Goal: Task Accomplishment & Management: Complete application form

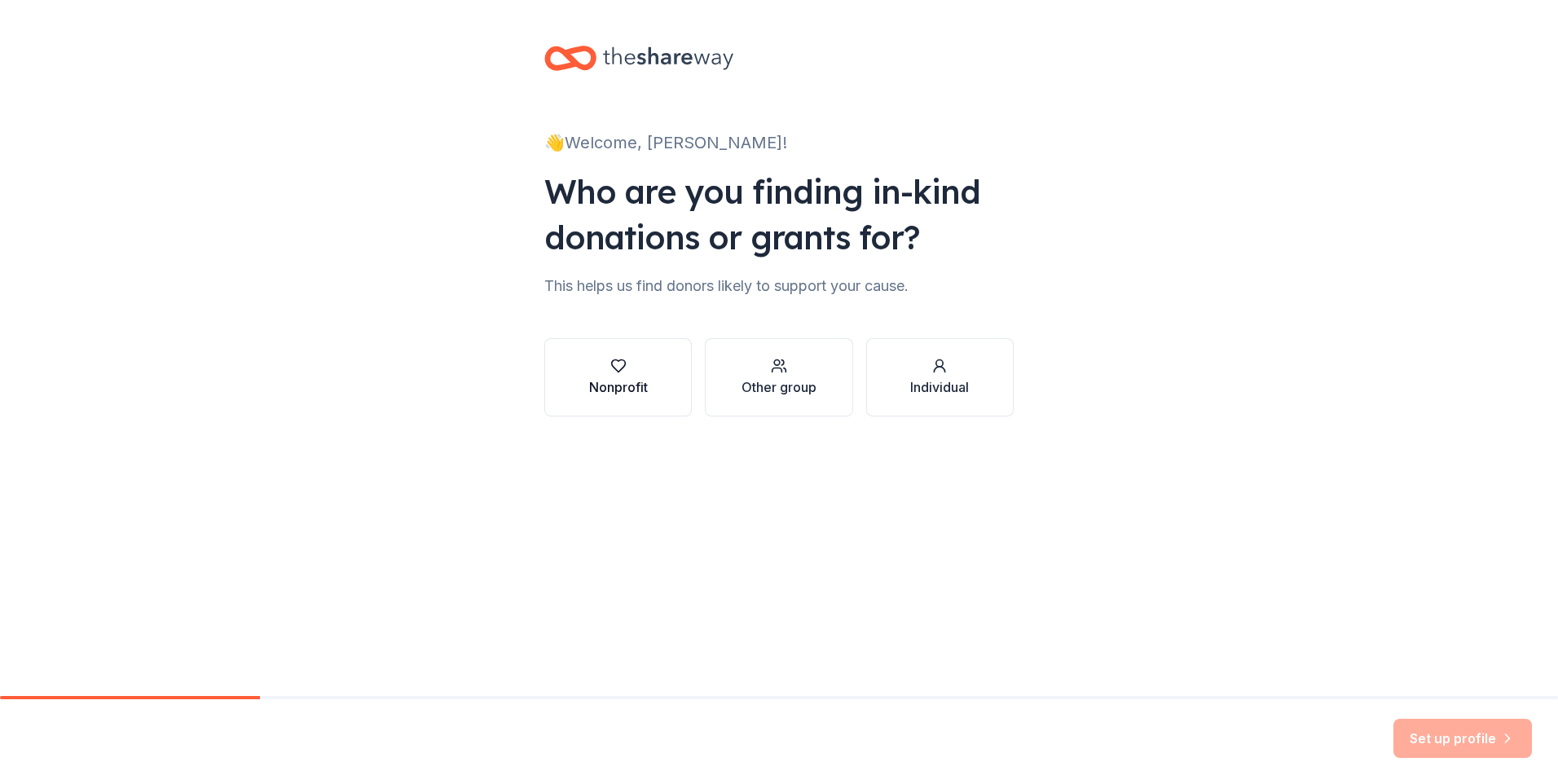
click at [611, 388] on div "Nonprofit" at bounding box center [619, 387] width 59 height 20
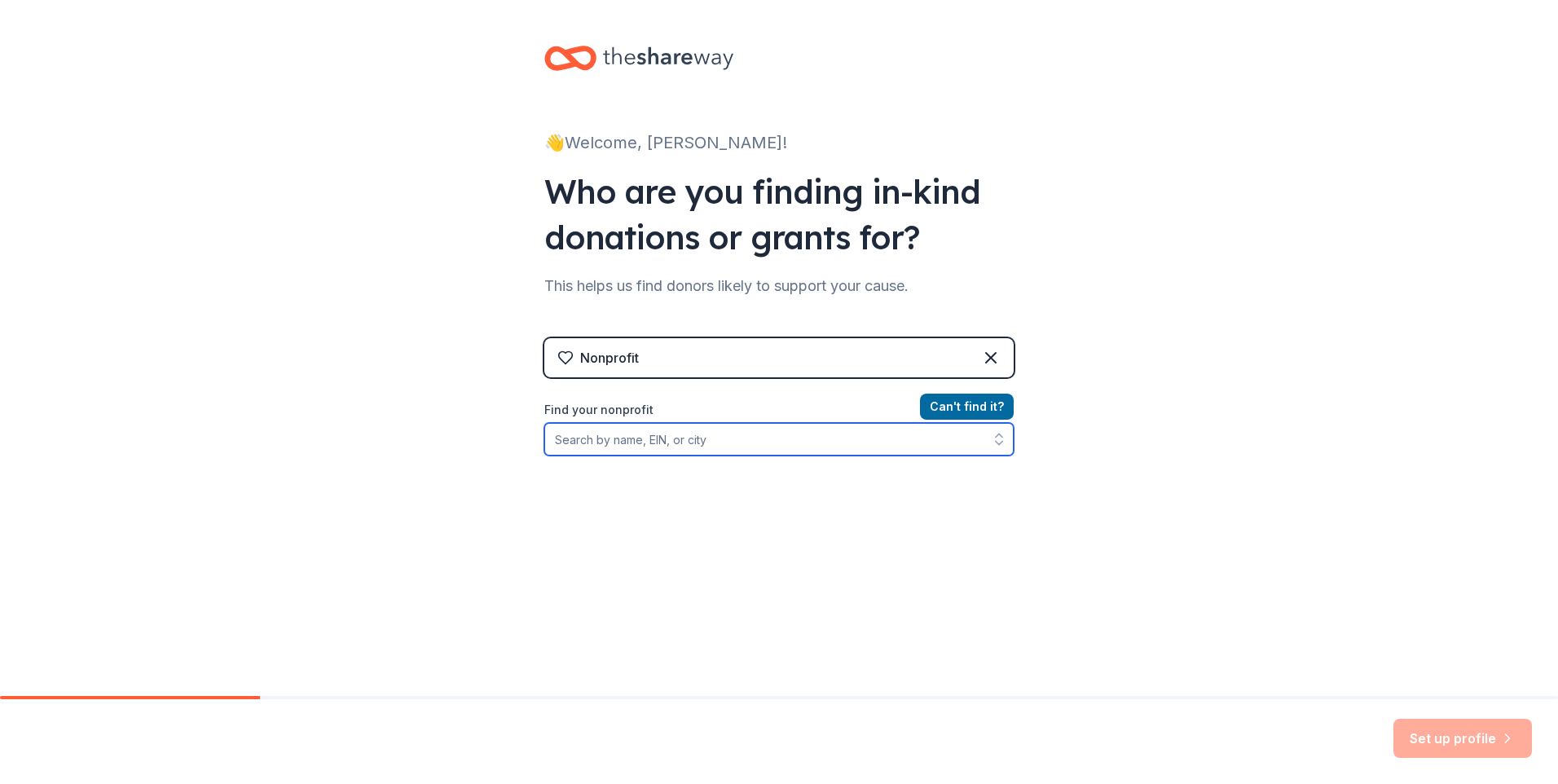
click at [667, 442] on input "Find your nonprofit" at bounding box center [779, 439] width 470 height 33
type input "children's advocacy center of [GEOGRAPHIC_DATA]"
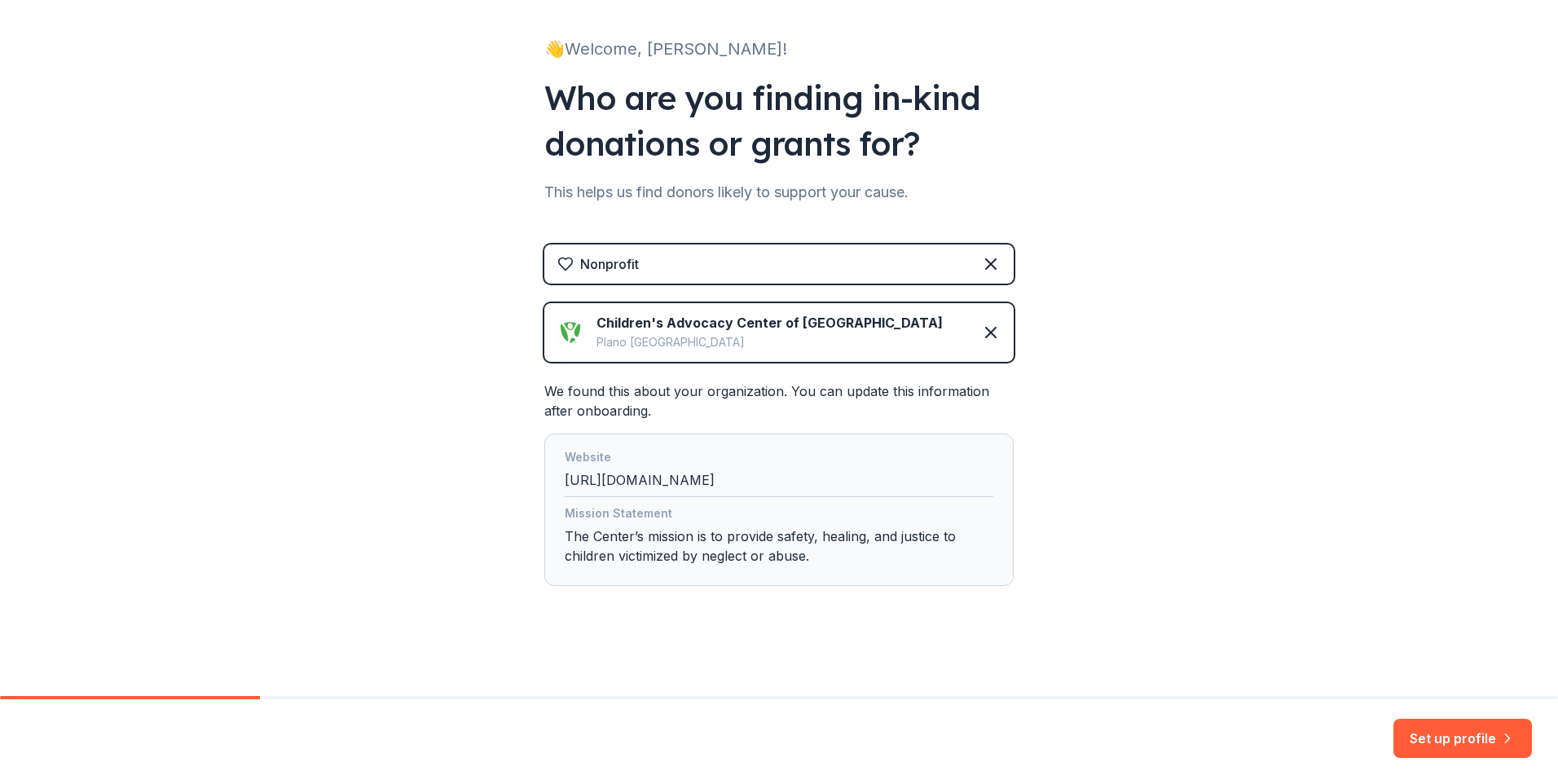
scroll to position [94, 0]
click at [1457, 737] on button "Set up profile" at bounding box center [1462, 738] width 138 height 39
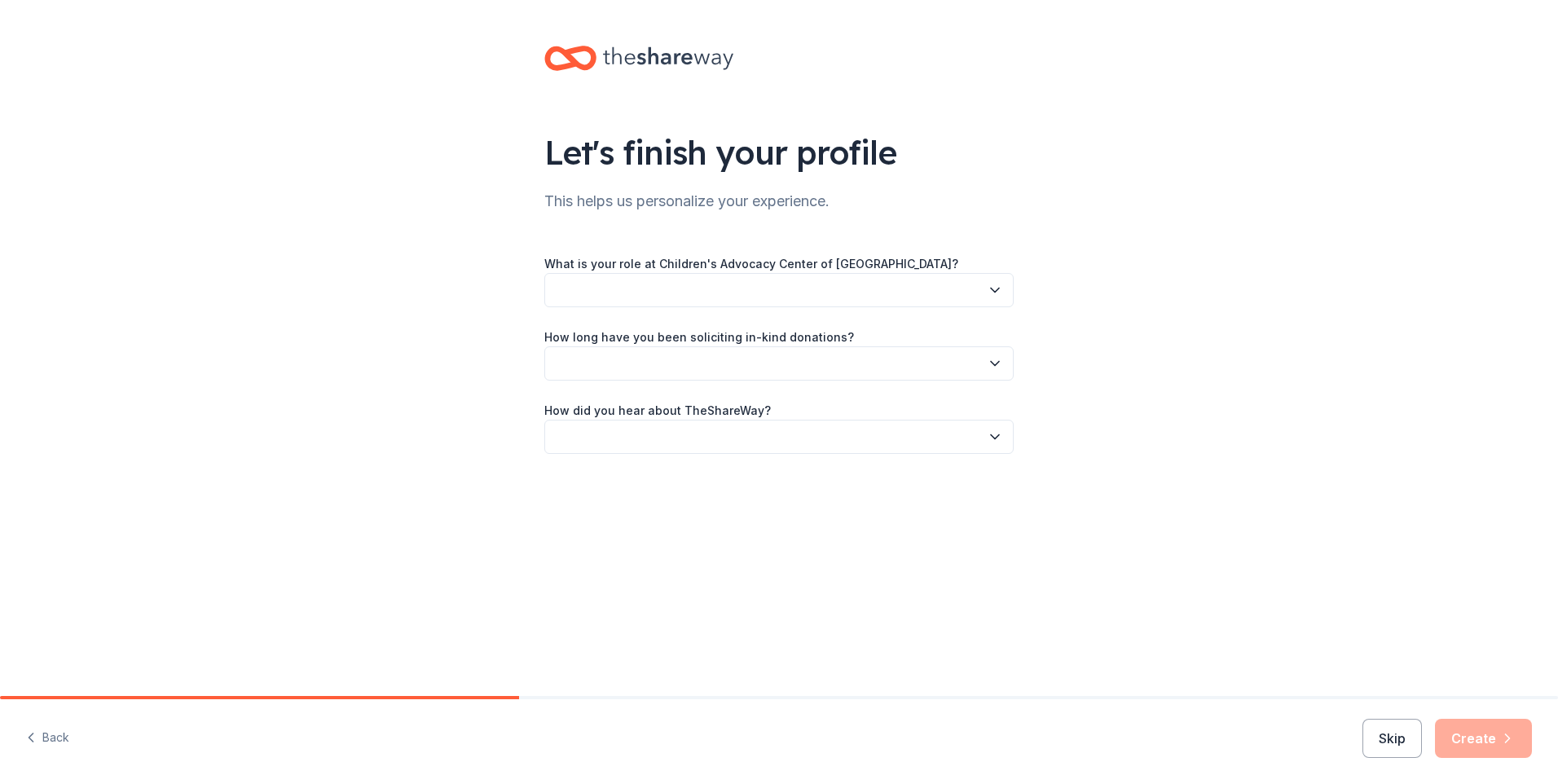
click at [597, 281] on button "button" at bounding box center [779, 290] width 470 height 34
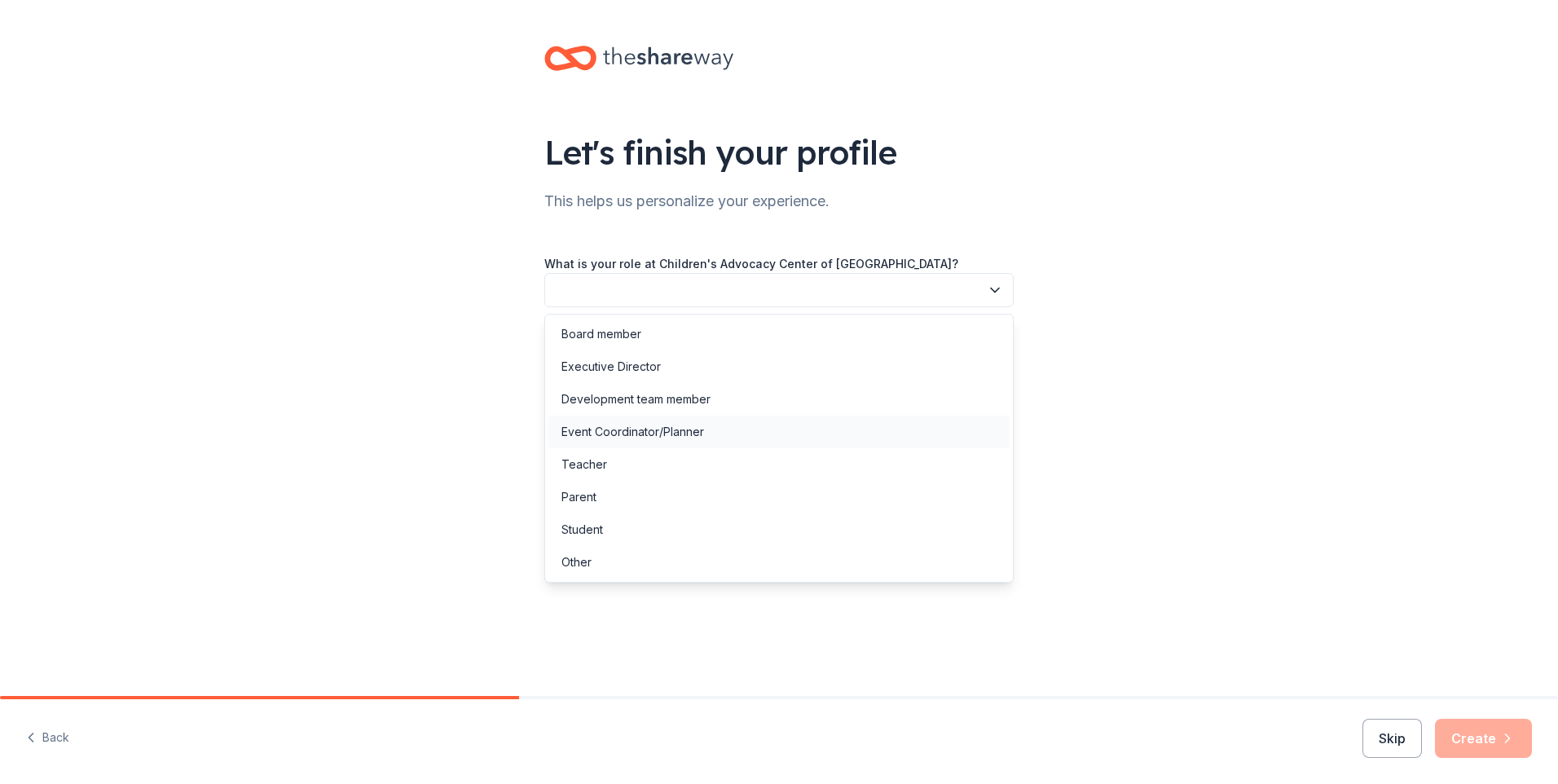
click at [606, 428] on div "Event Coordinator/Planner" at bounding box center [633, 432] width 143 height 20
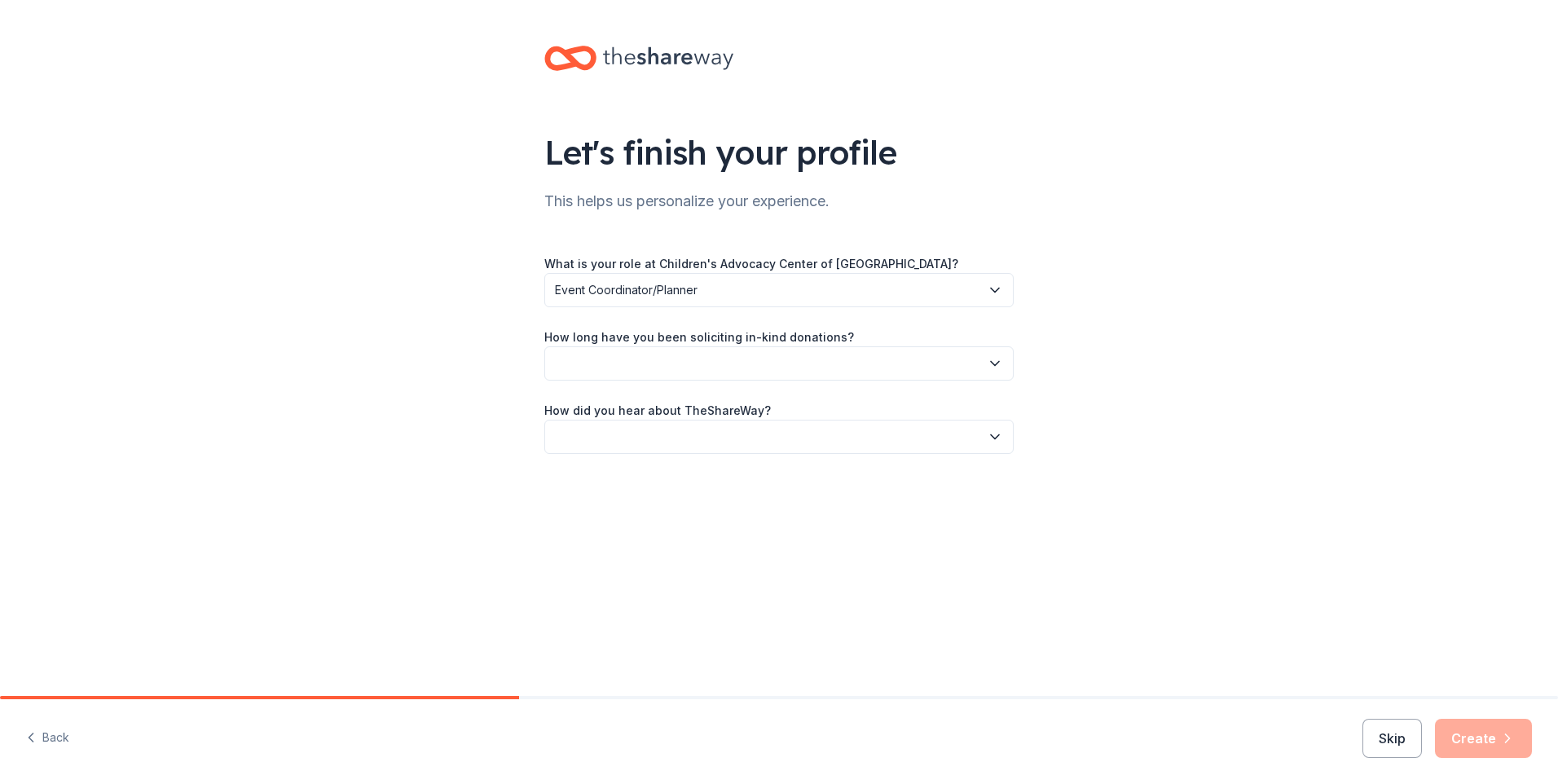
click at [611, 356] on button "button" at bounding box center [779, 363] width 470 height 34
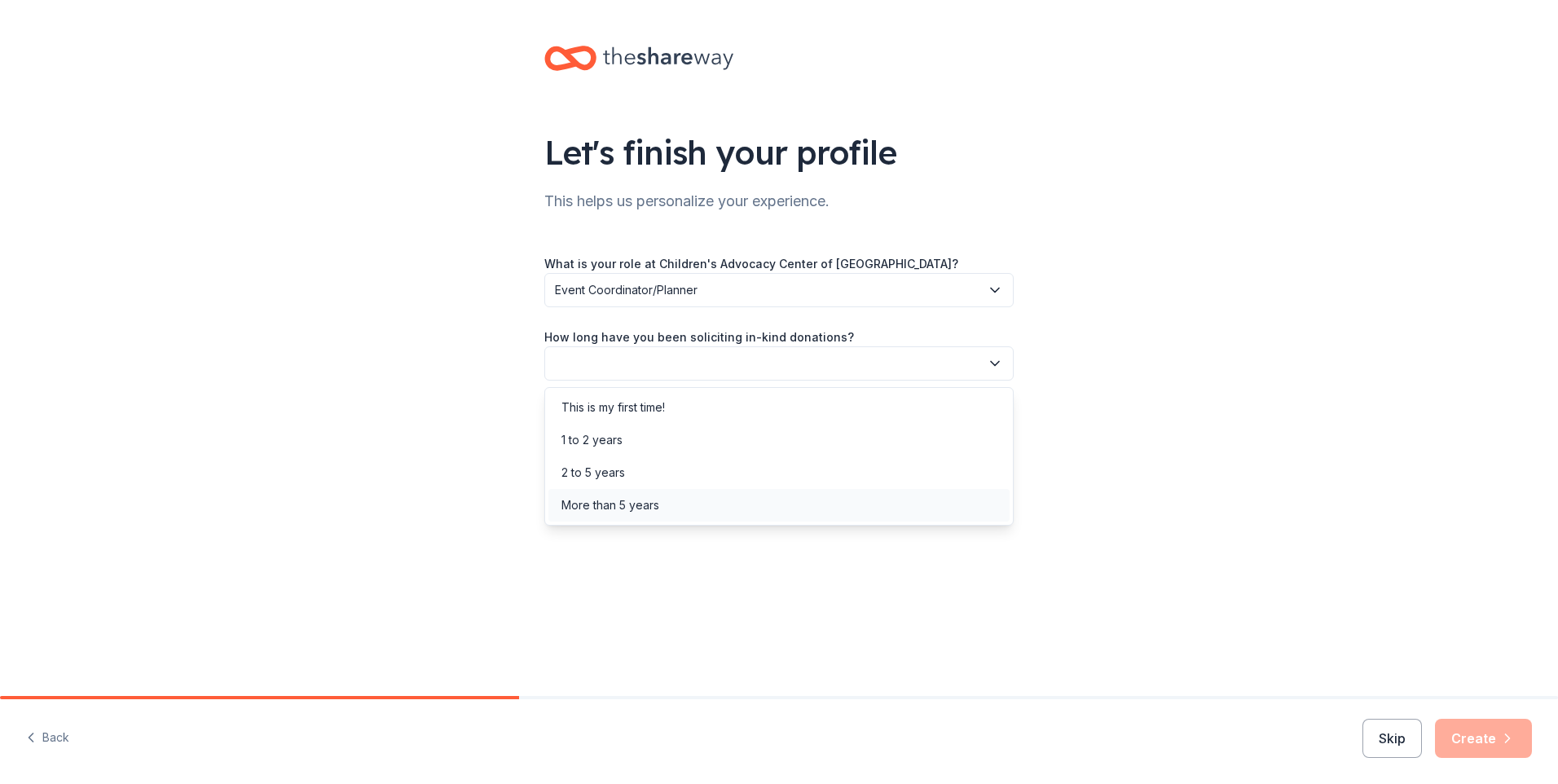
click at [589, 497] on div "More than 5 years" at bounding box center [611, 505] width 98 height 20
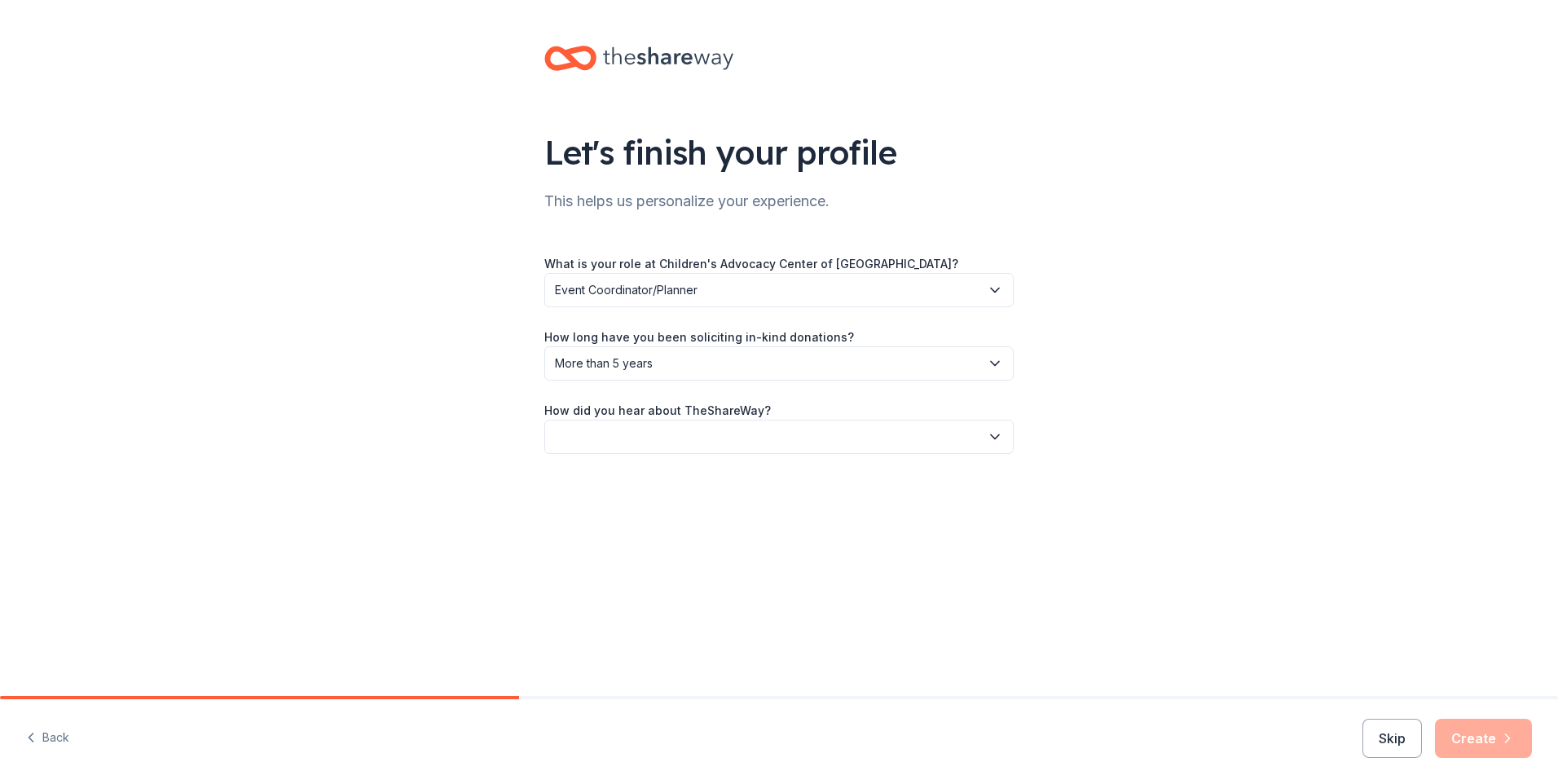
click at [594, 432] on button "button" at bounding box center [779, 437] width 470 height 34
click at [605, 502] on div "Online search" at bounding box center [779, 513] width 462 height 33
click at [1490, 736] on button "Create" at bounding box center [1483, 738] width 97 height 39
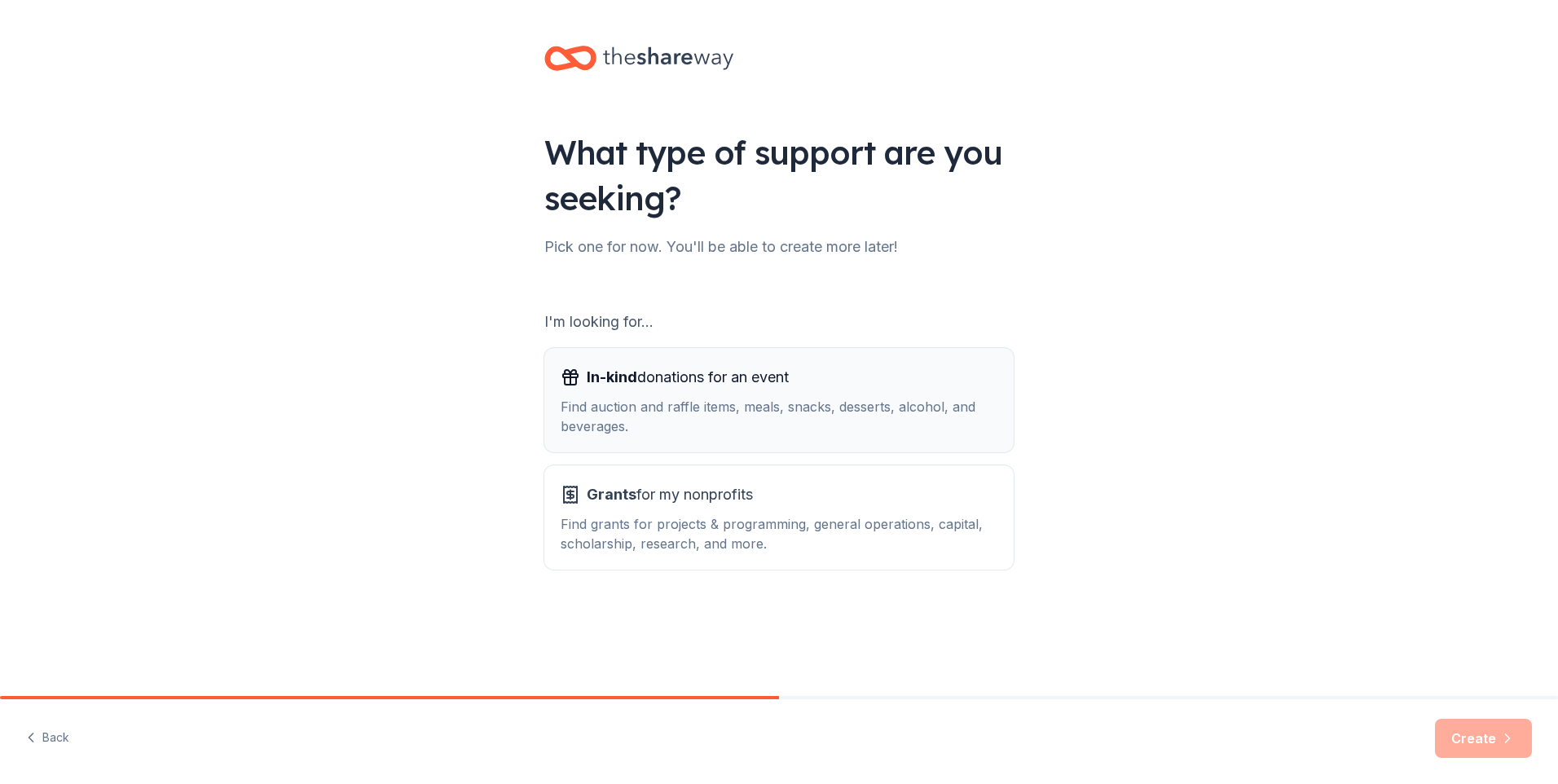
click at [621, 385] on span "In-kind" at bounding box center [611, 376] width 51 height 17
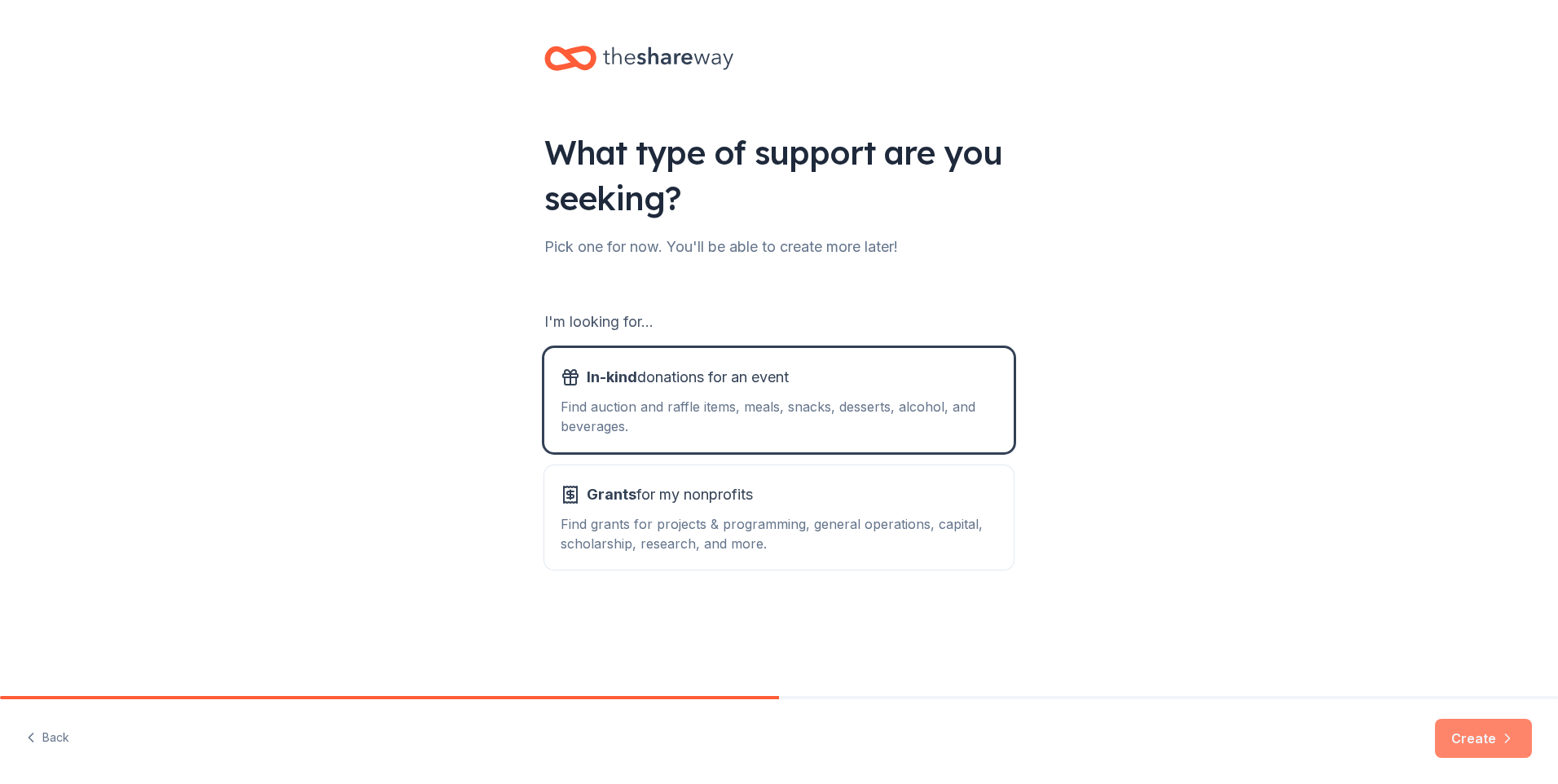
click at [1455, 736] on button "Create" at bounding box center [1483, 738] width 97 height 39
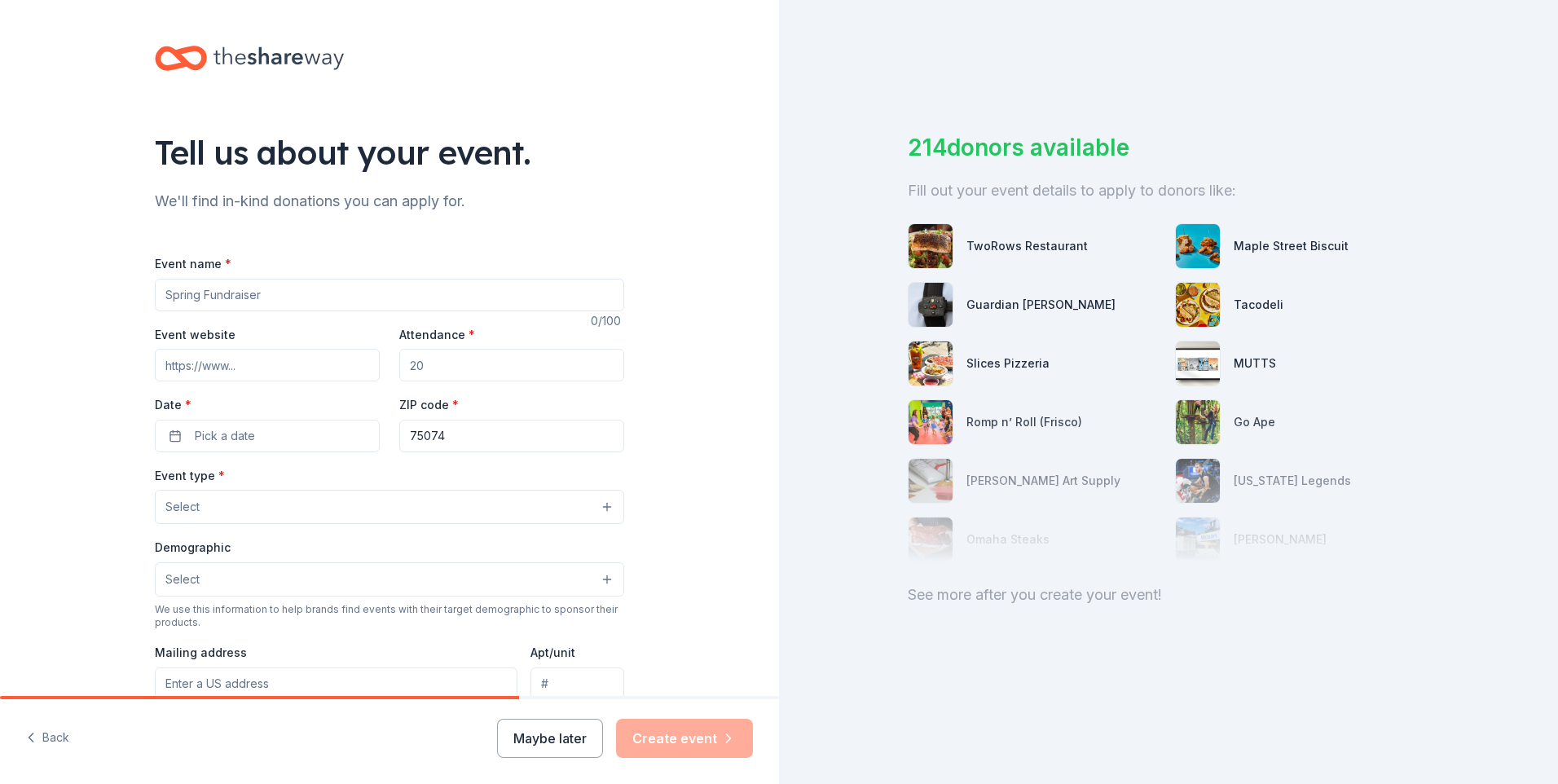
click at [220, 301] on input "Event name *" at bounding box center [390, 295] width 470 height 33
type input "[PERSON_NAME] Golf Fest Charity Tournament"
click at [234, 365] on input "Event website" at bounding box center [267, 364] width 225 height 33
type input "www.wurstgolffest.com"
type input "150"
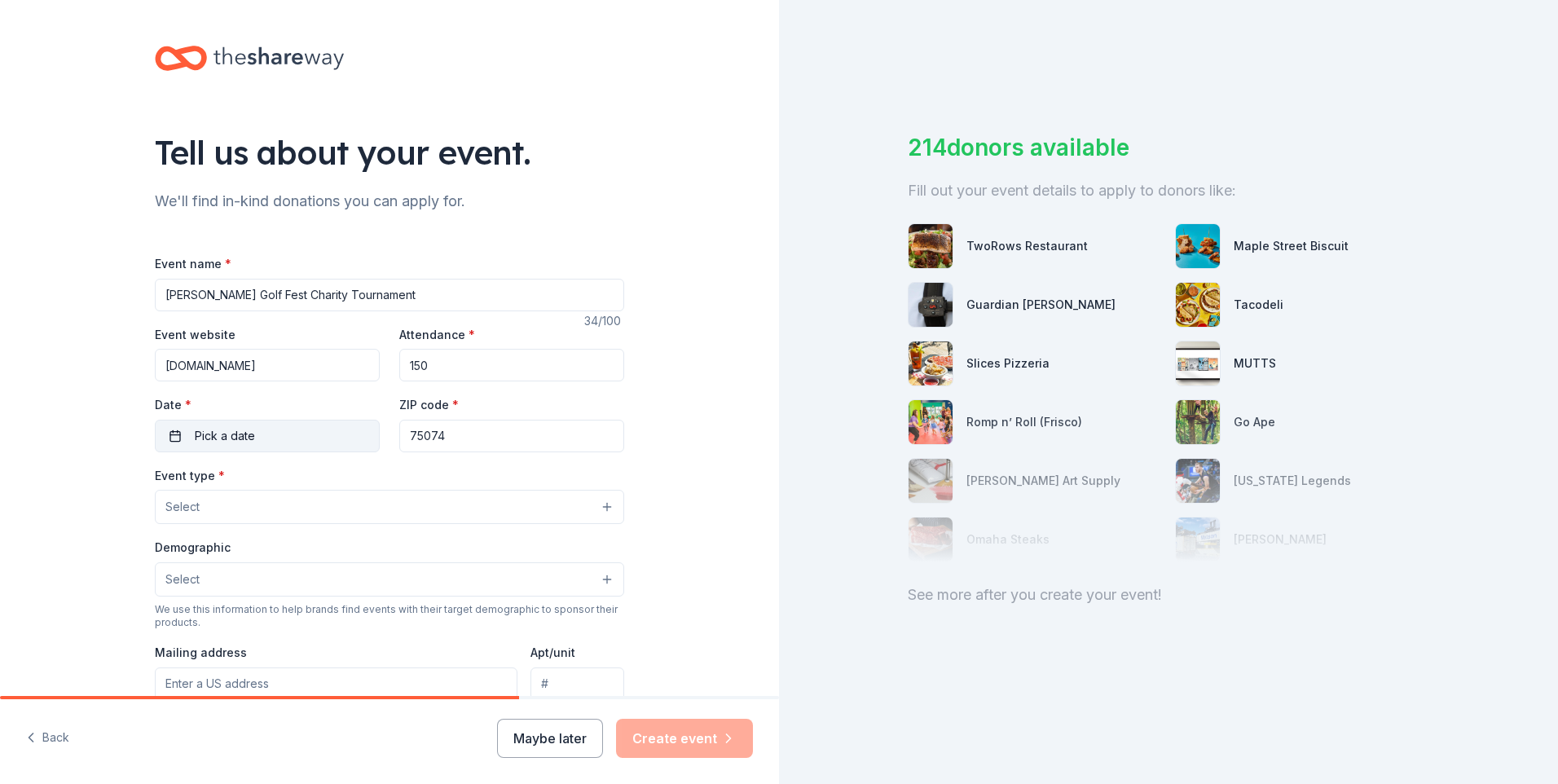
click at [244, 437] on span "Pick a date" at bounding box center [226, 436] width 61 height 20
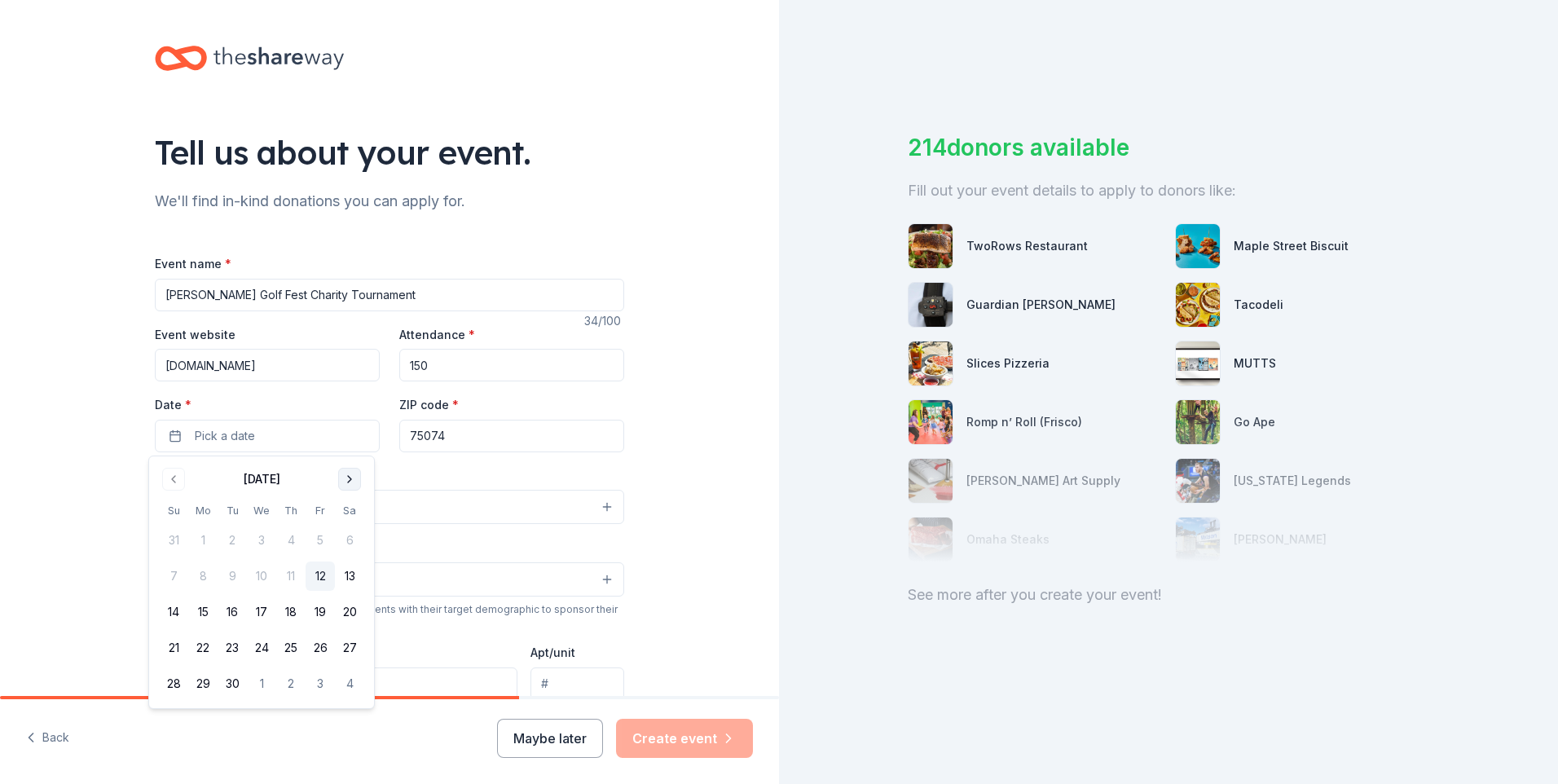
click at [357, 477] on button "Go to next month" at bounding box center [349, 479] width 23 height 23
click at [205, 645] on button "20" at bounding box center [202, 647] width 29 height 29
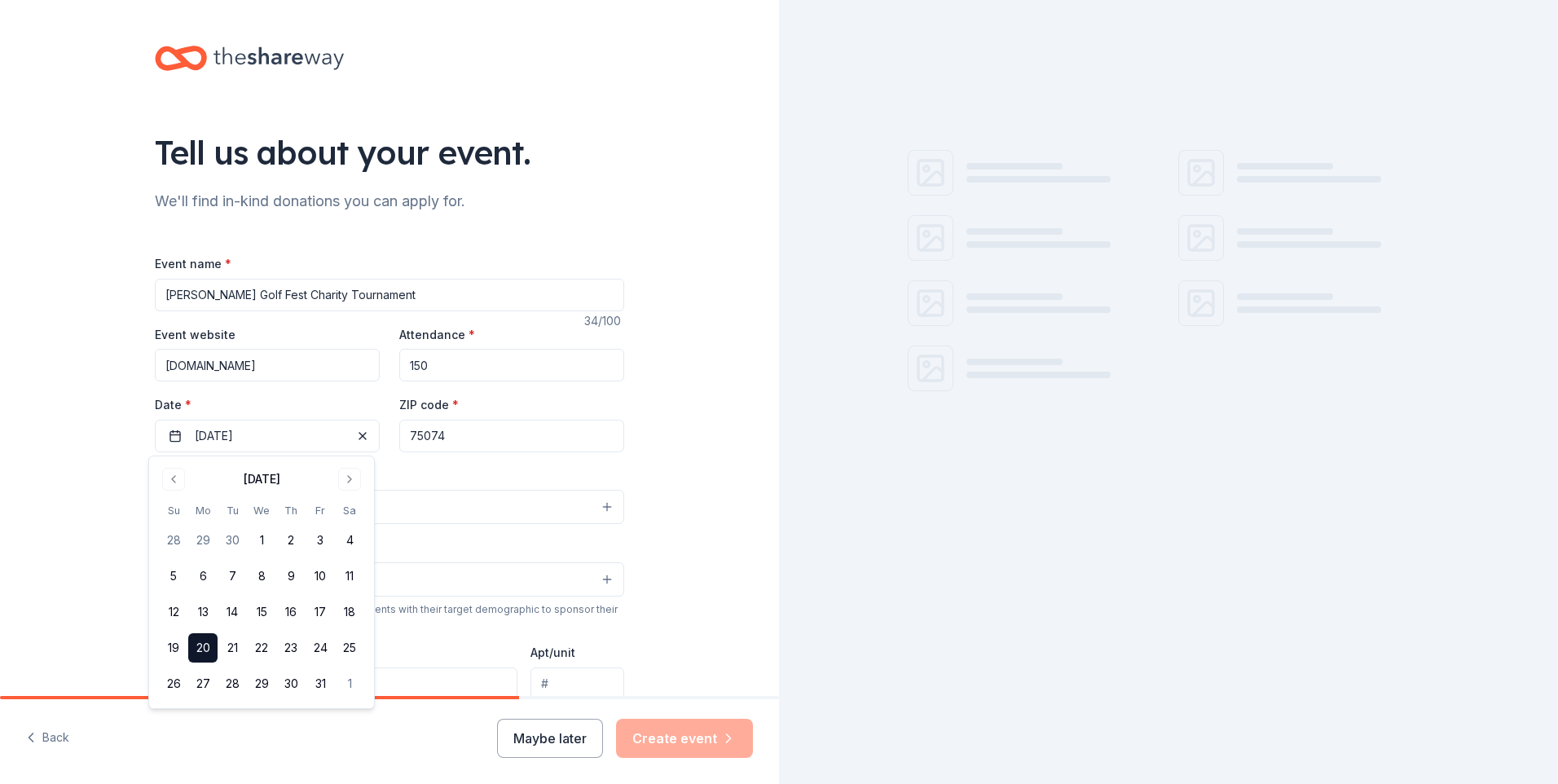
click at [625, 463] on div "Tell us about your event. We'll find in-kind donations you can apply for. Event…" at bounding box center [389, 542] width 521 height 1084
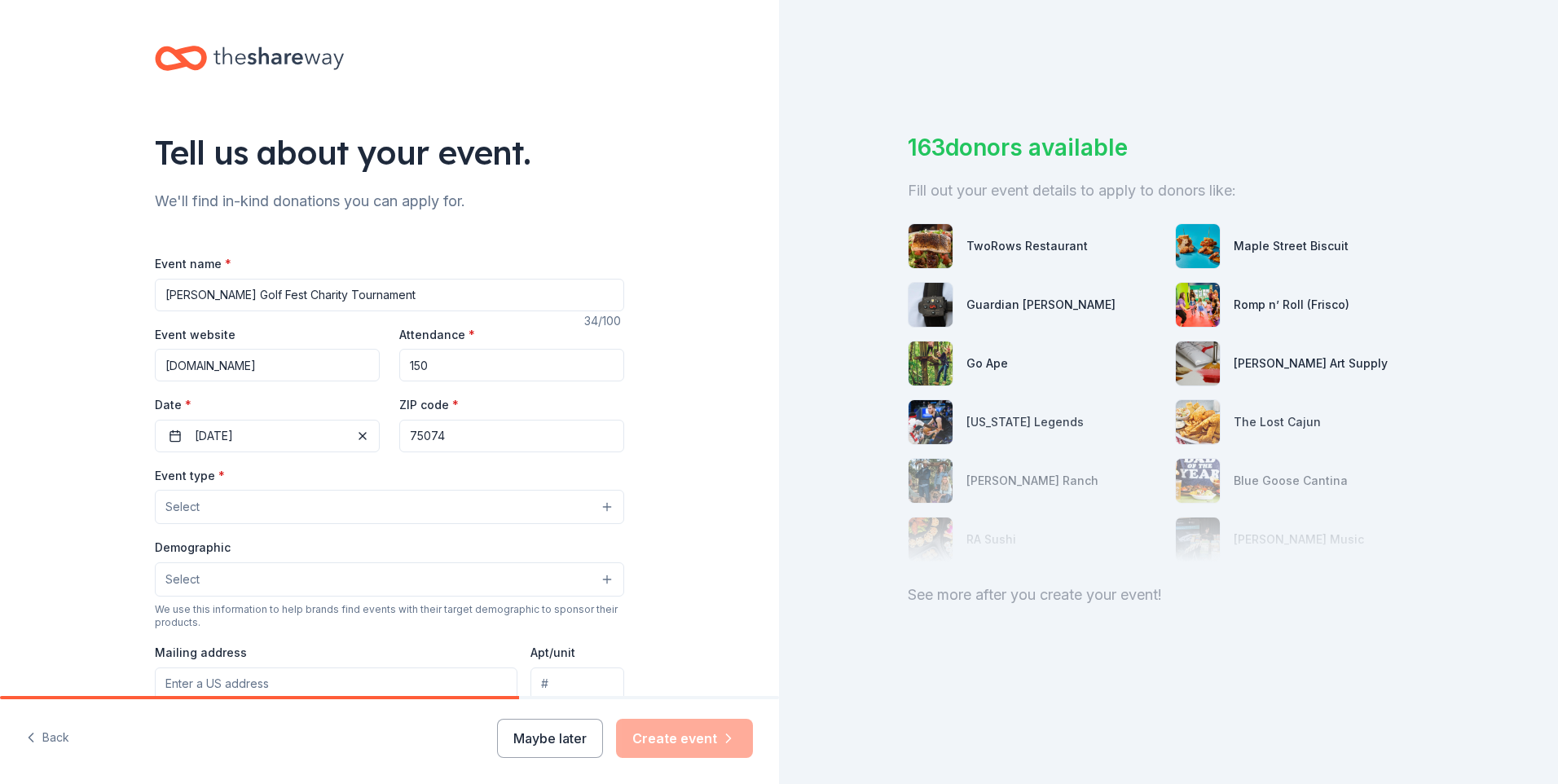
drag, startPoint x: 478, startPoint y: 433, endPoint x: 385, endPoint y: 431, distance: 93.0
click at [385, 431] on div "Event website www.wurstgolffest.com Attendance * 150 Date * 10/20/2025 ZIP code…" at bounding box center [390, 388] width 470 height 128
type input "2205 Los Rios Blvd."
click at [217, 507] on button "Select" at bounding box center [390, 507] width 470 height 34
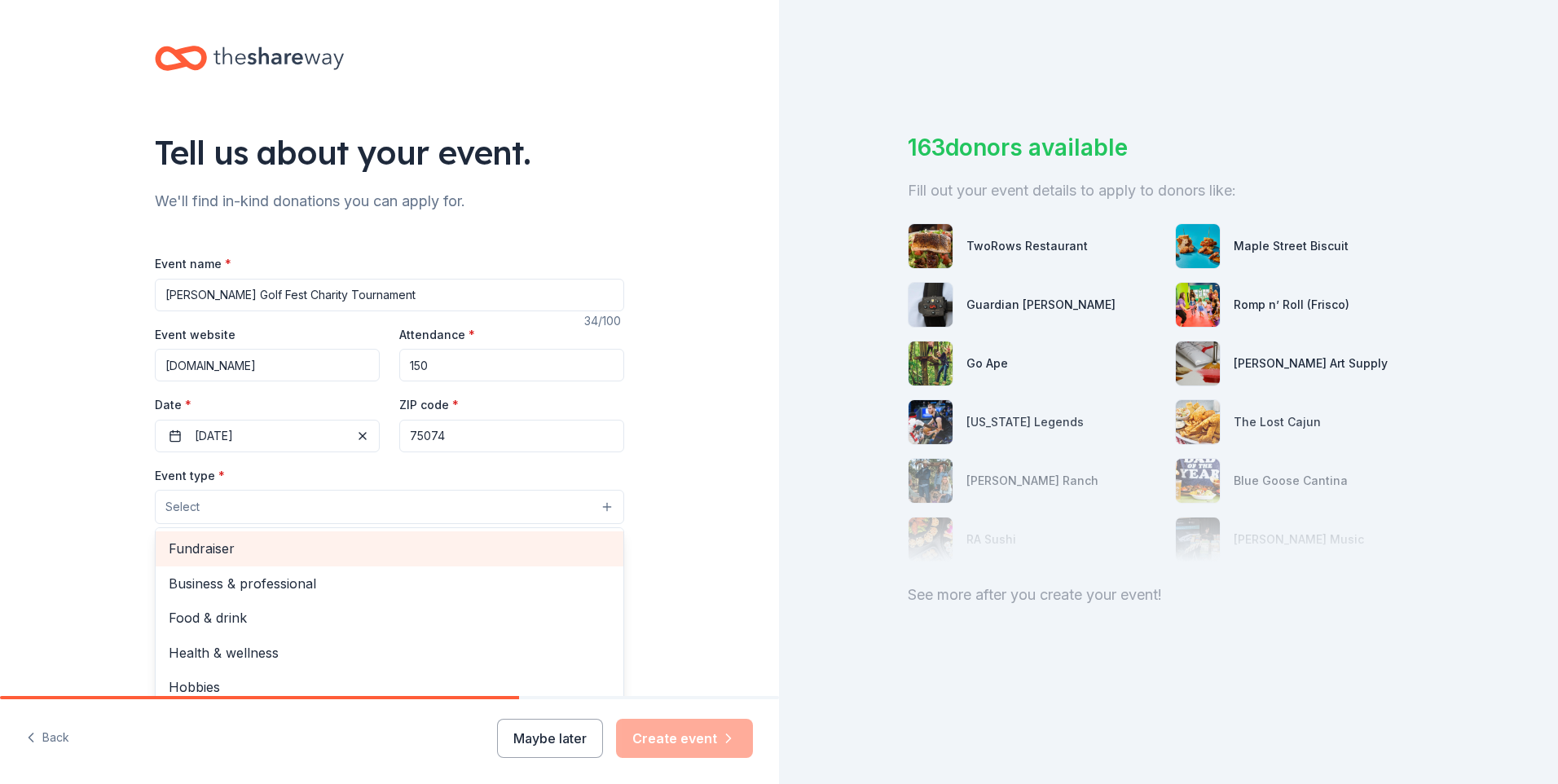
click at [234, 545] on span "Fundraiser" at bounding box center [390, 548] width 442 height 21
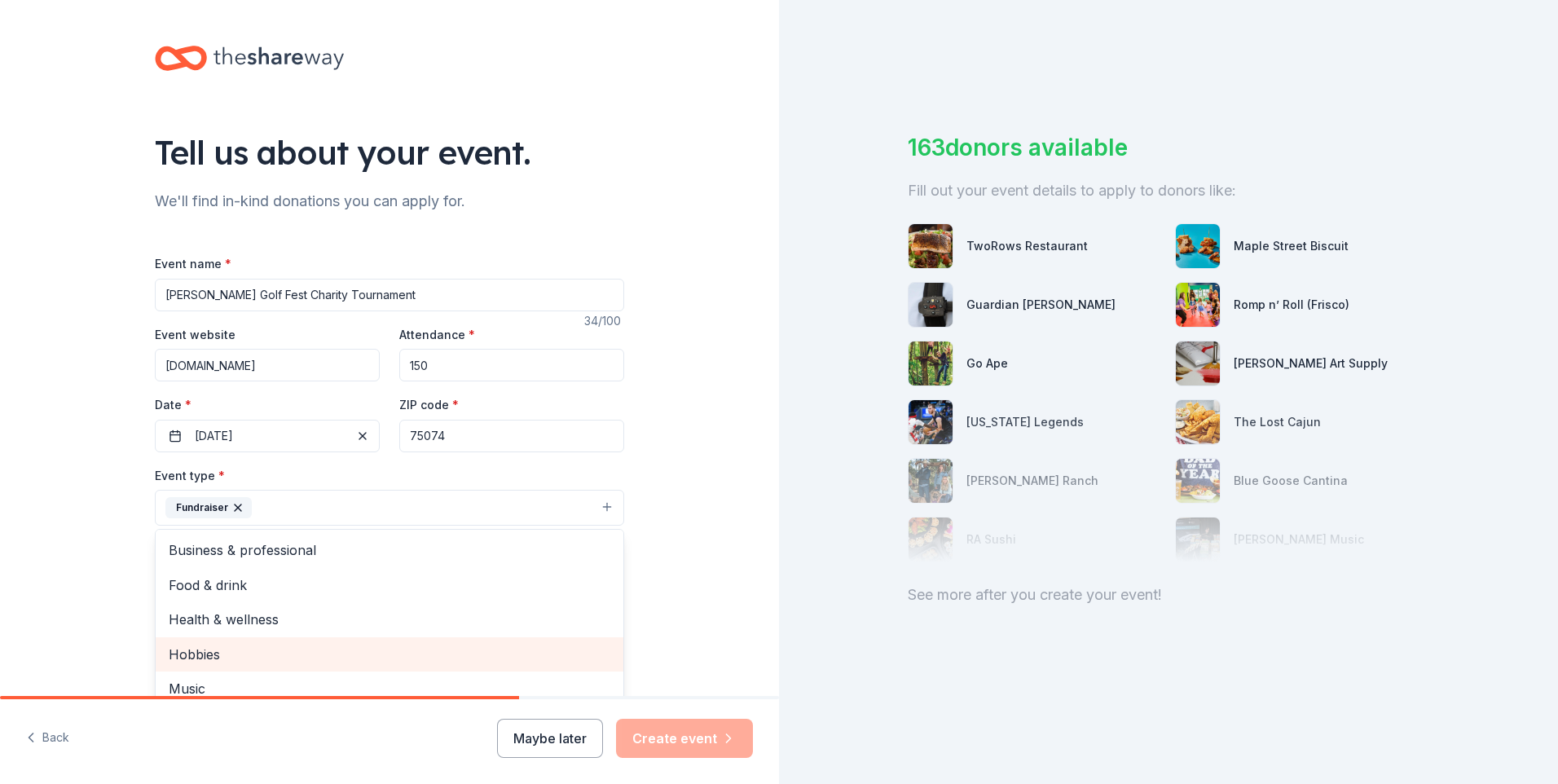
click at [210, 651] on span "Hobbies" at bounding box center [390, 654] width 442 height 21
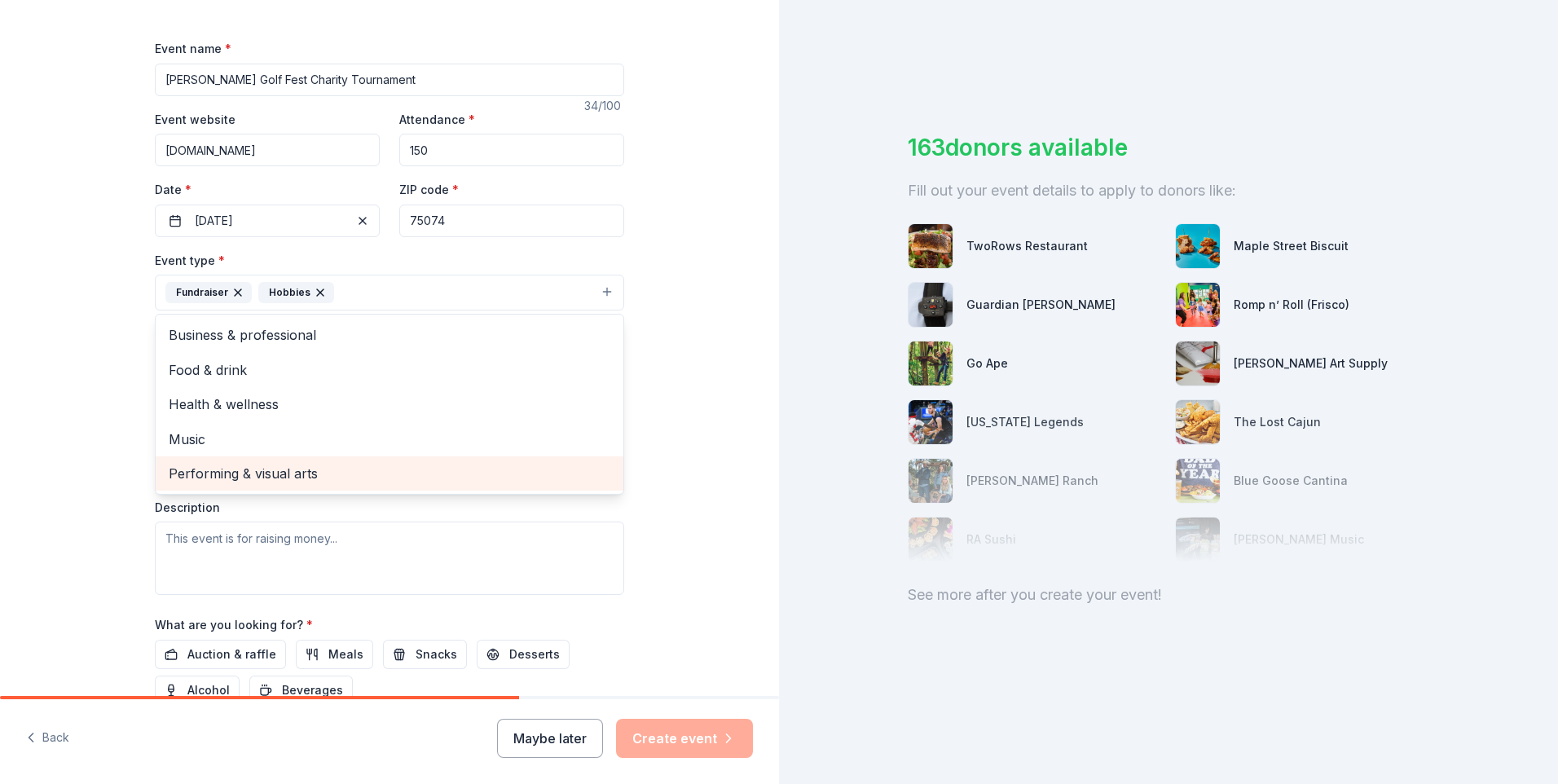
scroll to position [244, 0]
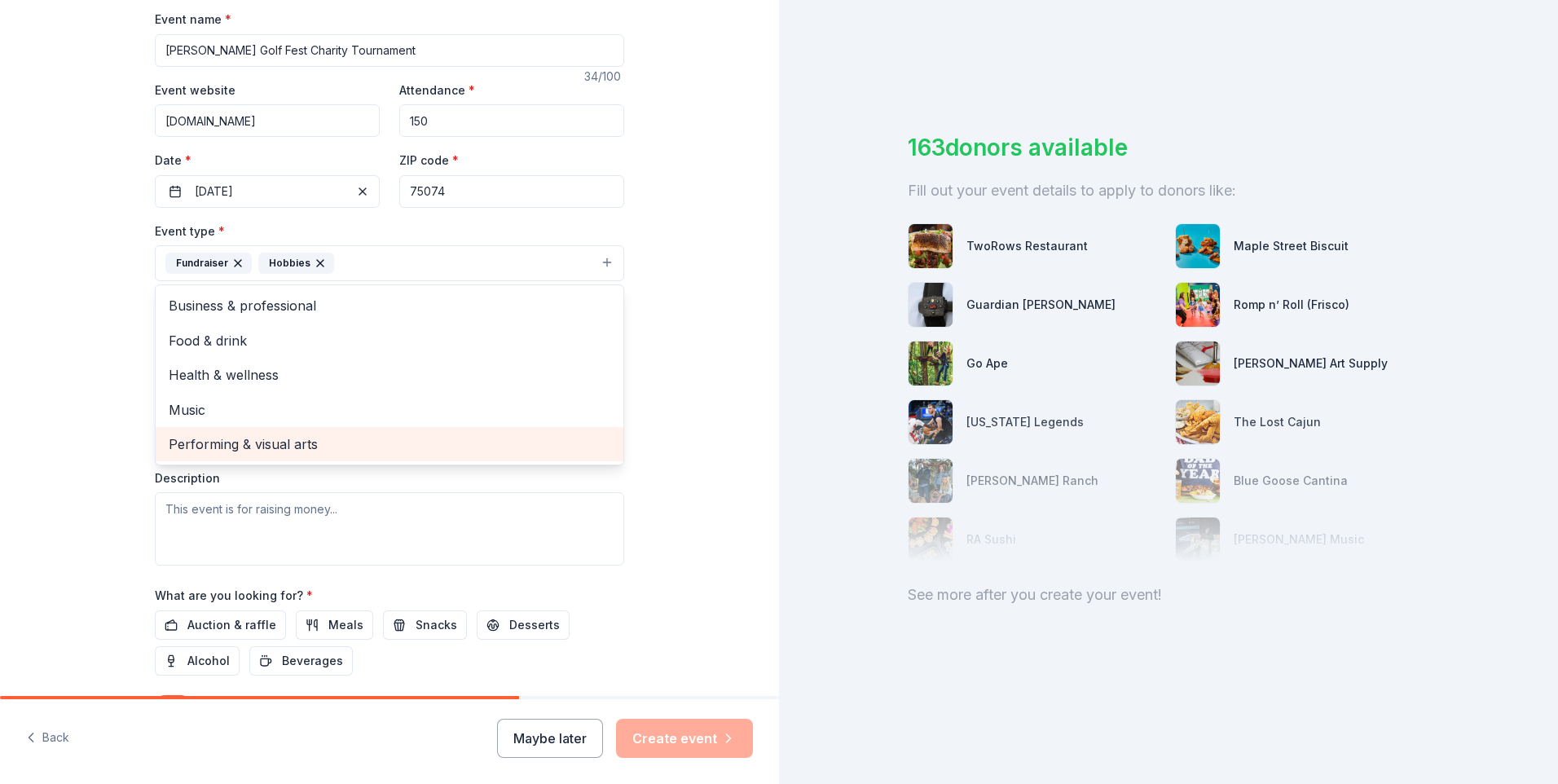
click at [224, 520] on div "Event type * Fundraiser Hobbies Business & professional Food & drink Health & w…" at bounding box center [390, 393] width 470 height 345
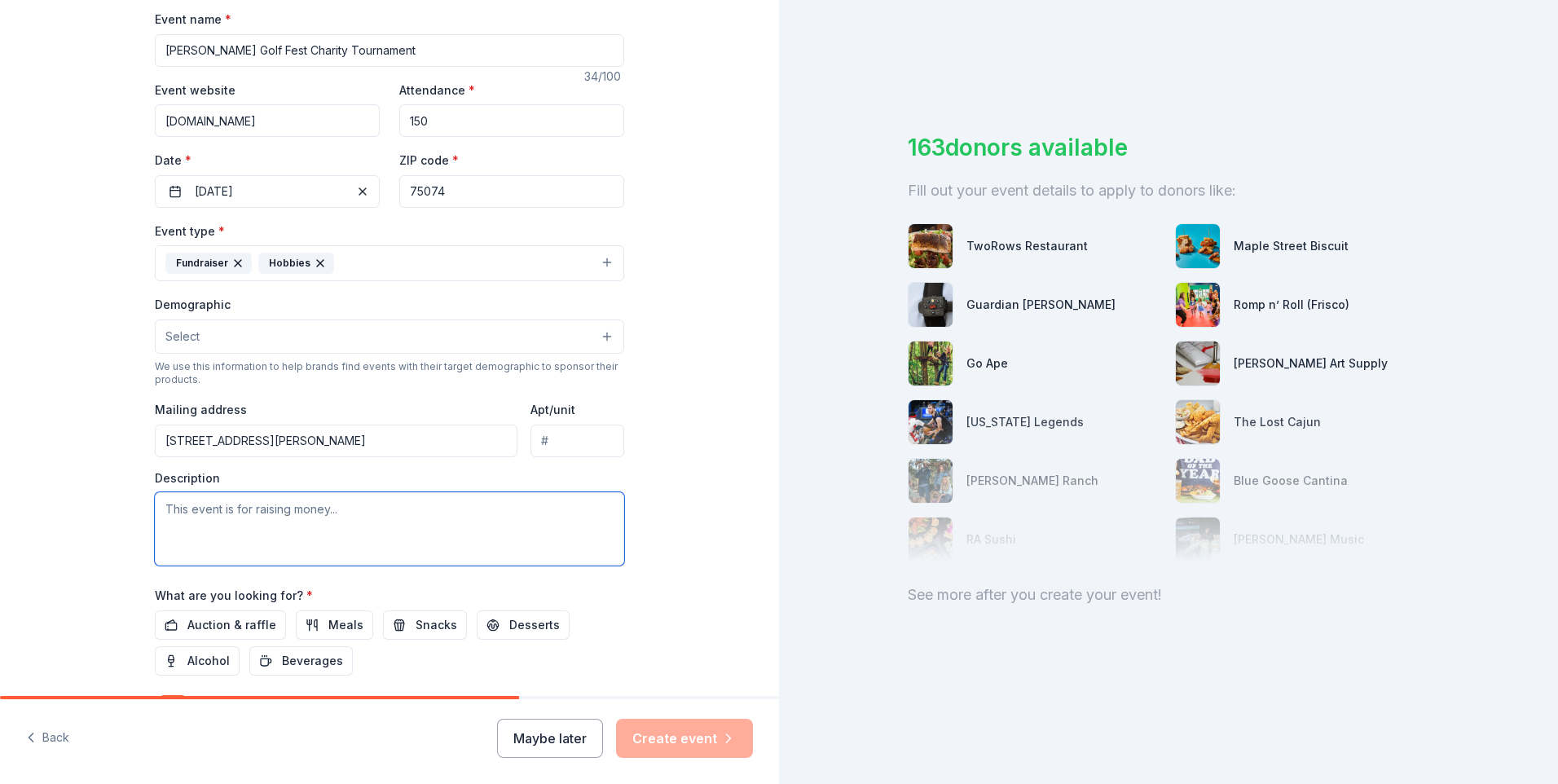
click at [234, 510] on textarea at bounding box center [390, 528] width 470 height 73
click at [170, 508] on textarea at bounding box center [390, 528] width 470 height 73
click at [243, 529] on textarea at bounding box center [390, 528] width 470 height 73
paste textarea "This October marks the 24th year of Wurst Golf Fest, presented by The CJ Group,…"
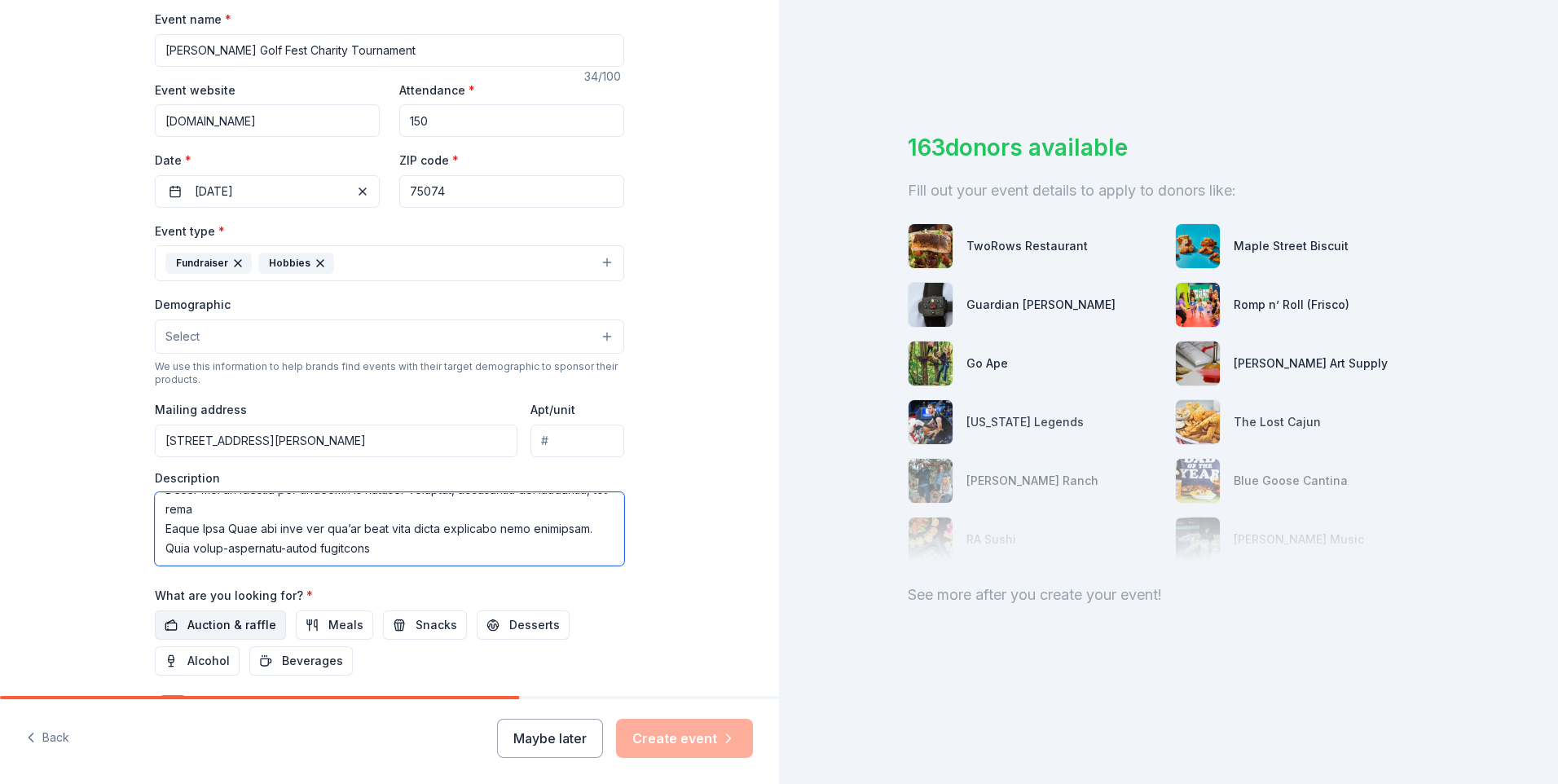
type textarea "This October marks the 24th year of Wurst Golf Fest, presented by The CJ Group,…"
click at [261, 633] on span "Auction & raffle" at bounding box center [232, 625] width 89 height 20
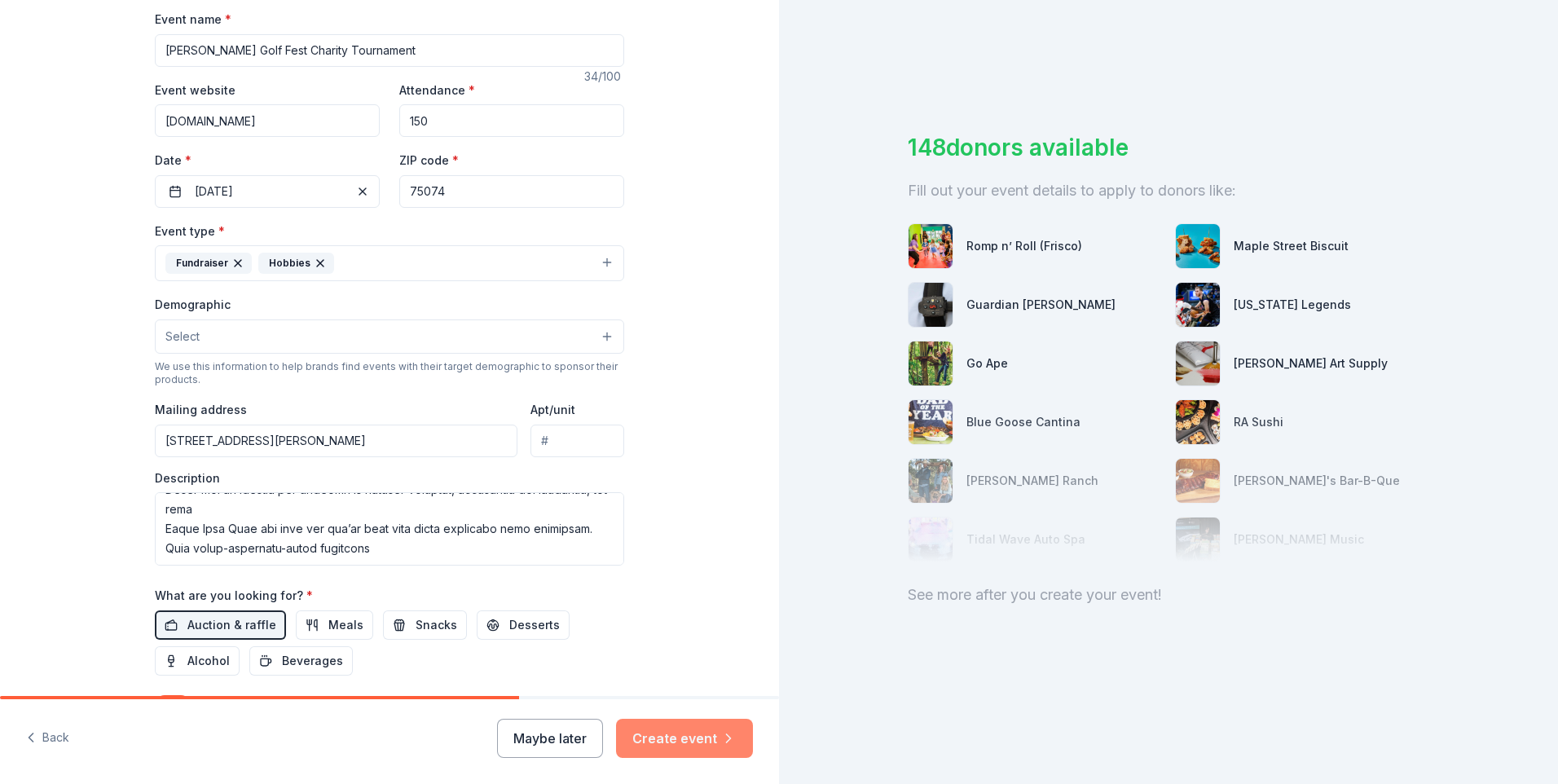
click at [670, 747] on button "Create event" at bounding box center [685, 738] width 137 height 39
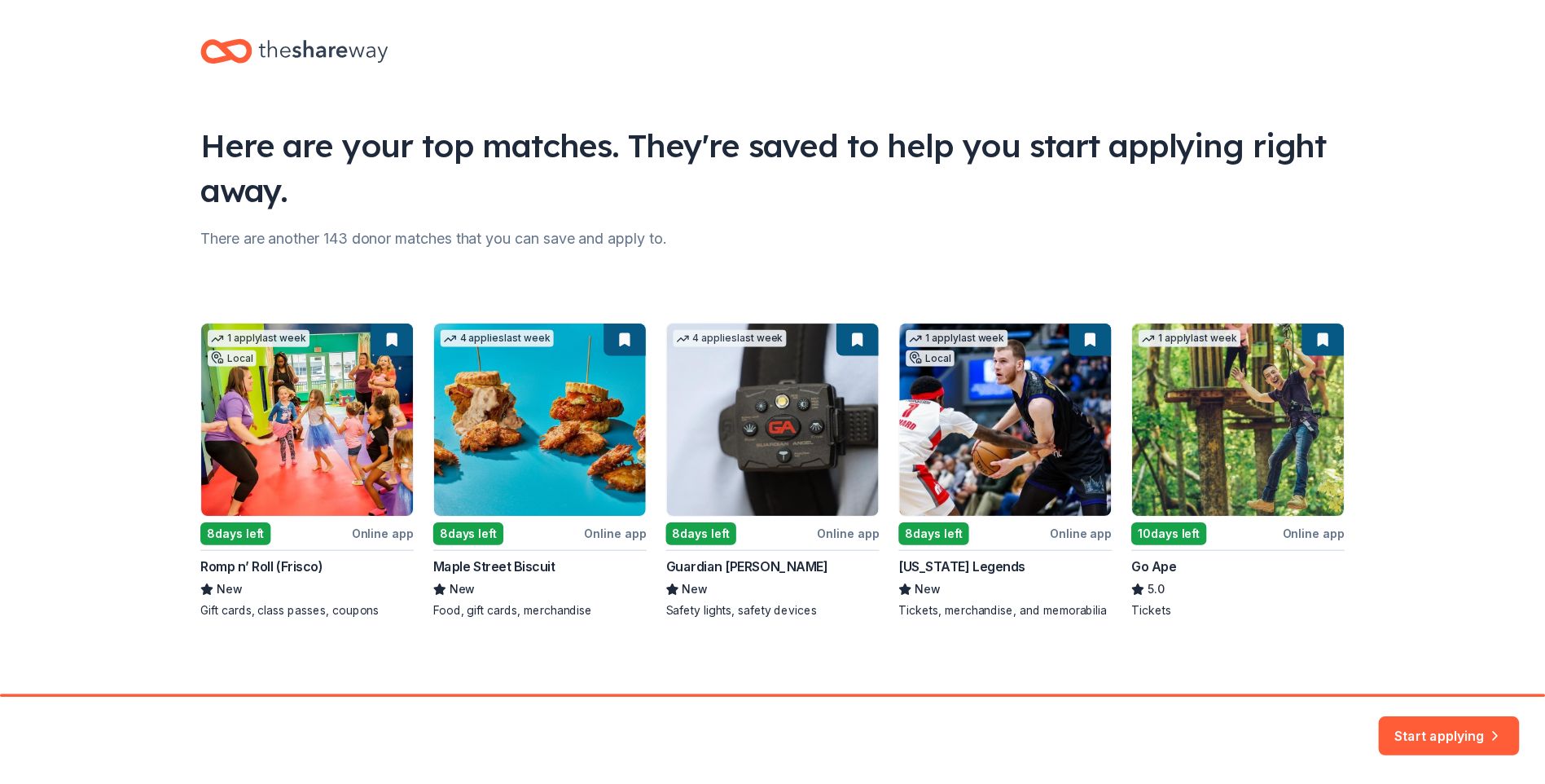
scroll to position [12, 0]
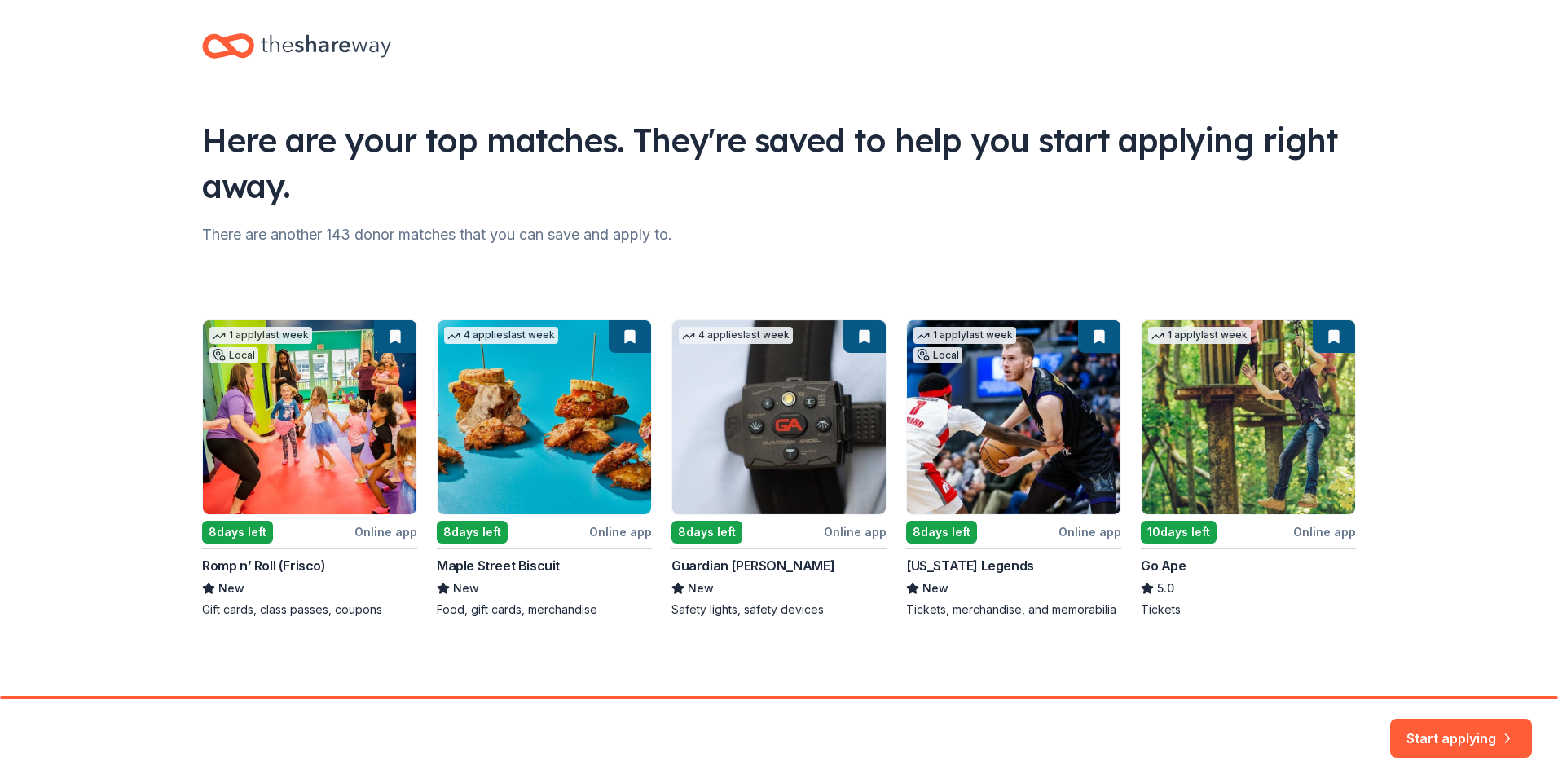
click at [585, 482] on div "1 apply last week Local 8 days left Online app Romp n’ Roll (Frisco) New Gift c…" at bounding box center [779, 468] width 1154 height 298
click at [470, 536] on div "1 apply last week Local 8 days left Online app Romp n’ Roll (Frisco) New Gift c…" at bounding box center [779, 468] width 1154 height 298
click at [501, 373] on div "1 apply last week Local 8 days left Online app Romp n’ Roll (Frisco) New Gift c…" at bounding box center [779, 468] width 1154 height 298
click at [1427, 727] on button "Start applying" at bounding box center [1461, 728] width 142 height 39
click at [1434, 730] on div "Start applying" at bounding box center [1461, 738] width 142 height 39
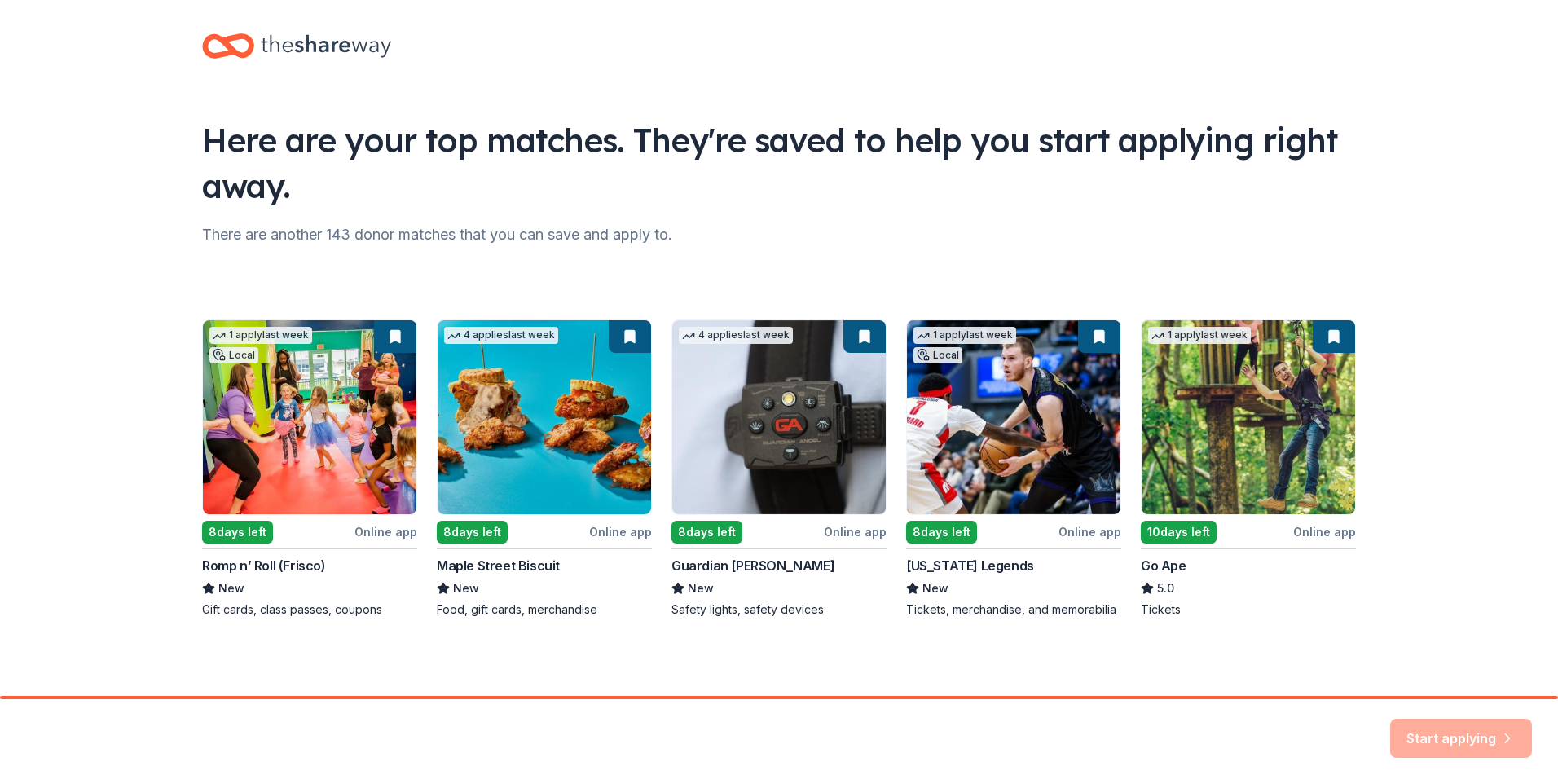
click at [791, 429] on div "1 apply last week Local 8 days left Online app Romp n’ Roll (Frisco) New Gift c…" at bounding box center [779, 468] width 1154 height 298
click at [1437, 734] on div "Start applying" at bounding box center [1461, 738] width 142 height 39
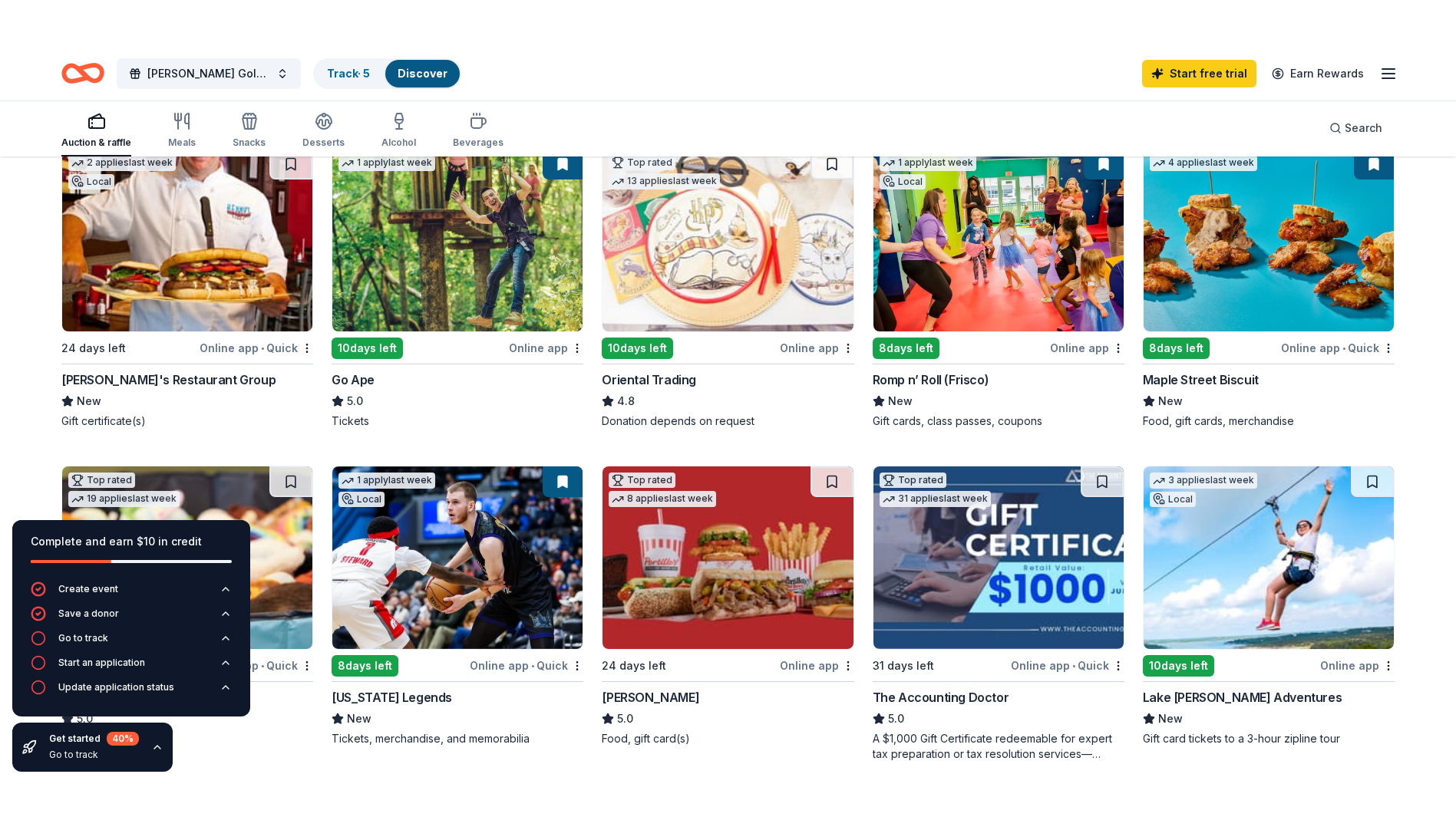
scroll to position [154, 0]
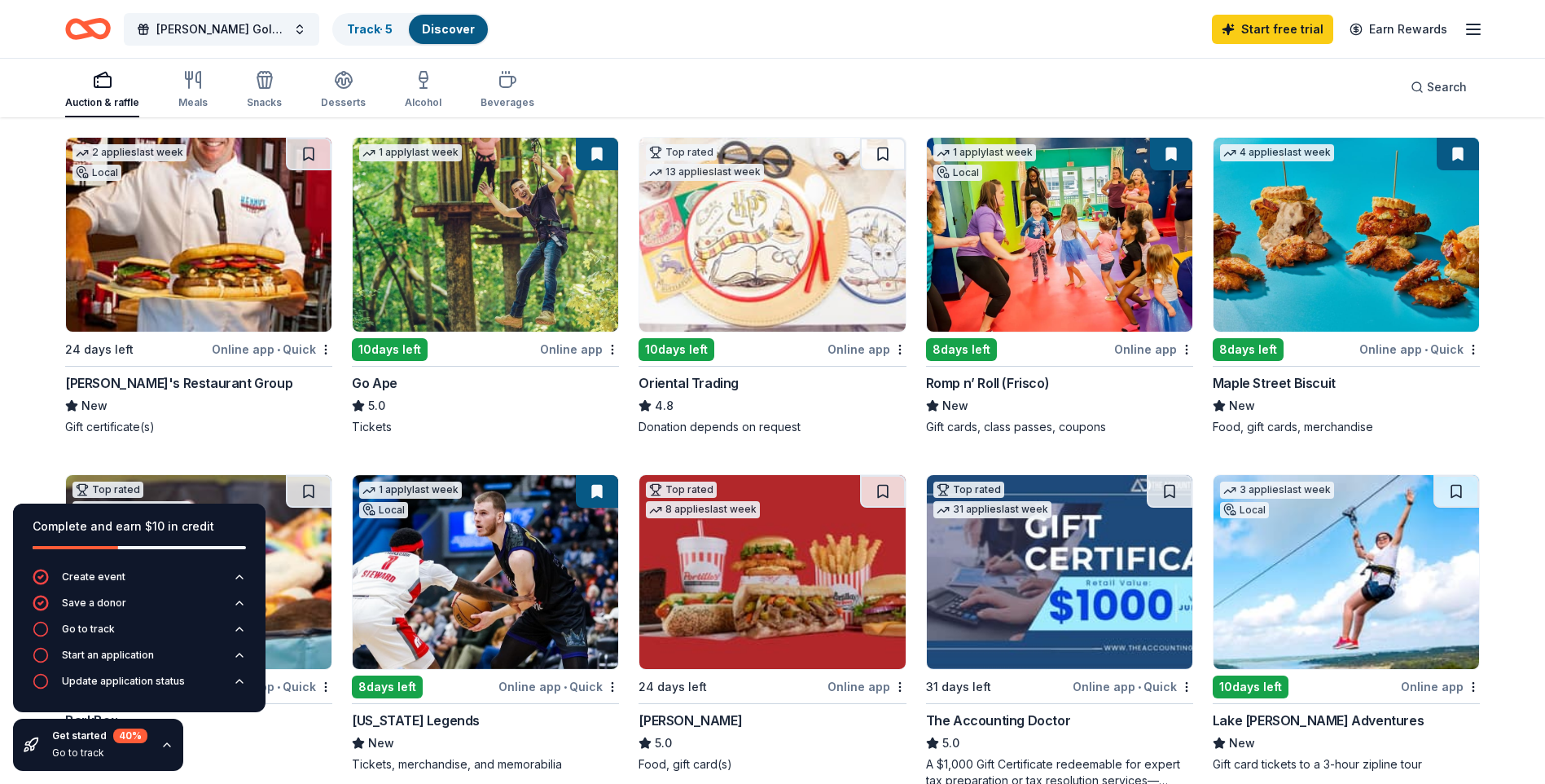
click at [480, 290] on img at bounding box center [486, 235] width 266 height 194
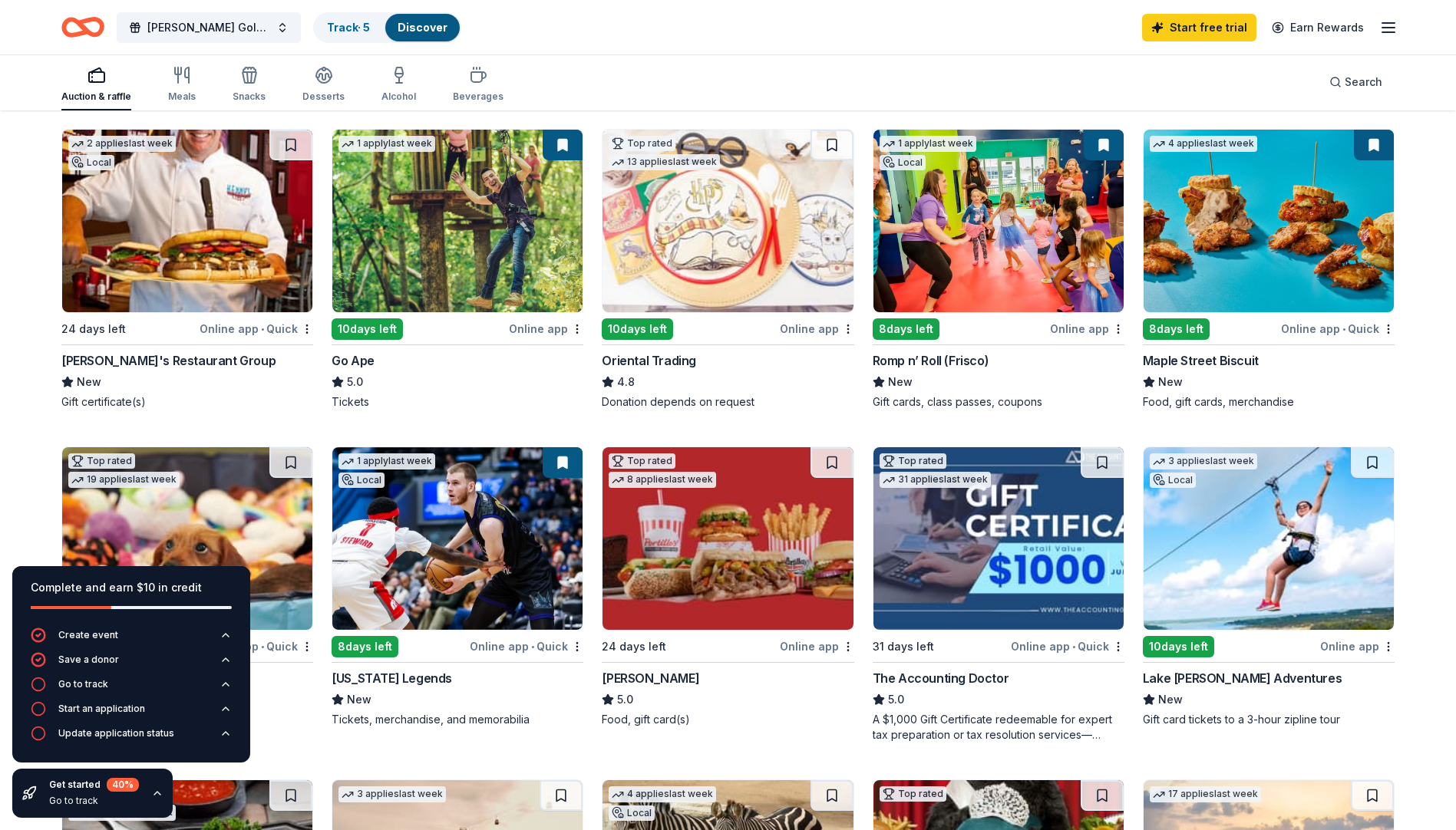
click at [1241, 253] on img at bounding box center [1269, 222] width 250 height 183
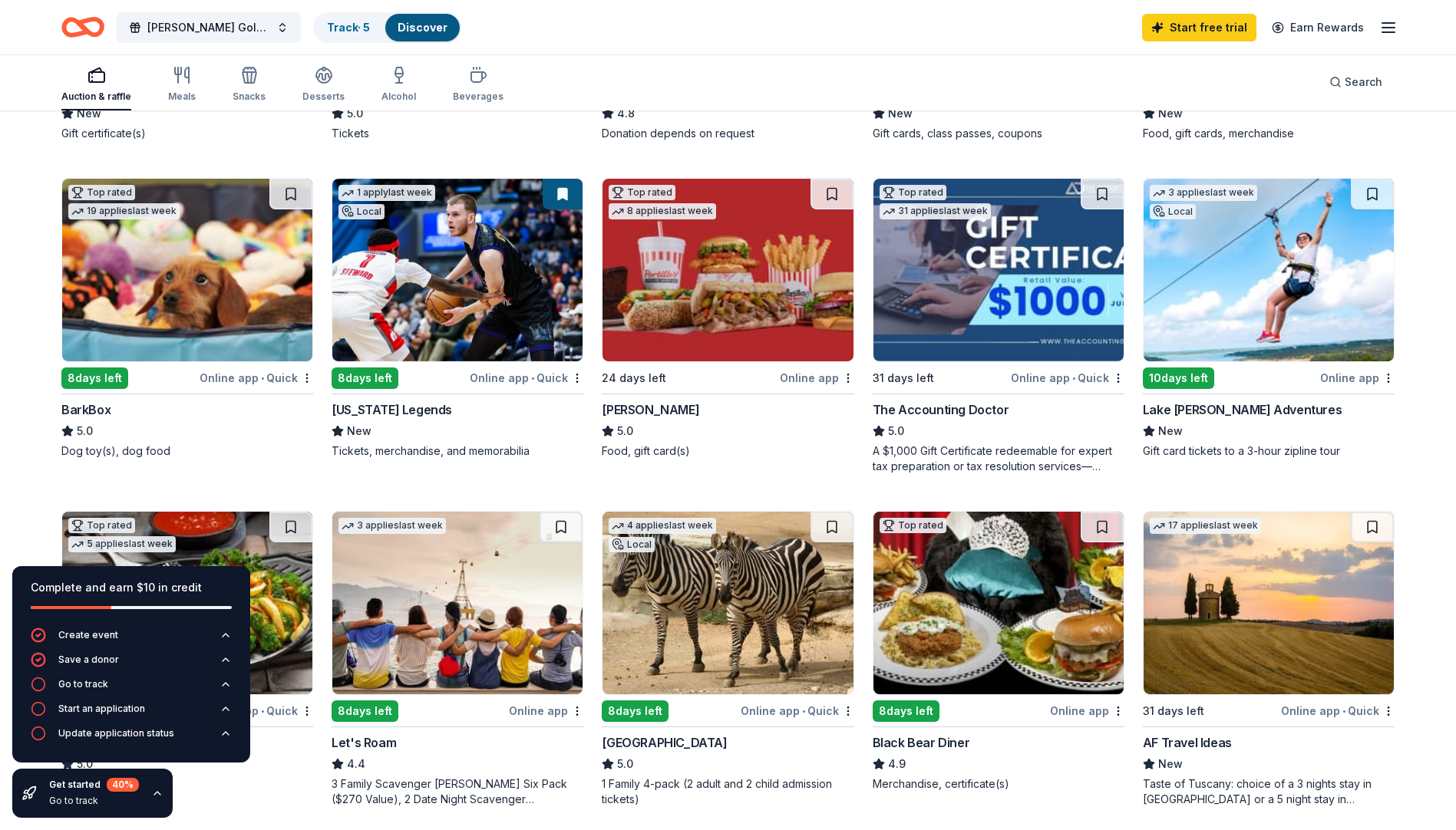
scroll to position [461, 0]
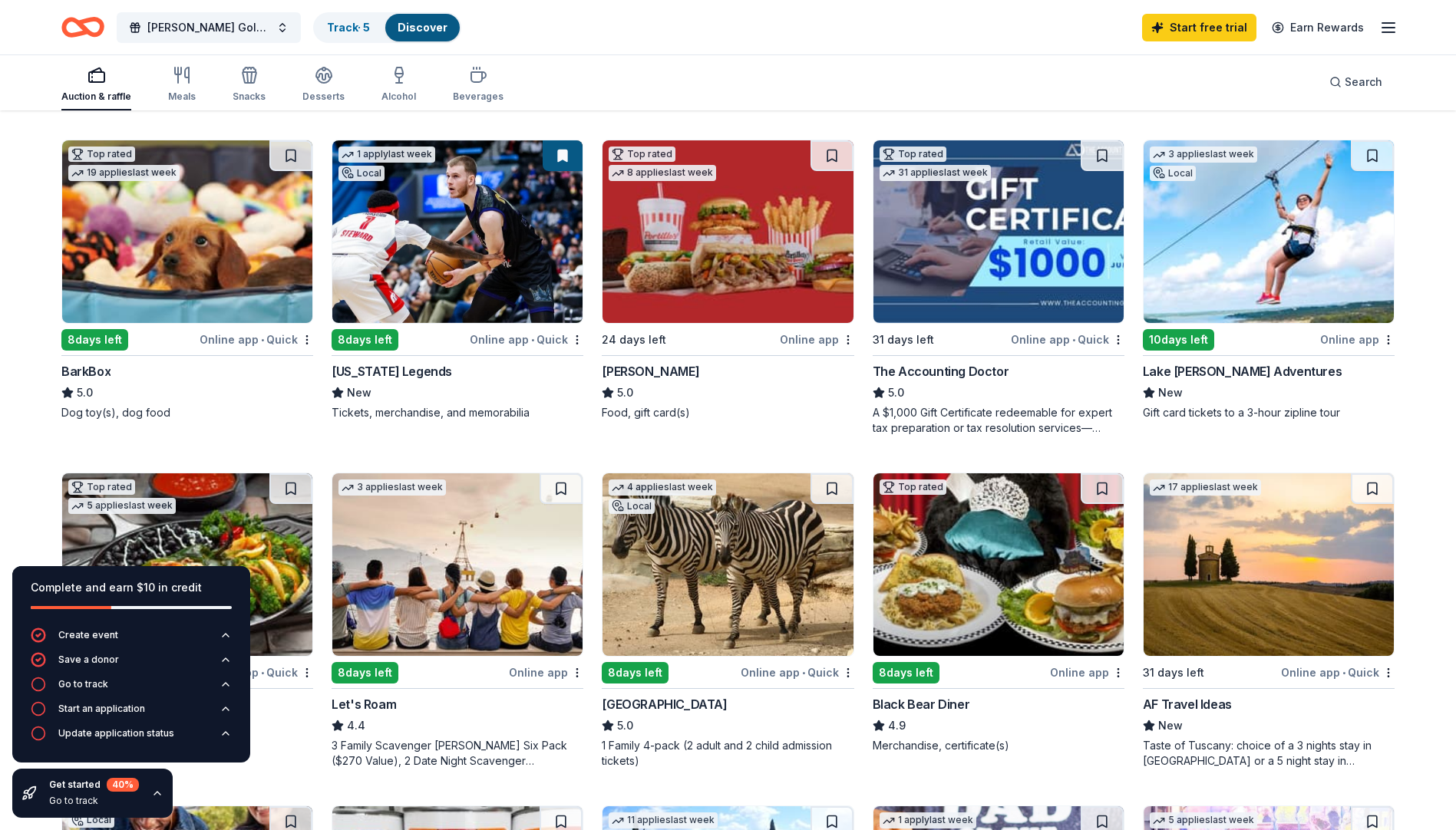
click at [1186, 339] on div "10 days left" at bounding box center [1178, 340] width 71 height 22
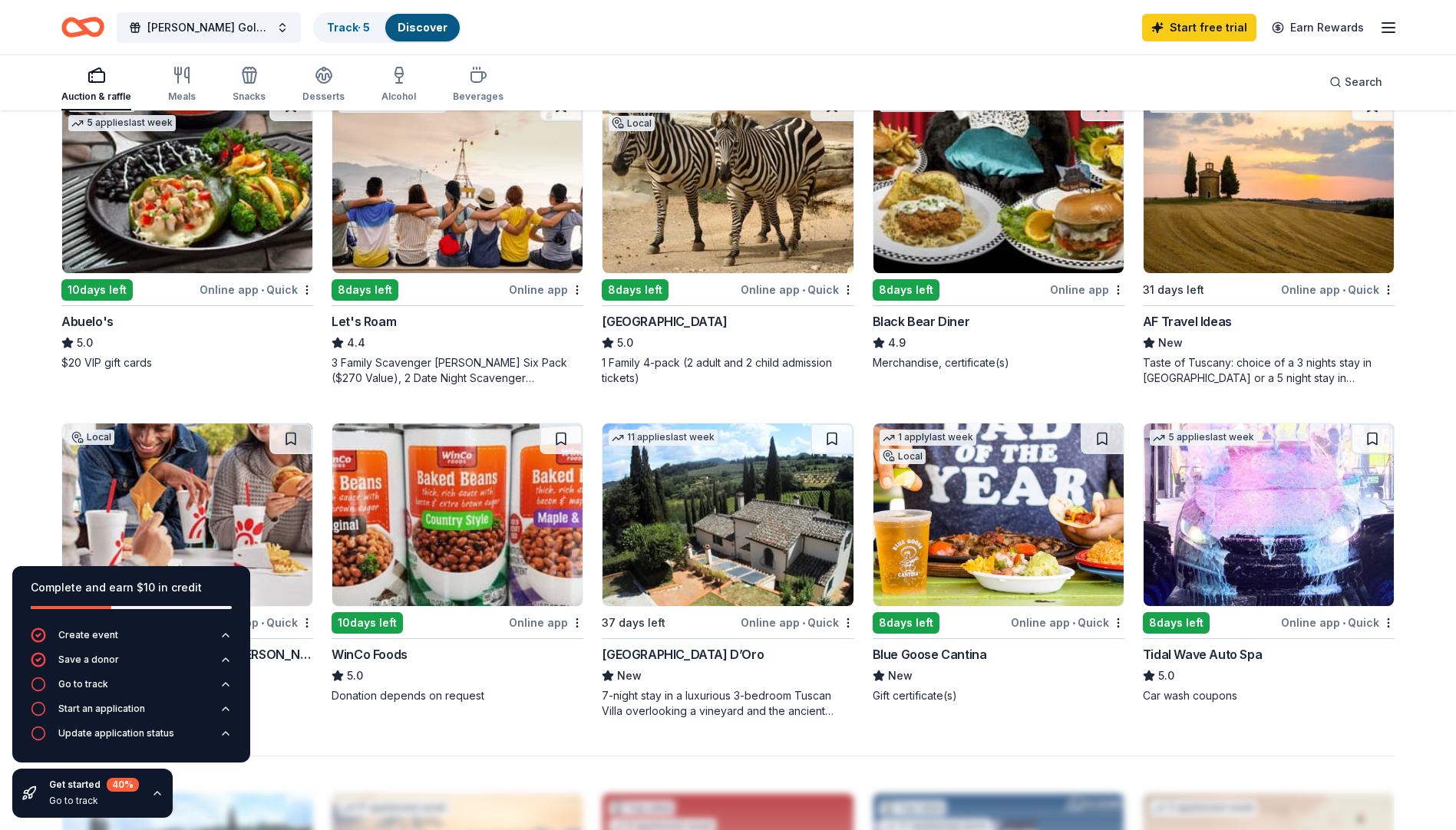
scroll to position [844, 0]
click at [435, 253] on img at bounding box center [458, 181] width 250 height 183
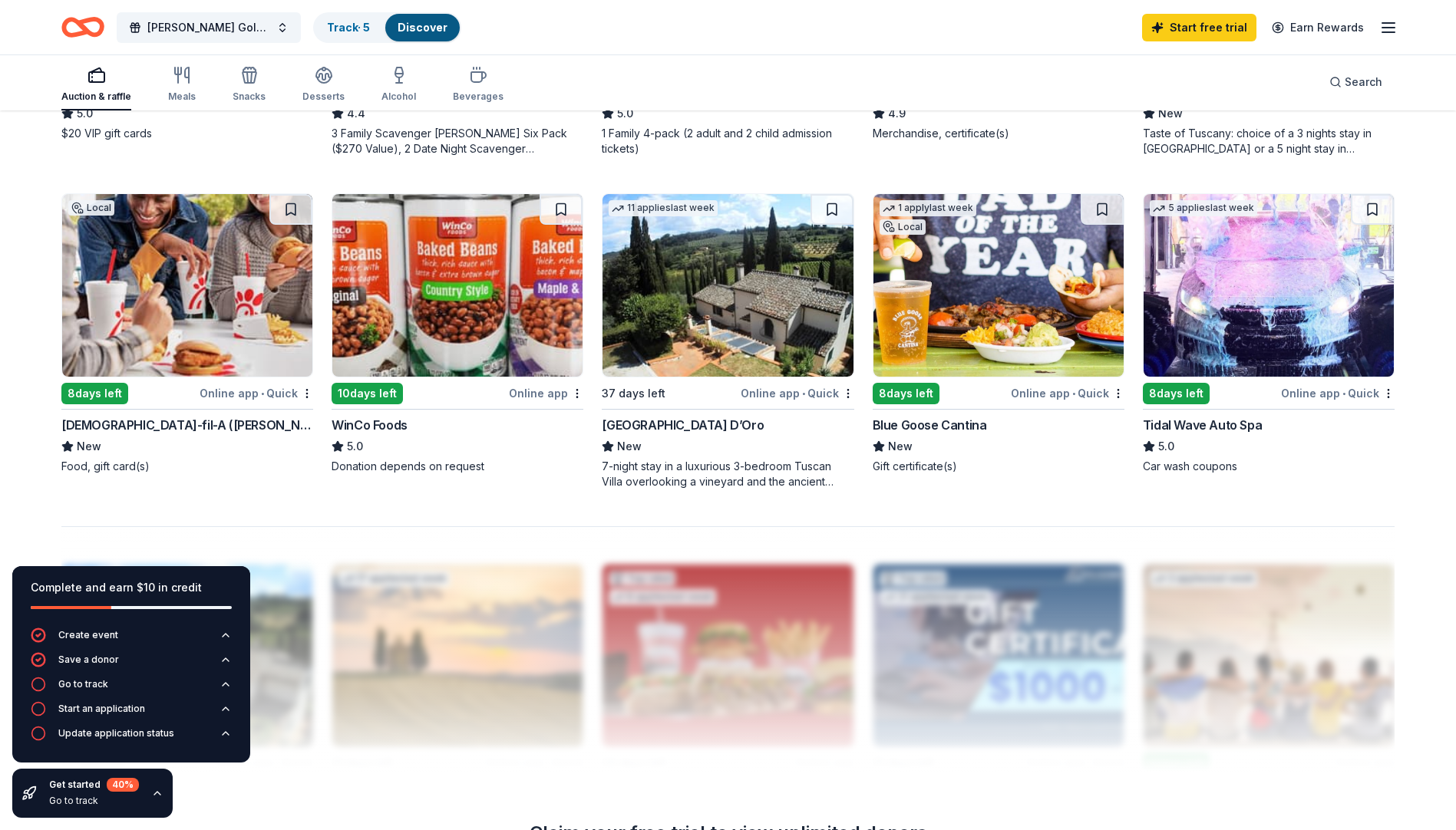
scroll to position [1074, 0]
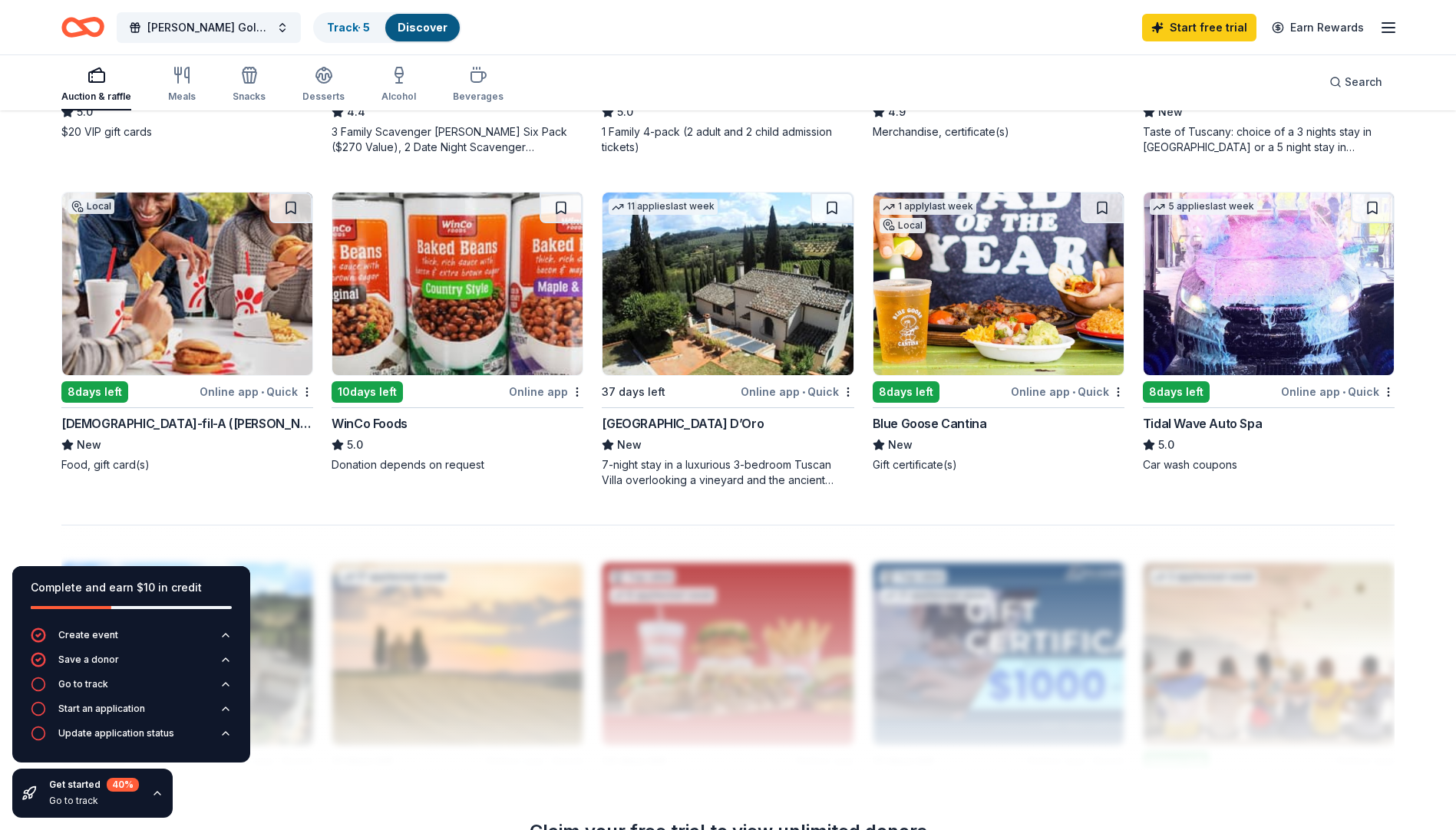
click at [195, 337] on img at bounding box center [187, 284] width 250 height 183
click at [694, 277] on img at bounding box center [728, 284] width 250 height 183
click at [970, 249] on img at bounding box center [998, 284] width 250 height 183
click at [1202, 278] on img at bounding box center [1269, 284] width 250 height 183
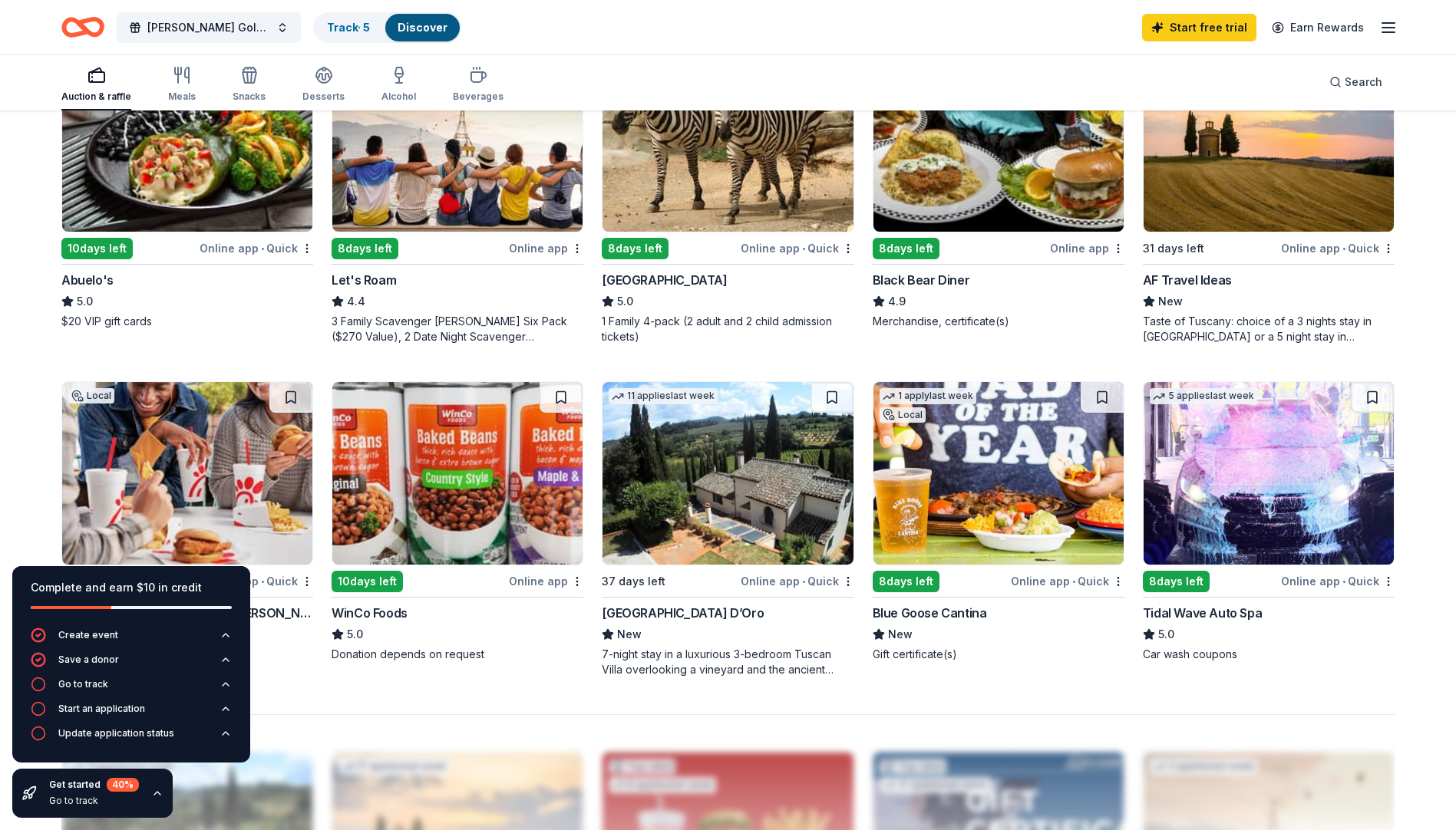
scroll to position [847, 0]
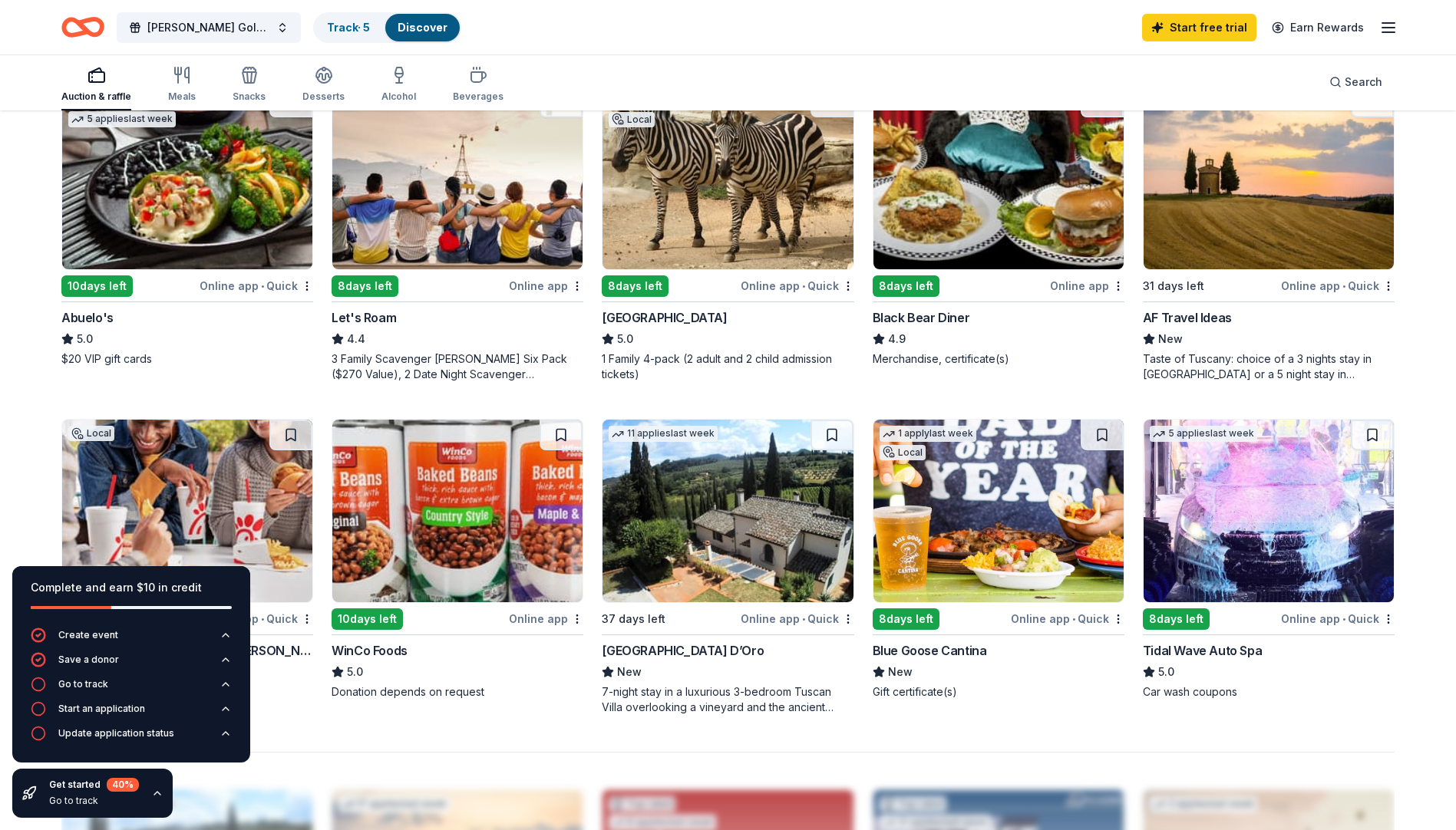
click at [249, 183] on img at bounding box center [187, 178] width 250 height 183
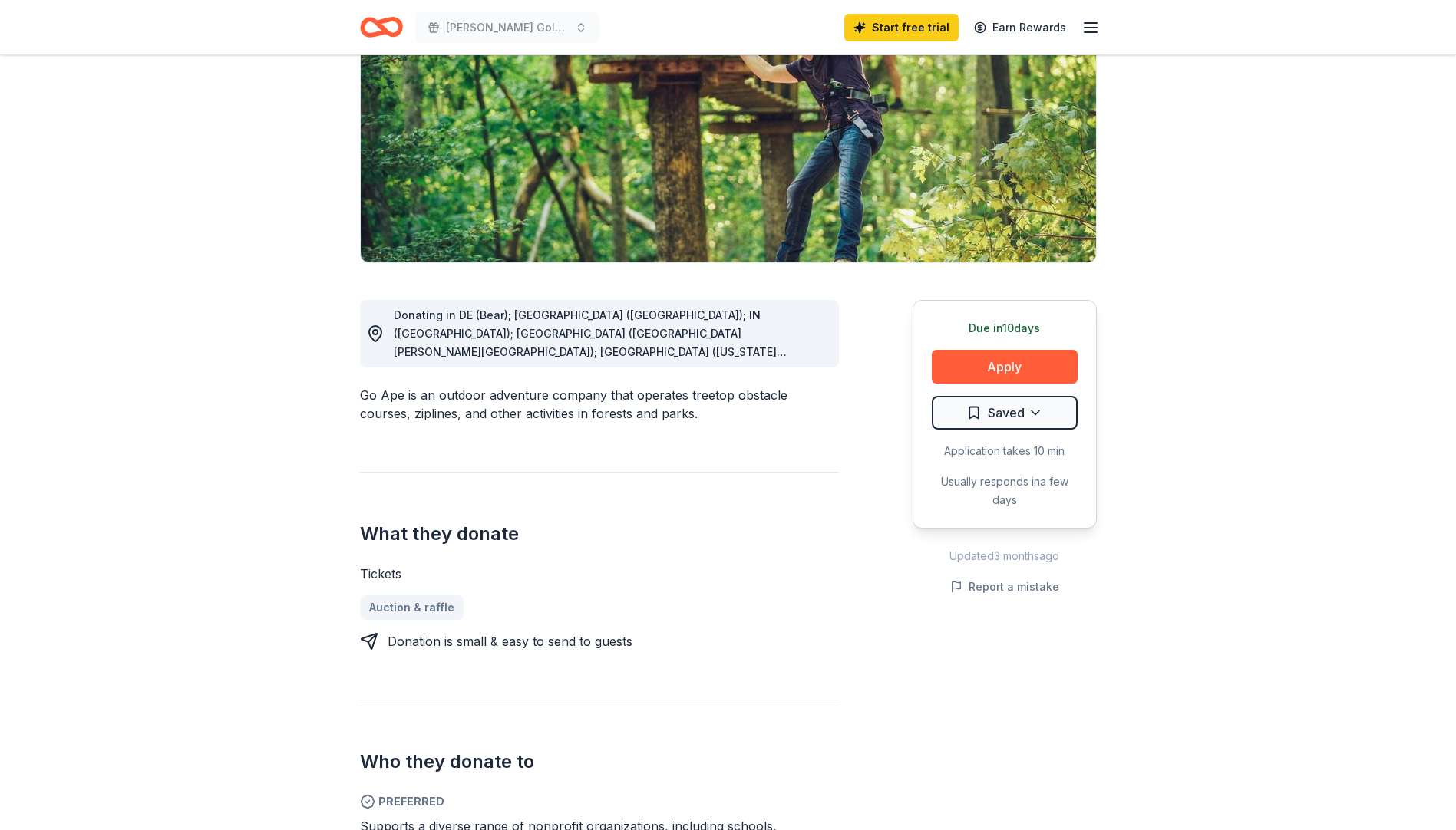
scroll to position [230, 0]
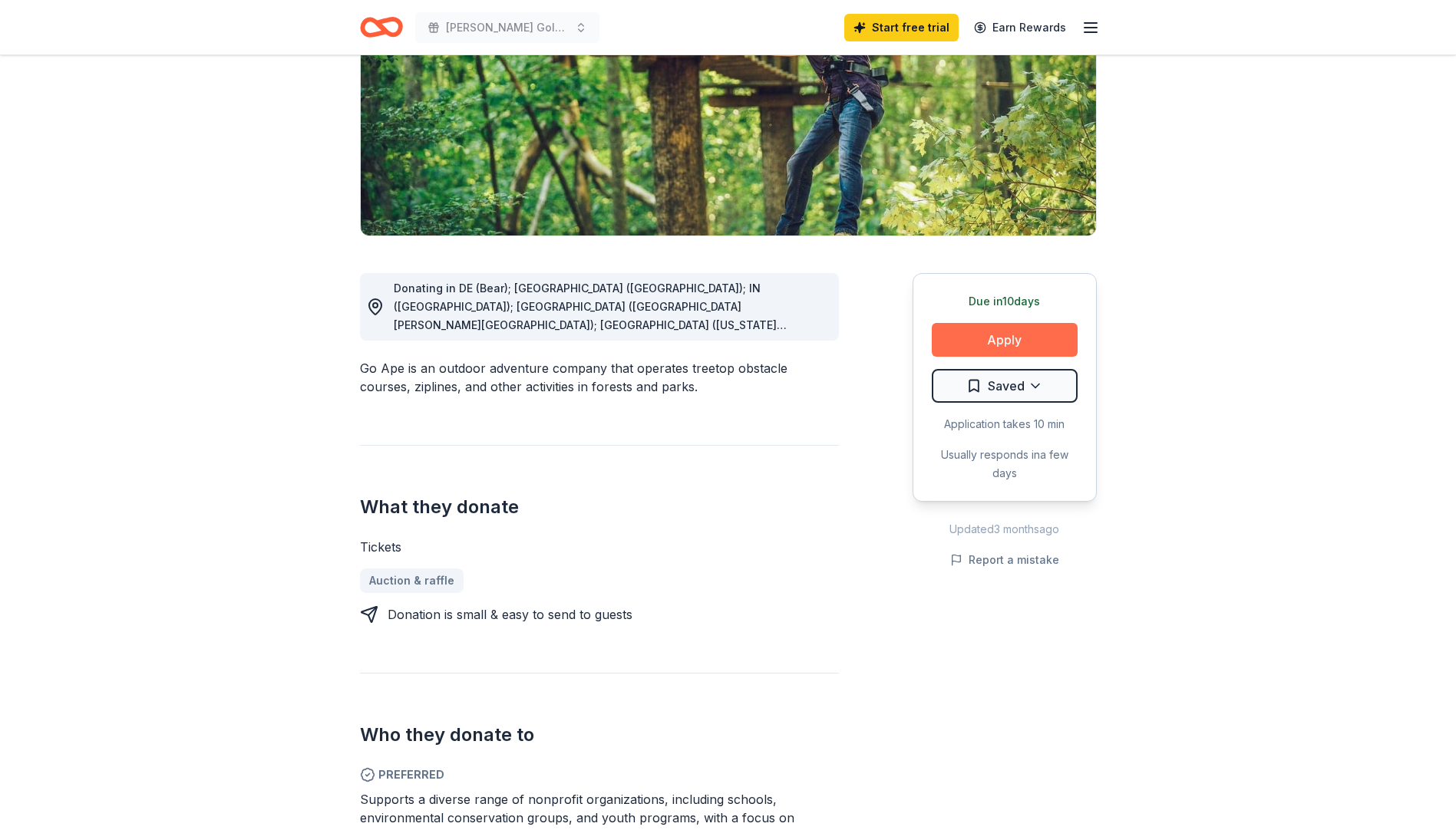
click at [1019, 344] on button "Apply" at bounding box center [1005, 340] width 146 height 34
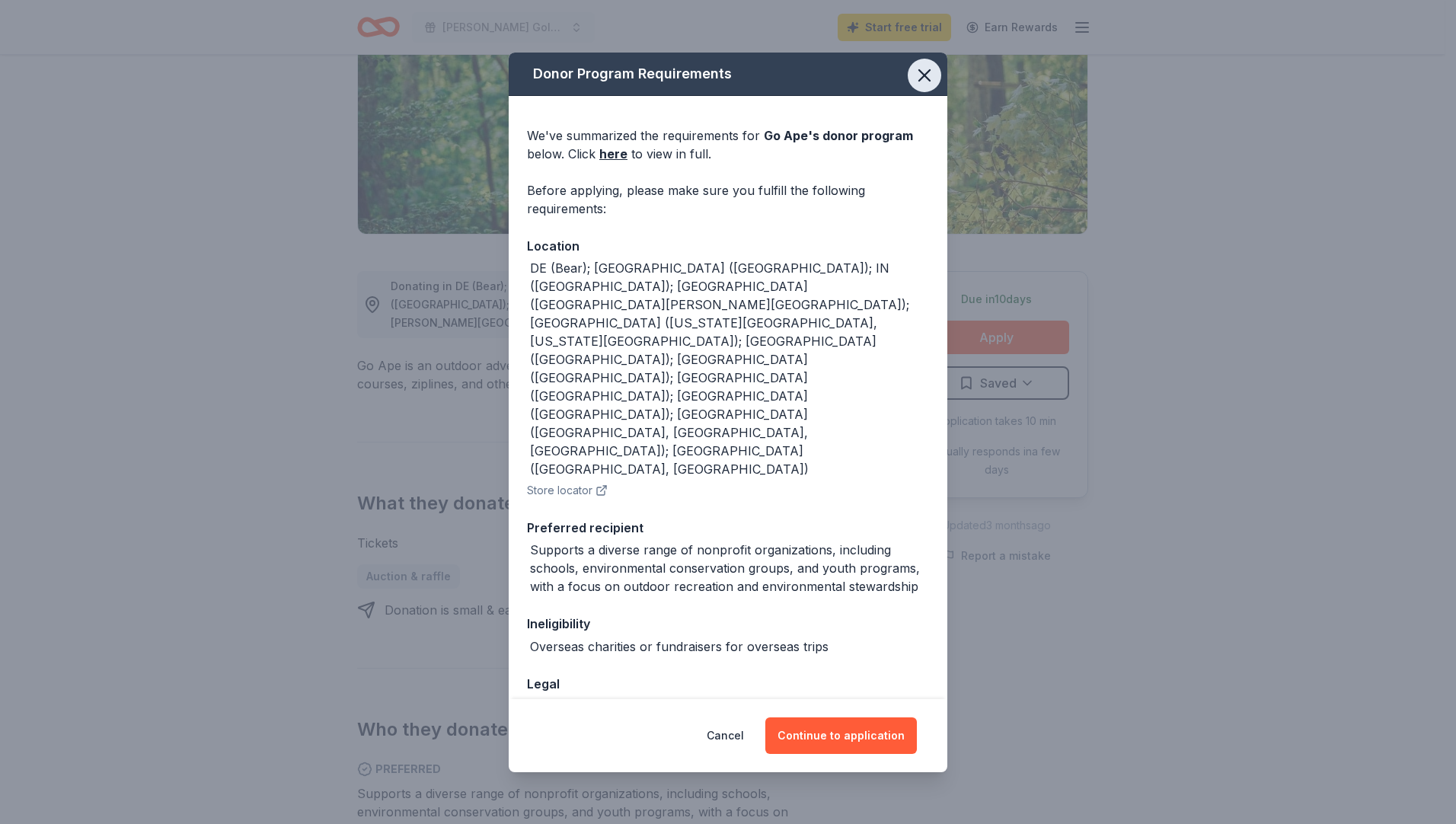
click at [929, 86] on icon "button" at bounding box center [925, 76] width 22 height 22
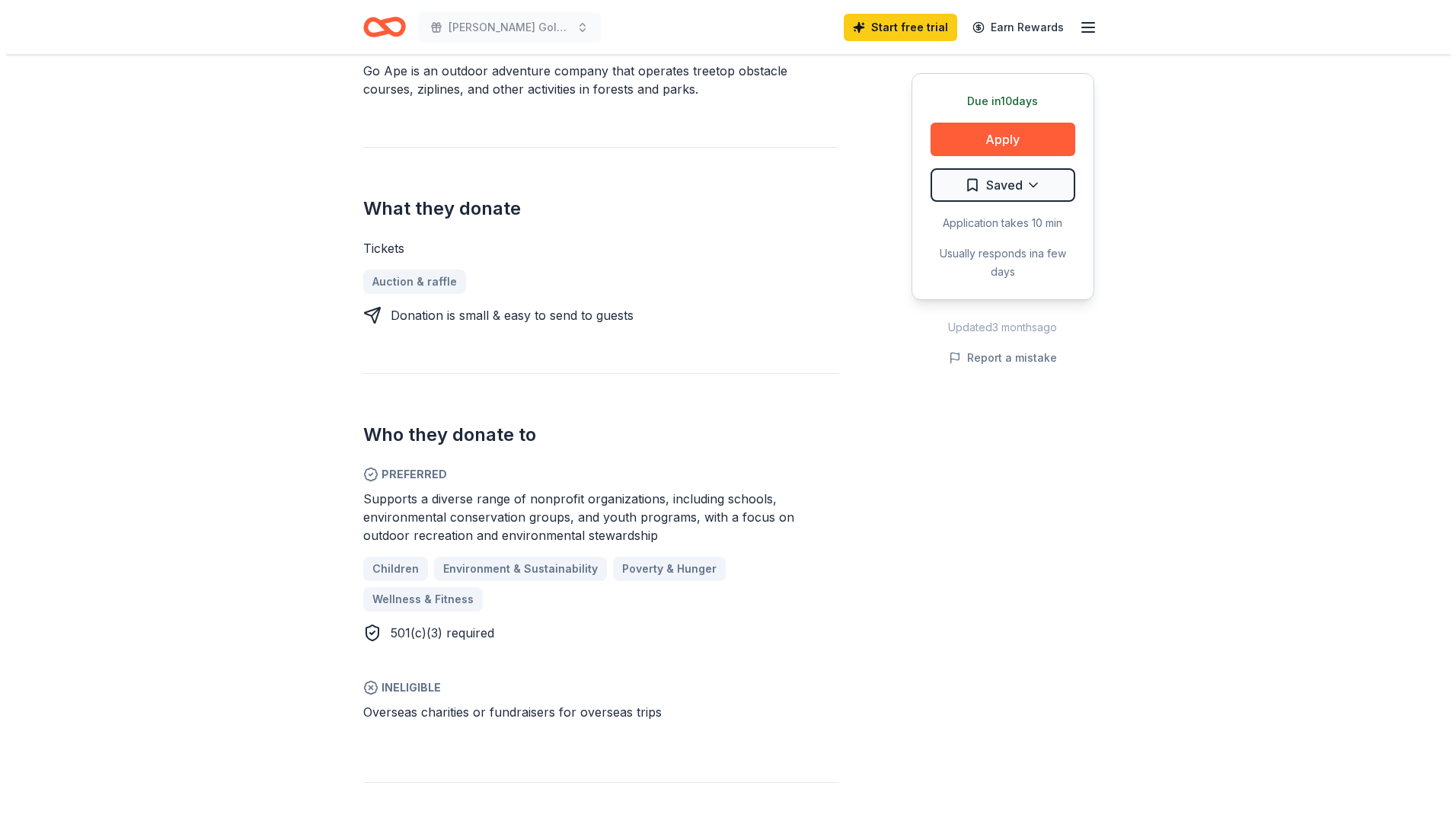
scroll to position [533, 0]
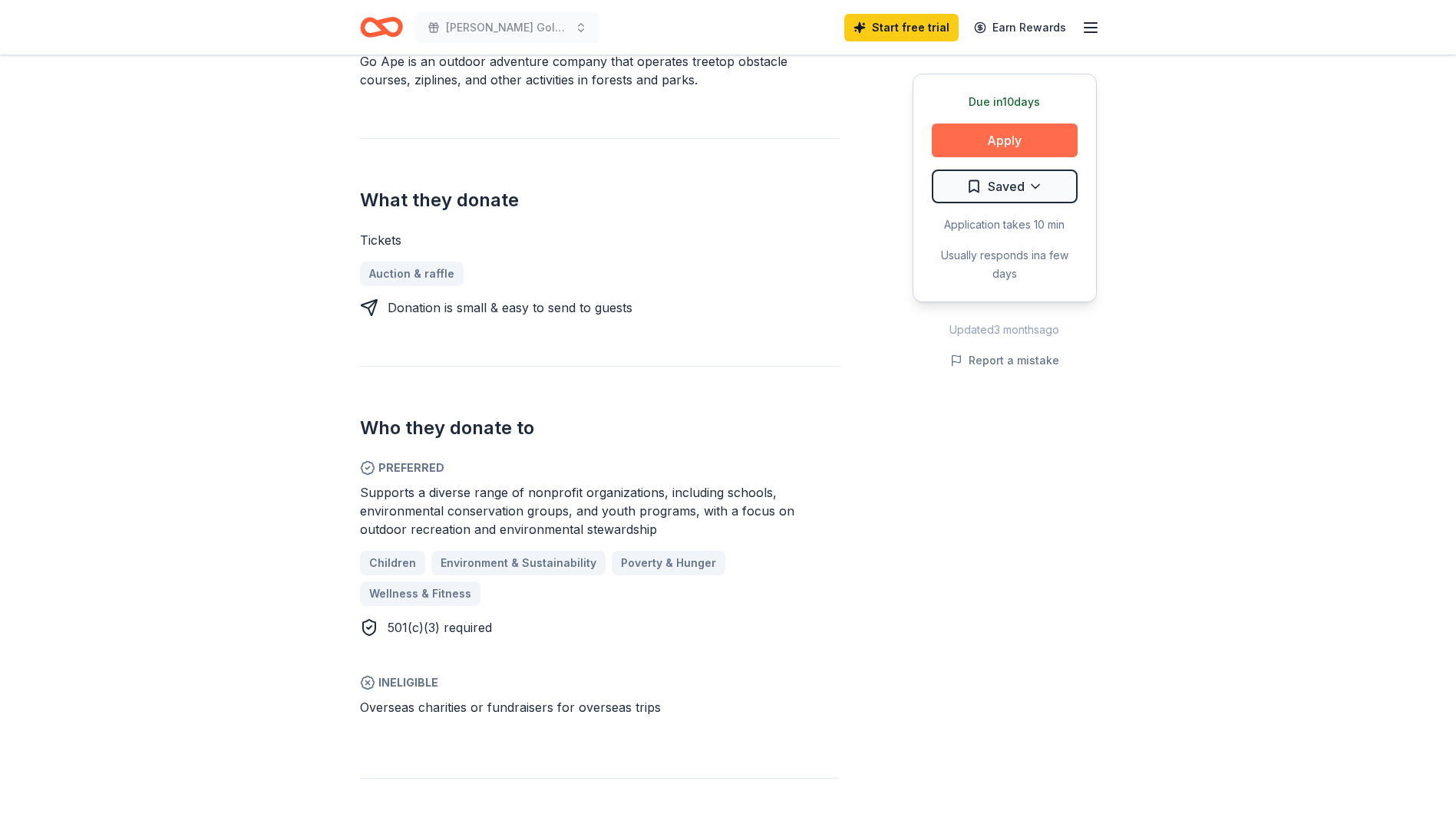
click at [990, 149] on button "Apply" at bounding box center [1005, 140] width 146 height 34
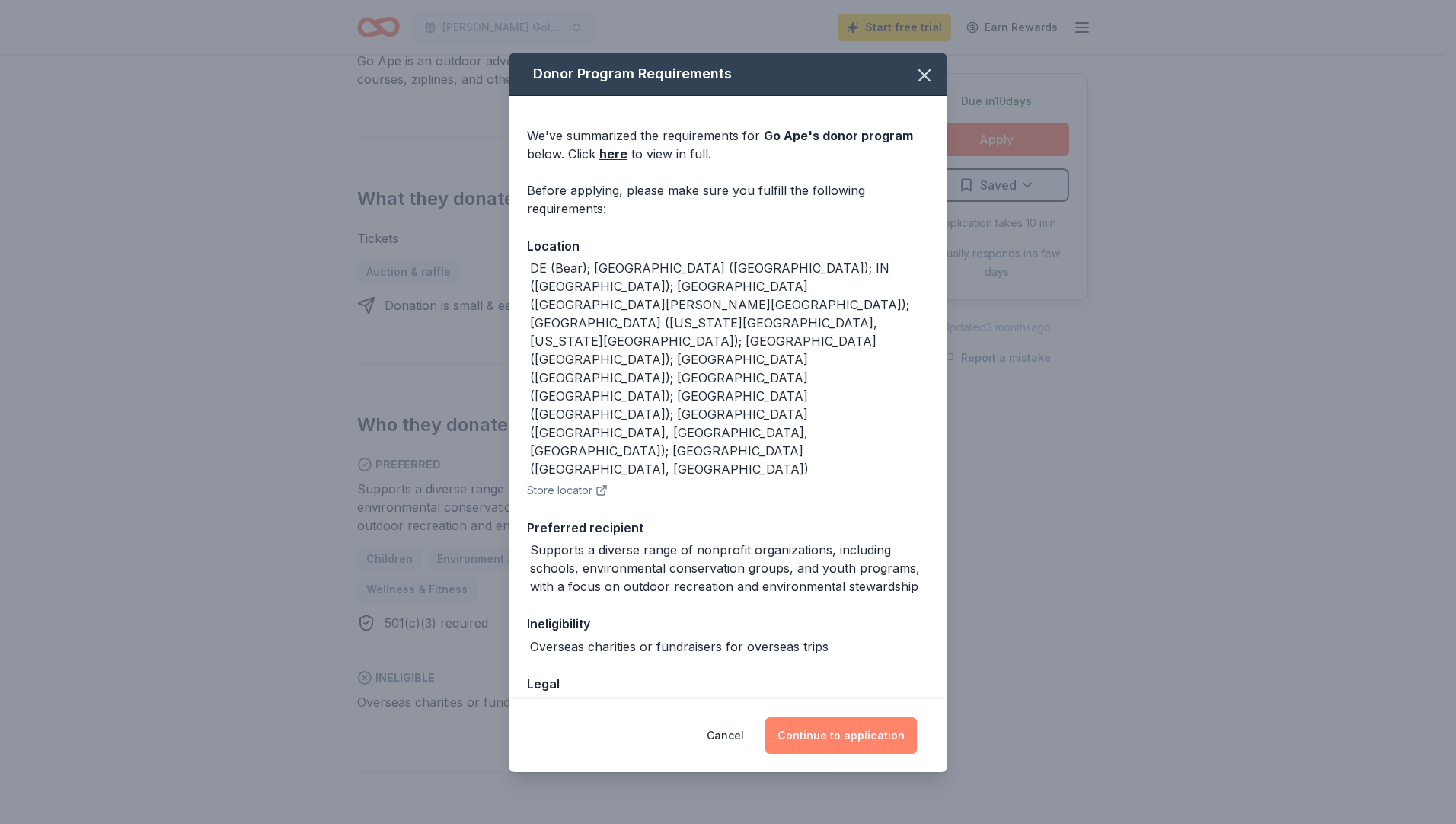
click at [836, 648] on button "Continue to application" at bounding box center [841, 736] width 152 height 37
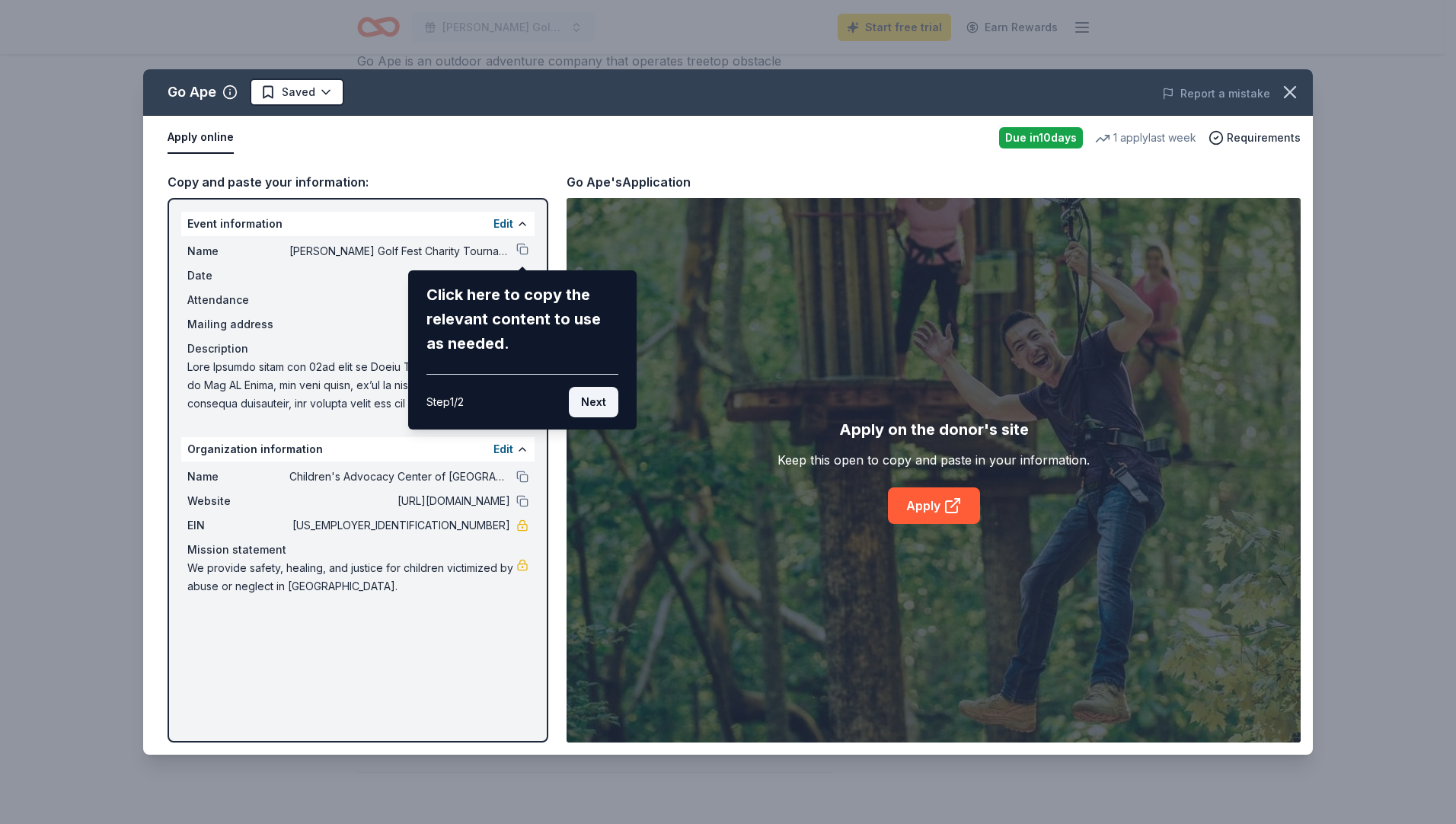
click at [592, 402] on button "Next" at bounding box center [593, 402] width 49 height 31
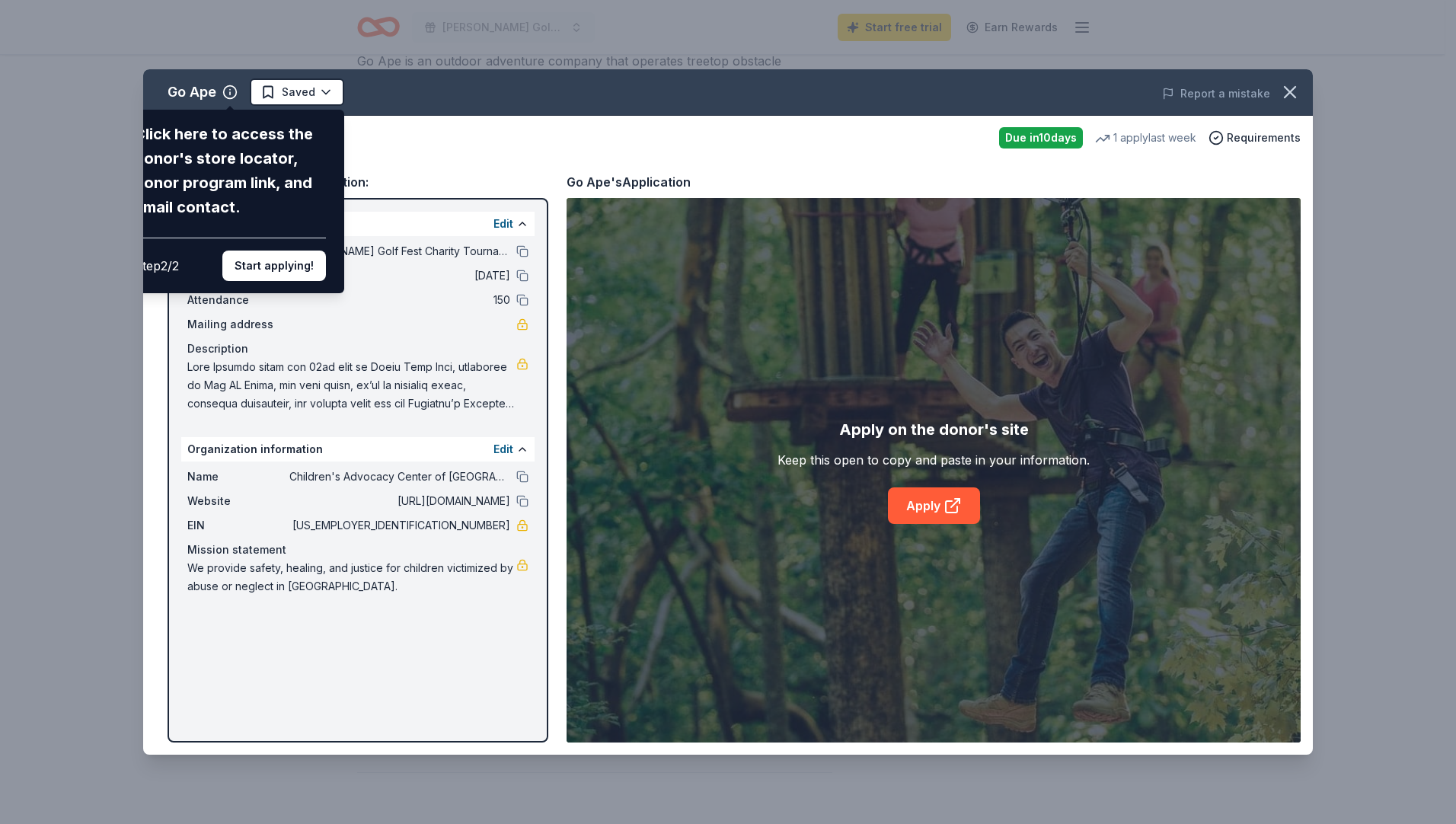
click at [415, 150] on div "Go Ape Click here to access the donor's store locator, donor program link, and …" at bounding box center [728, 412] width 1169 height 686
click at [307, 259] on button "Start applying!" at bounding box center [274, 266] width 103 height 31
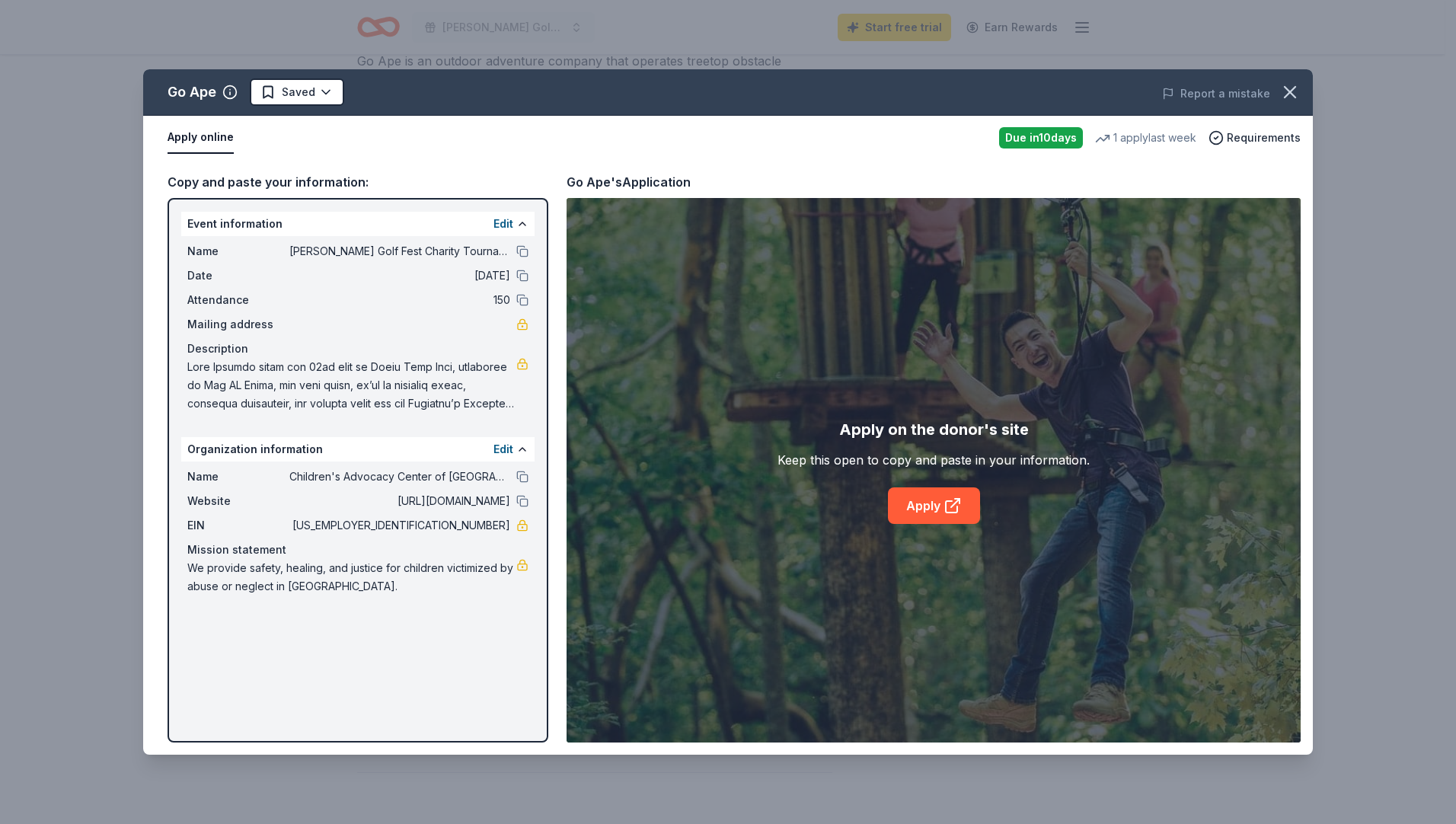
click at [920, 508] on div "Go Ape Saved Report a mistake Apply online Due in 10 days 1 apply last week Req…" at bounding box center [728, 412] width 1169 height 686
click at [951, 512] on icon at bounding box center [953, 506] width 18 height 18
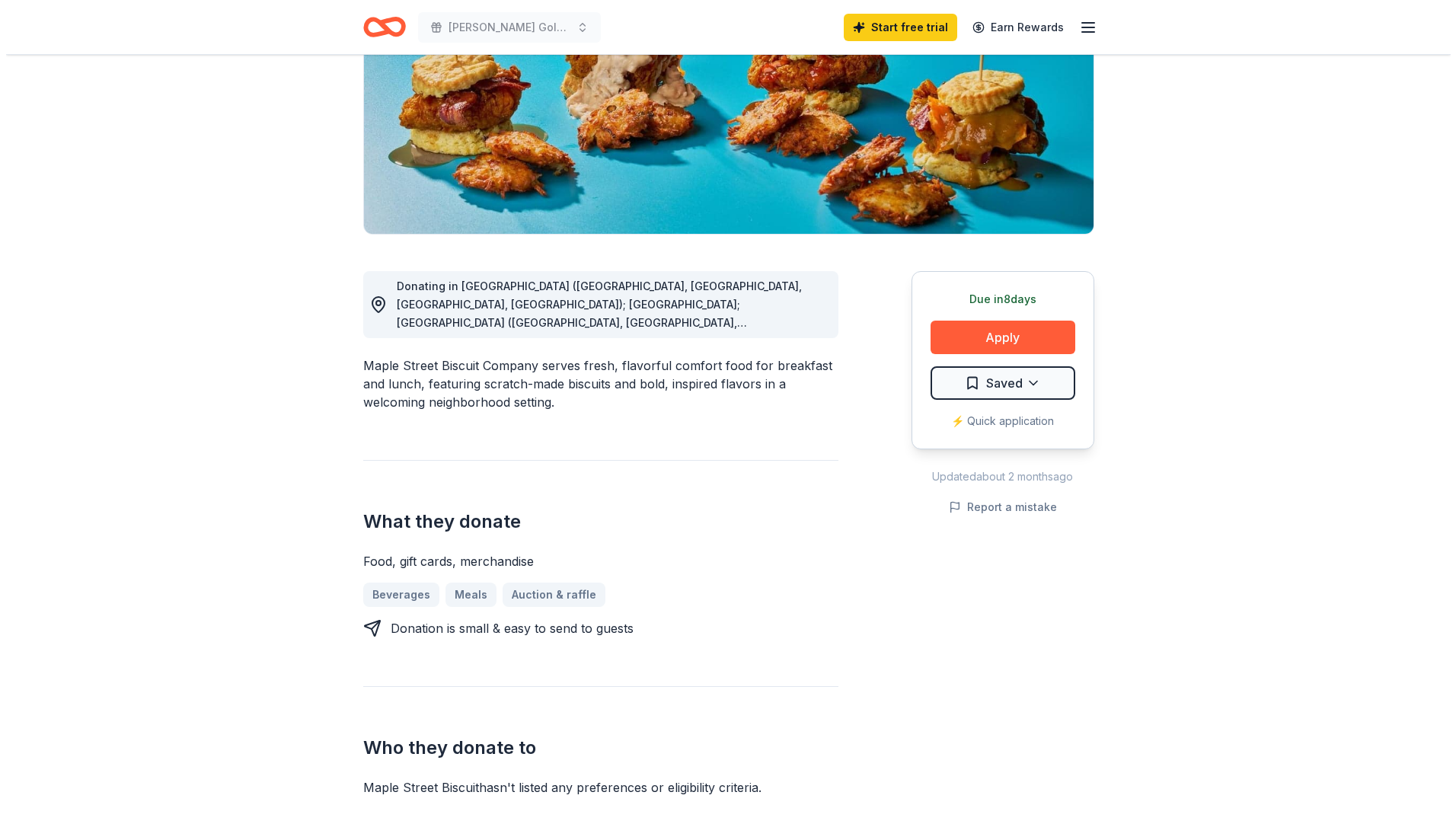
scroll to position [152, 0]
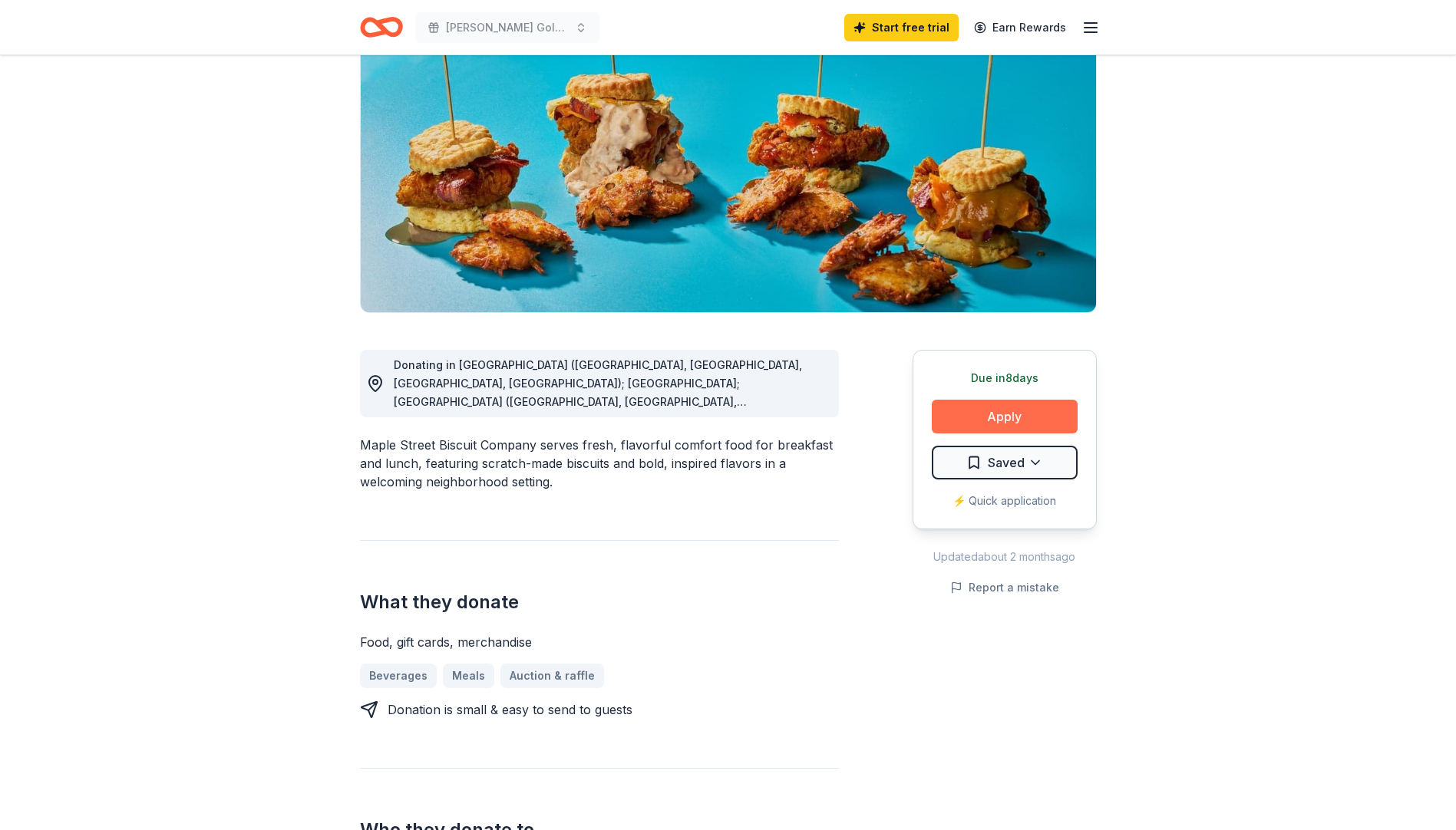
click at [1001, 407] on button "Apply" at bounding box center [1005, 416] width 146 height 34
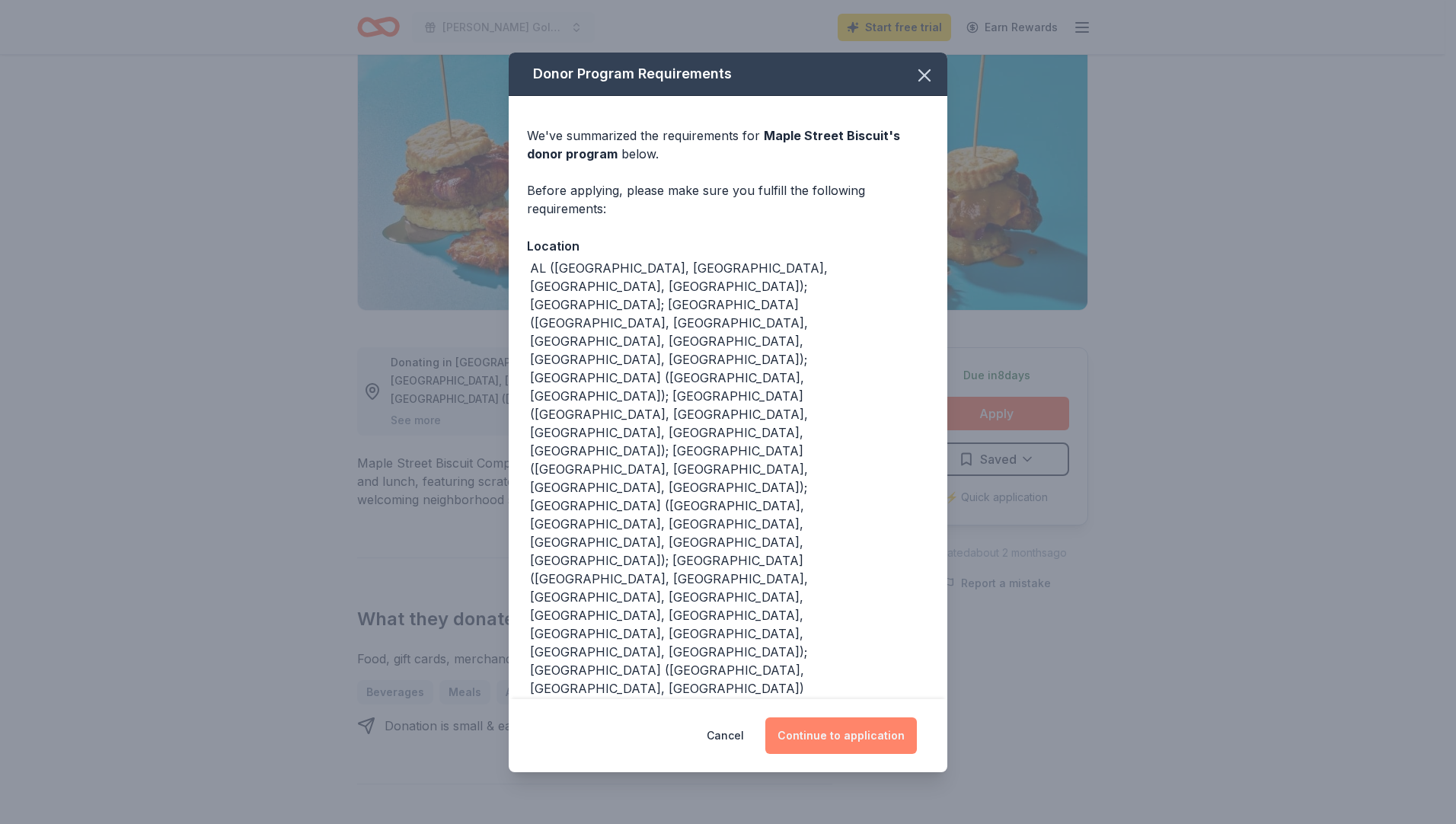
click at [840, 717] on button "Continue to application" at bounding box center [841, 736] width 152 height 37
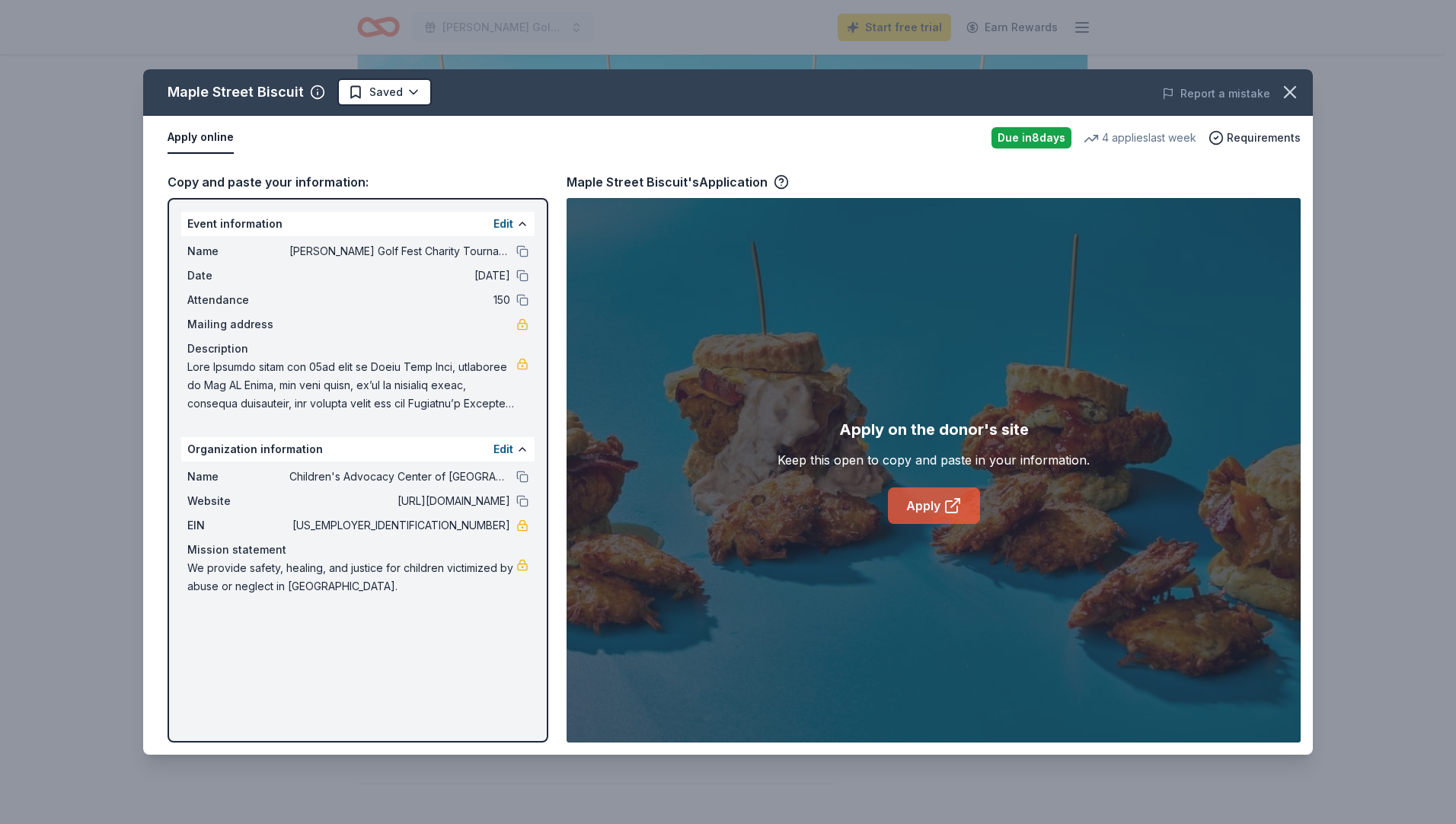
click at [960, 502] on icon at bounding box center [957, 501] width 4 height 4
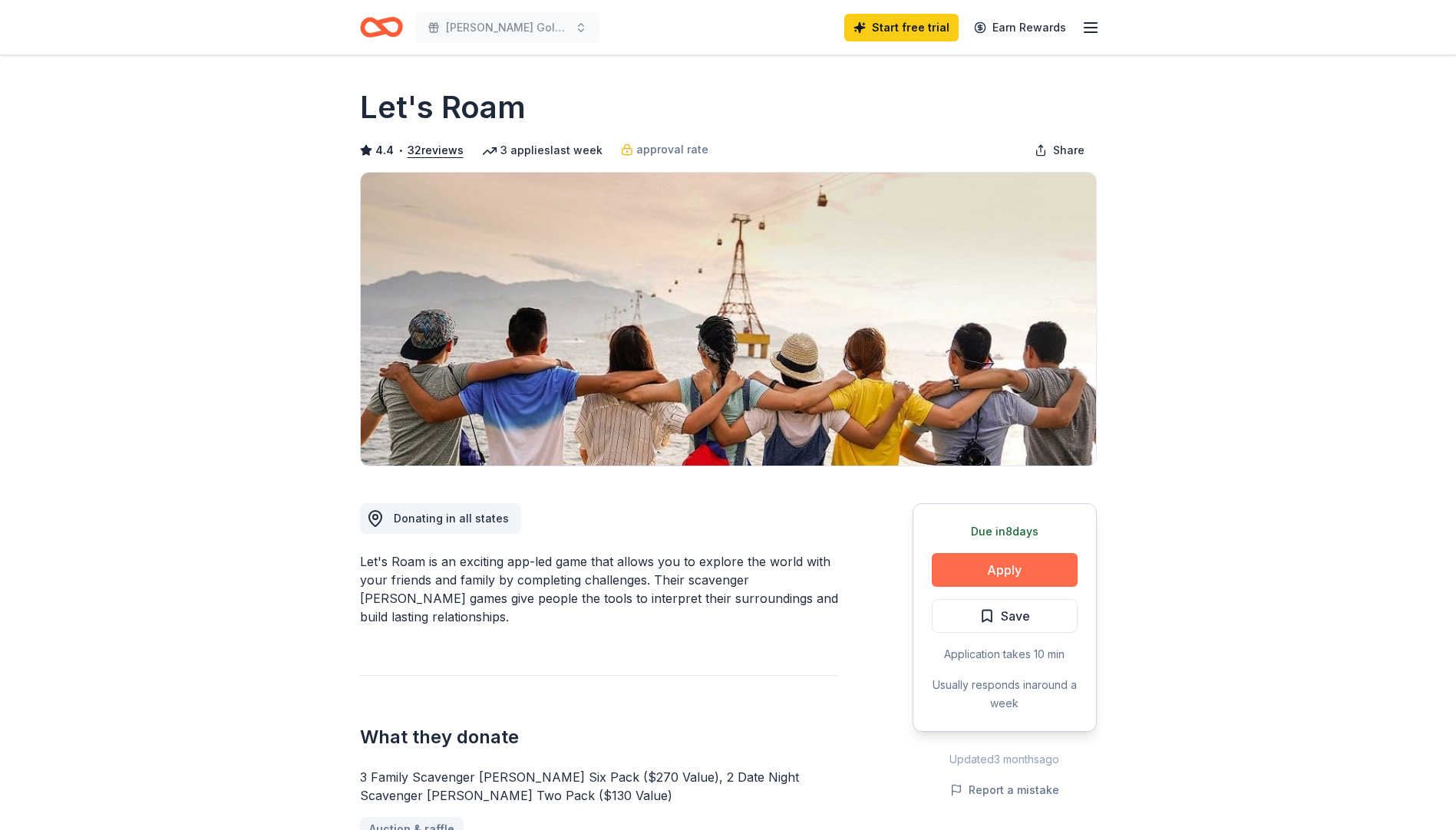
click at [1025, 562] on button "Apply" at bounding box center [1005, 570] width 146 height 34
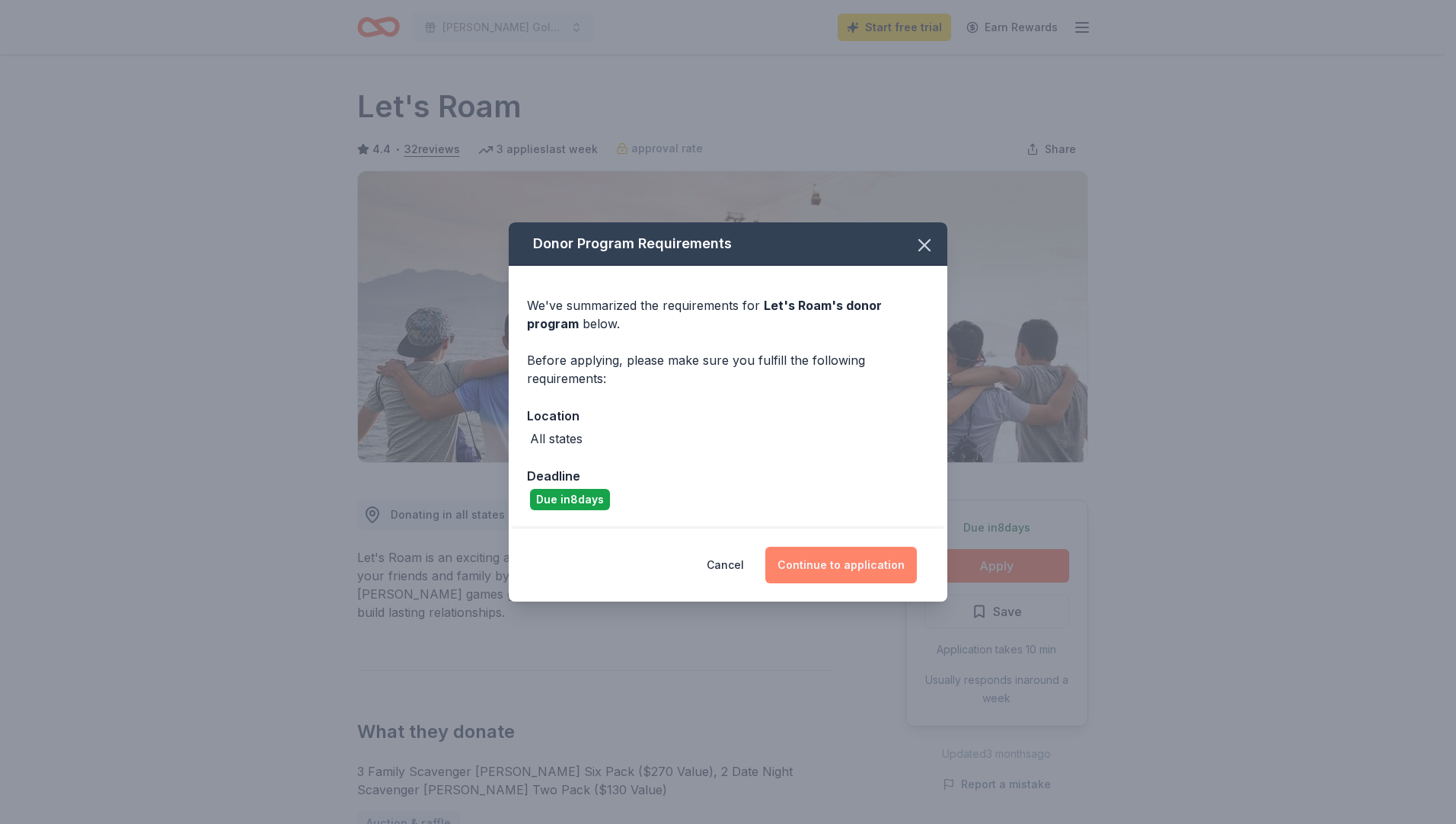
click at [845, 565] on button "Continue to application" at bounding box center [841, 565] width 152 height 37
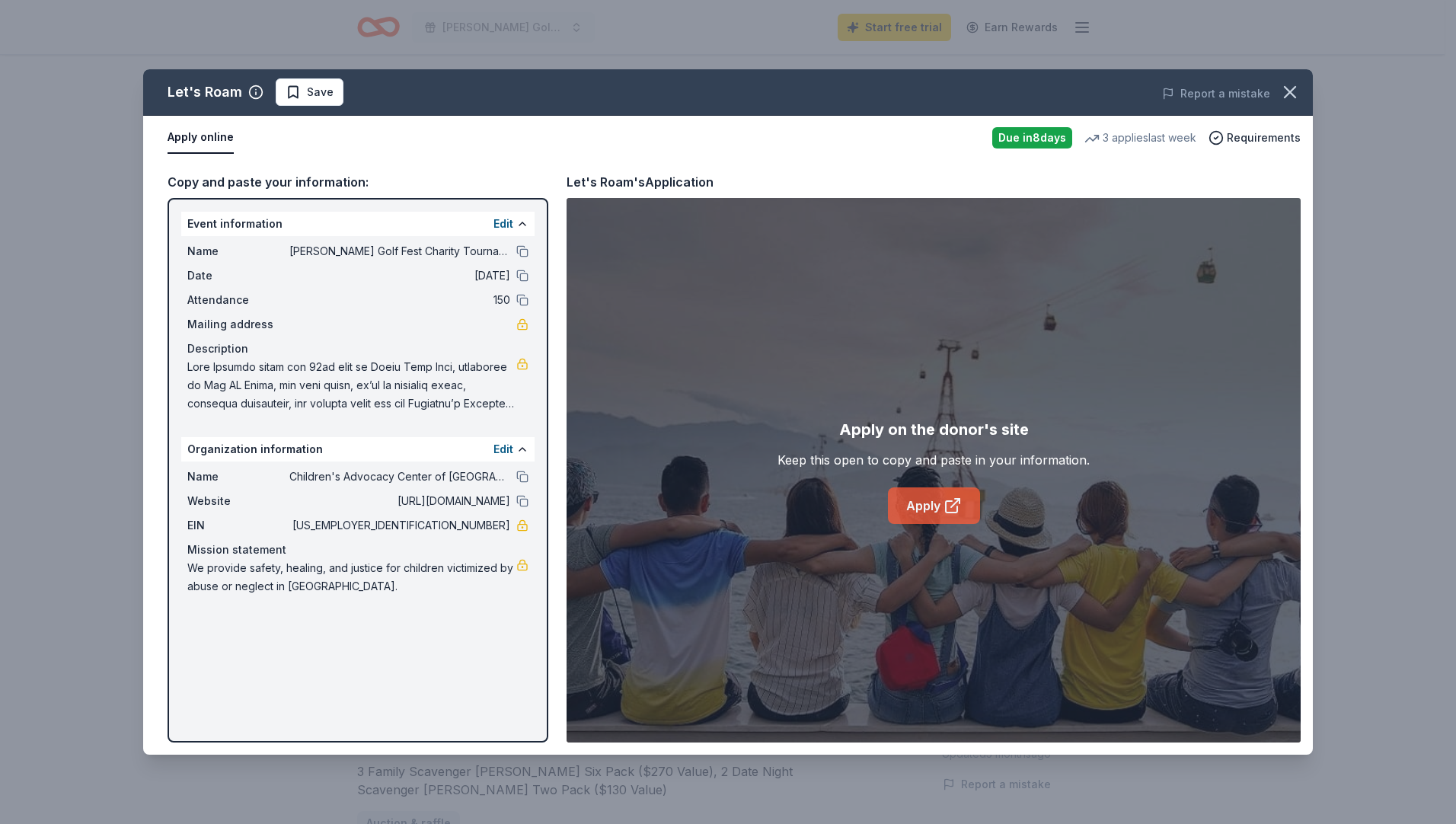
click at [950, 502] on icon at bounding box center [952, 507] width 12 height 12
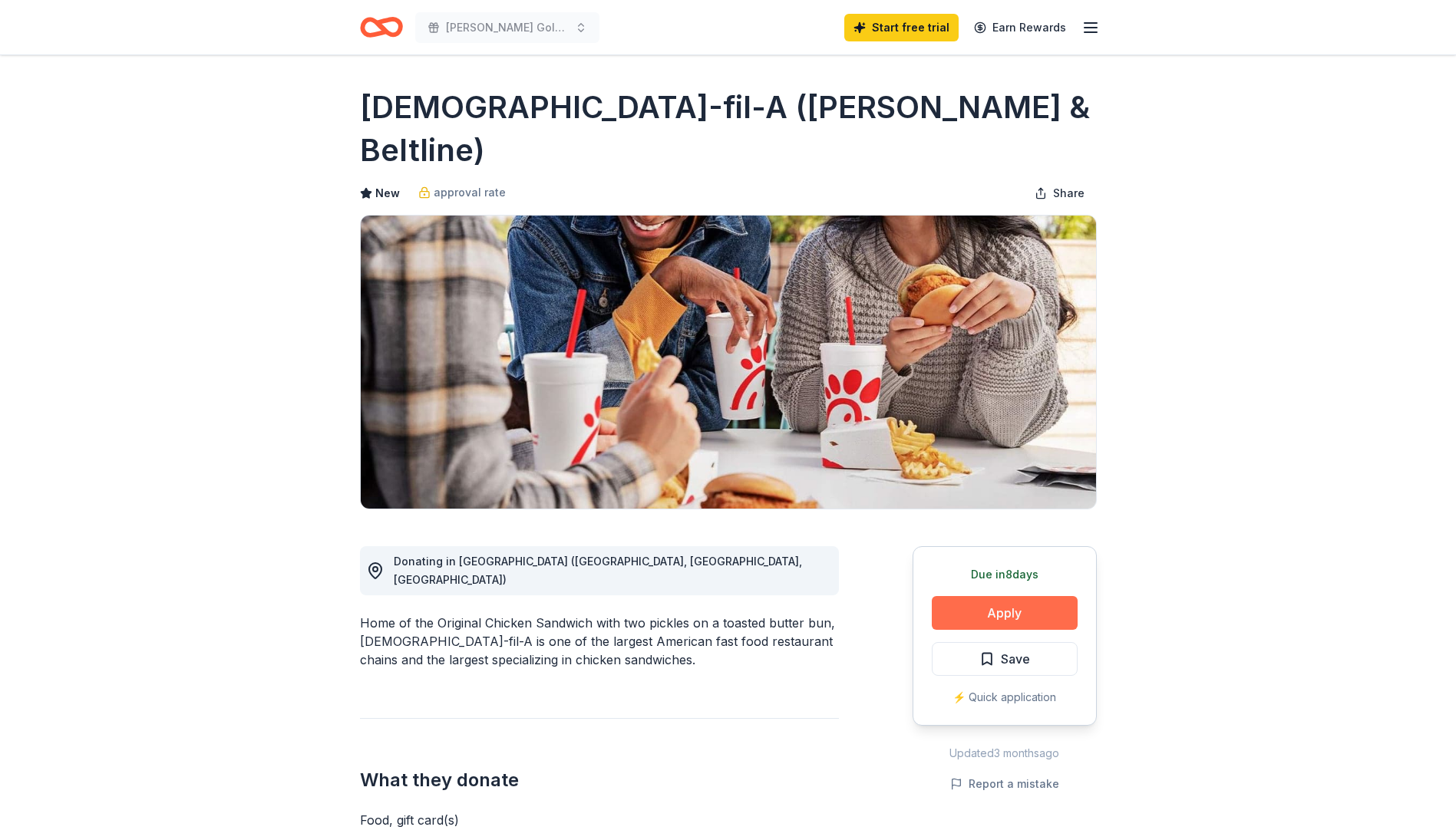
click at [1004, 596] on button "Apply" at bounding box center [1005, 613] width 146 height 34
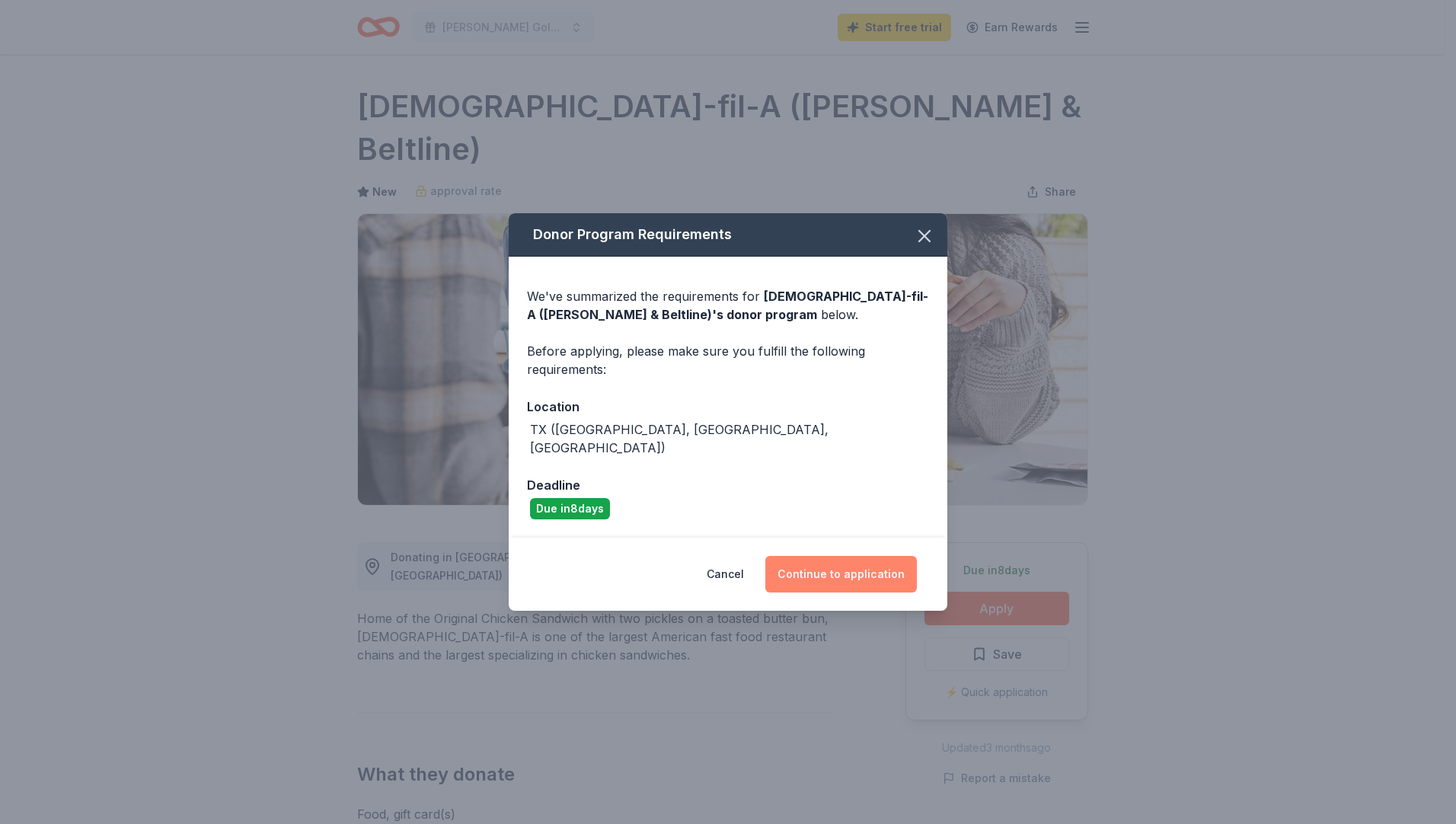
click at [861, 566] on button "Continue to application" at bounding box center [841, 574] width 152 height 37
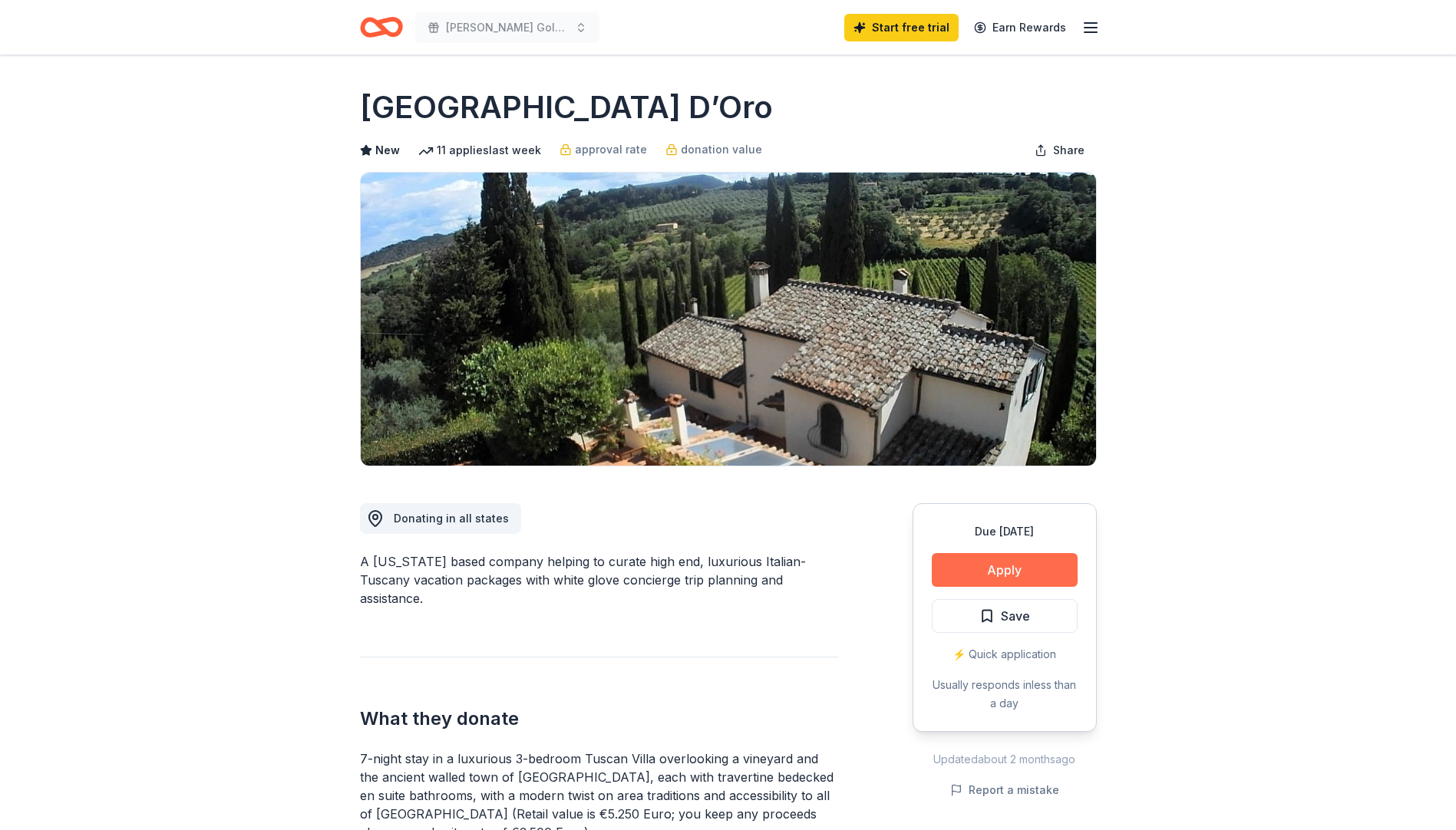
click at [996, 562] on button "Apply" at bounding box center [1005, 570] width 146 height 34
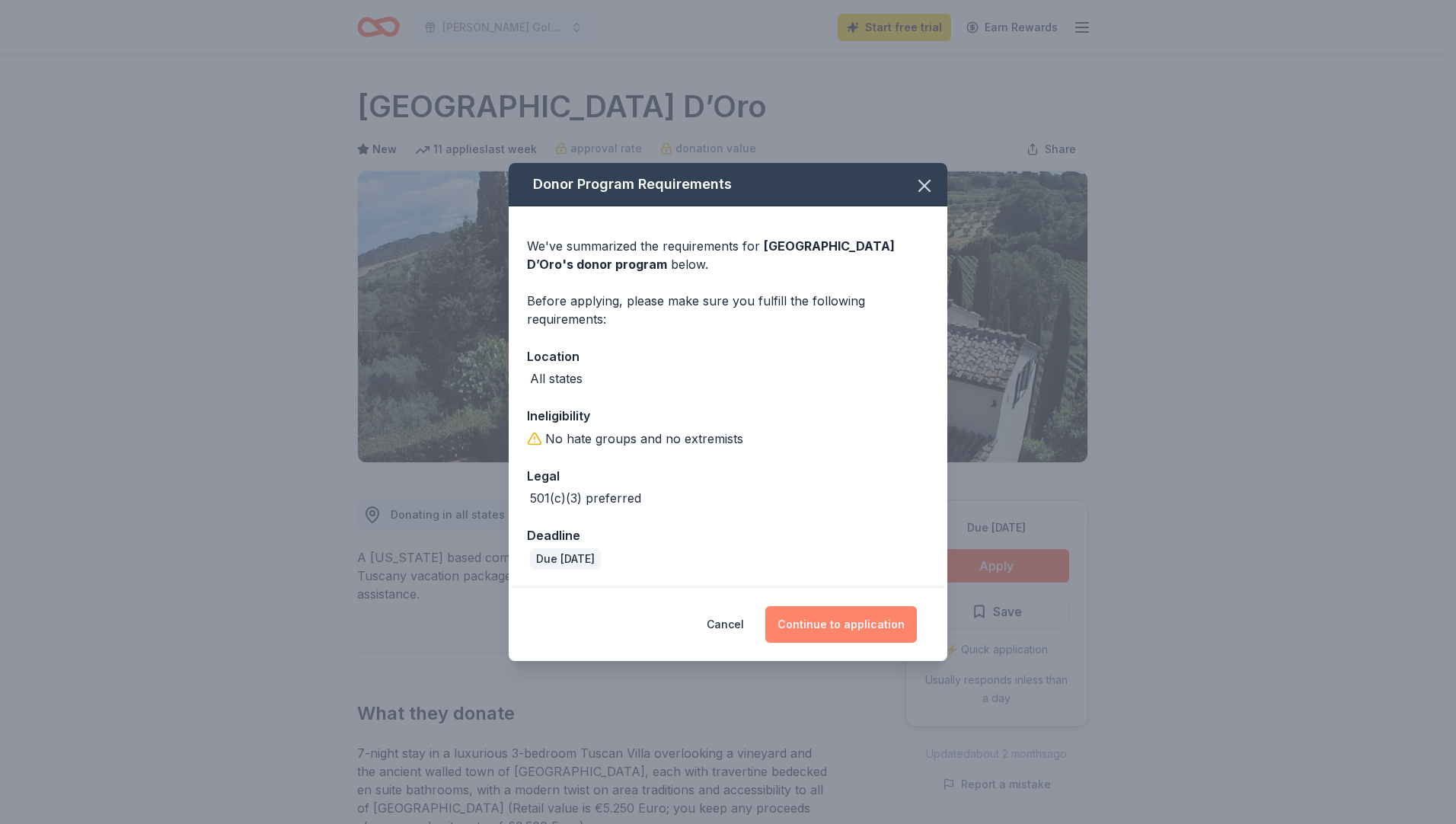
click at [814, 630] on button "Continue to application" at bounding box center [841, 625] width 152 height 37
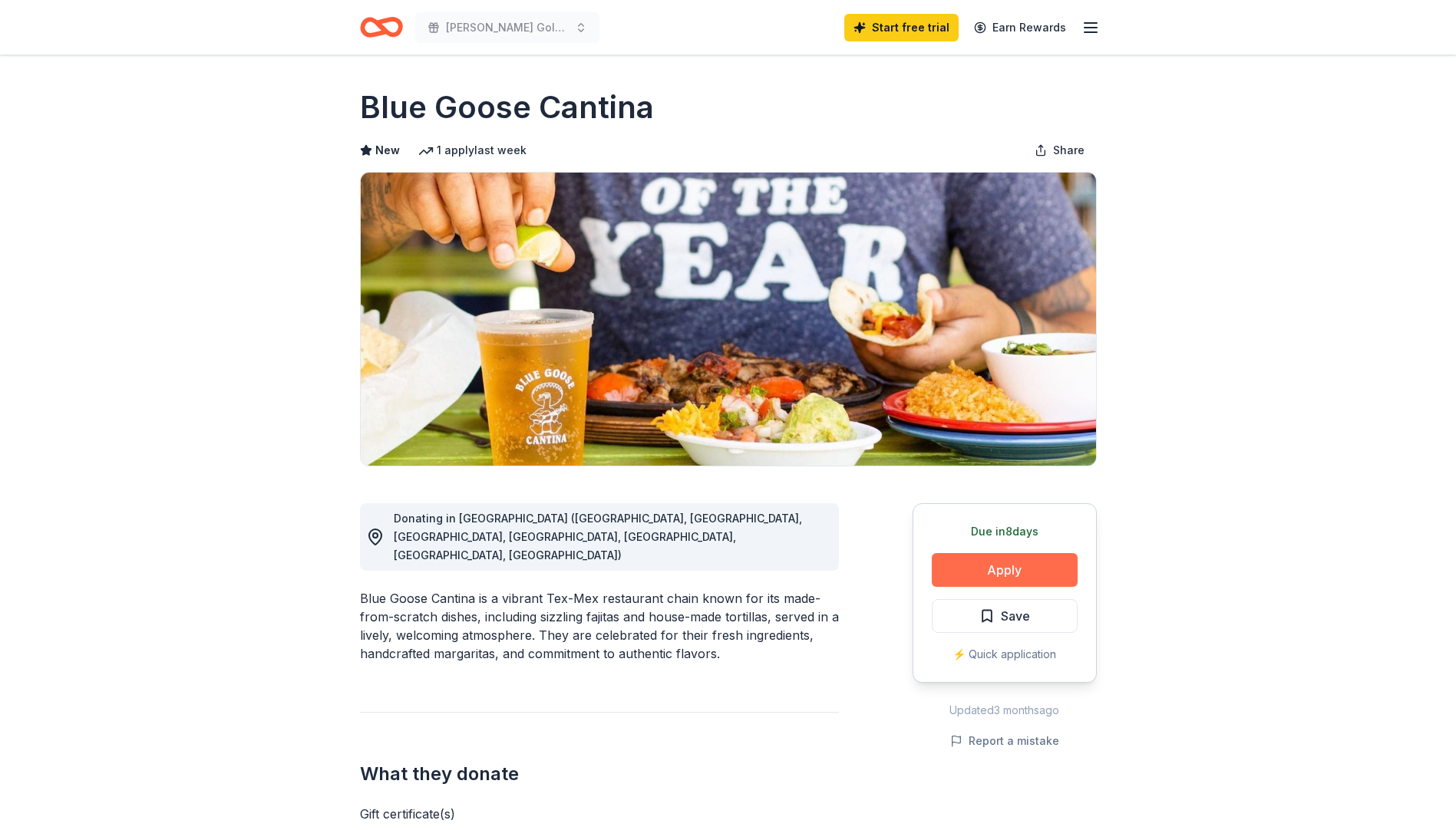
click at [1000, 569] on button "Apply" at bounding box center [1005, 570] width 146 height 34
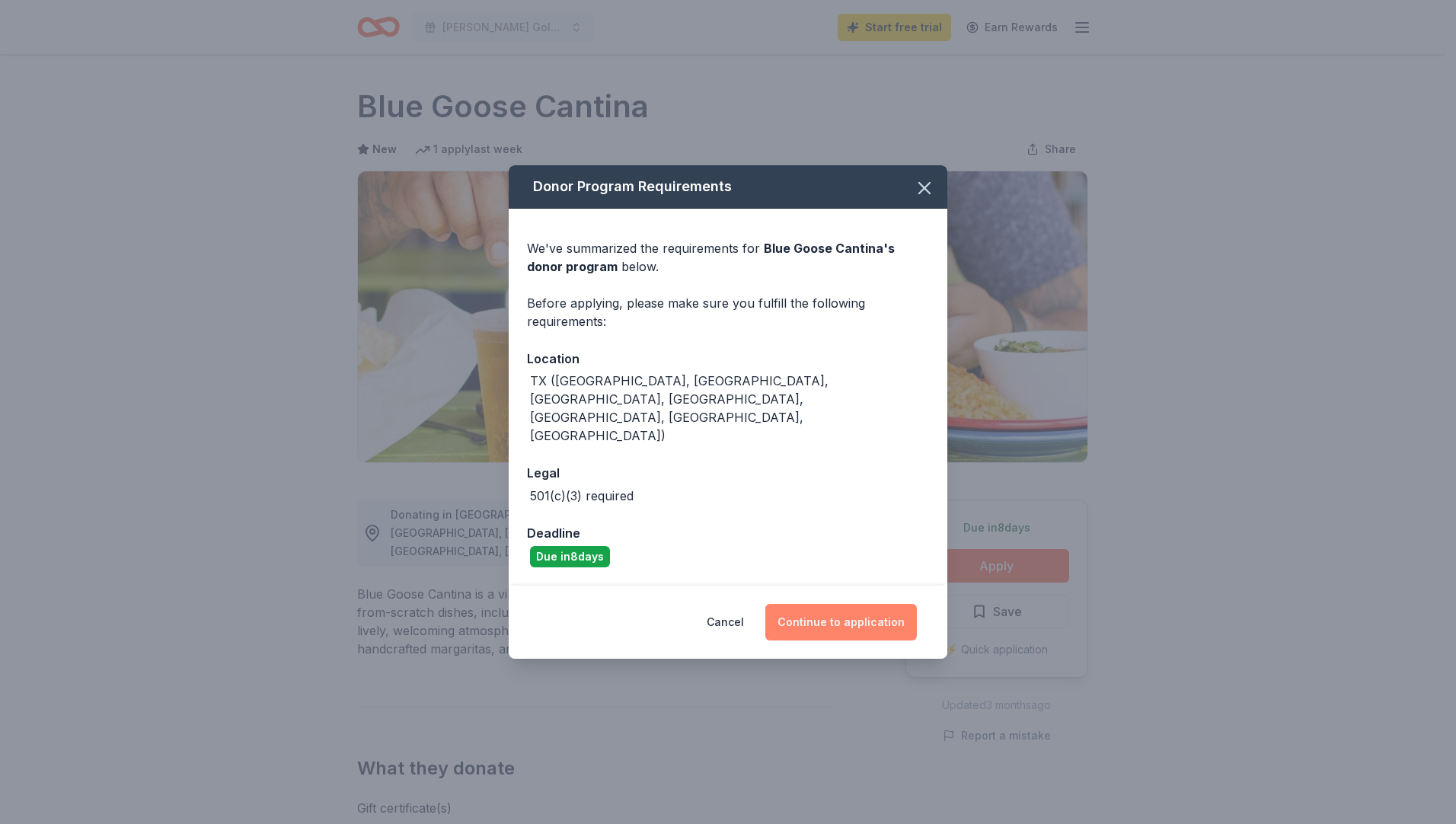
click at [824, 607] on button "Continue to application" at bounding box center [841, 622] width 152 height 37
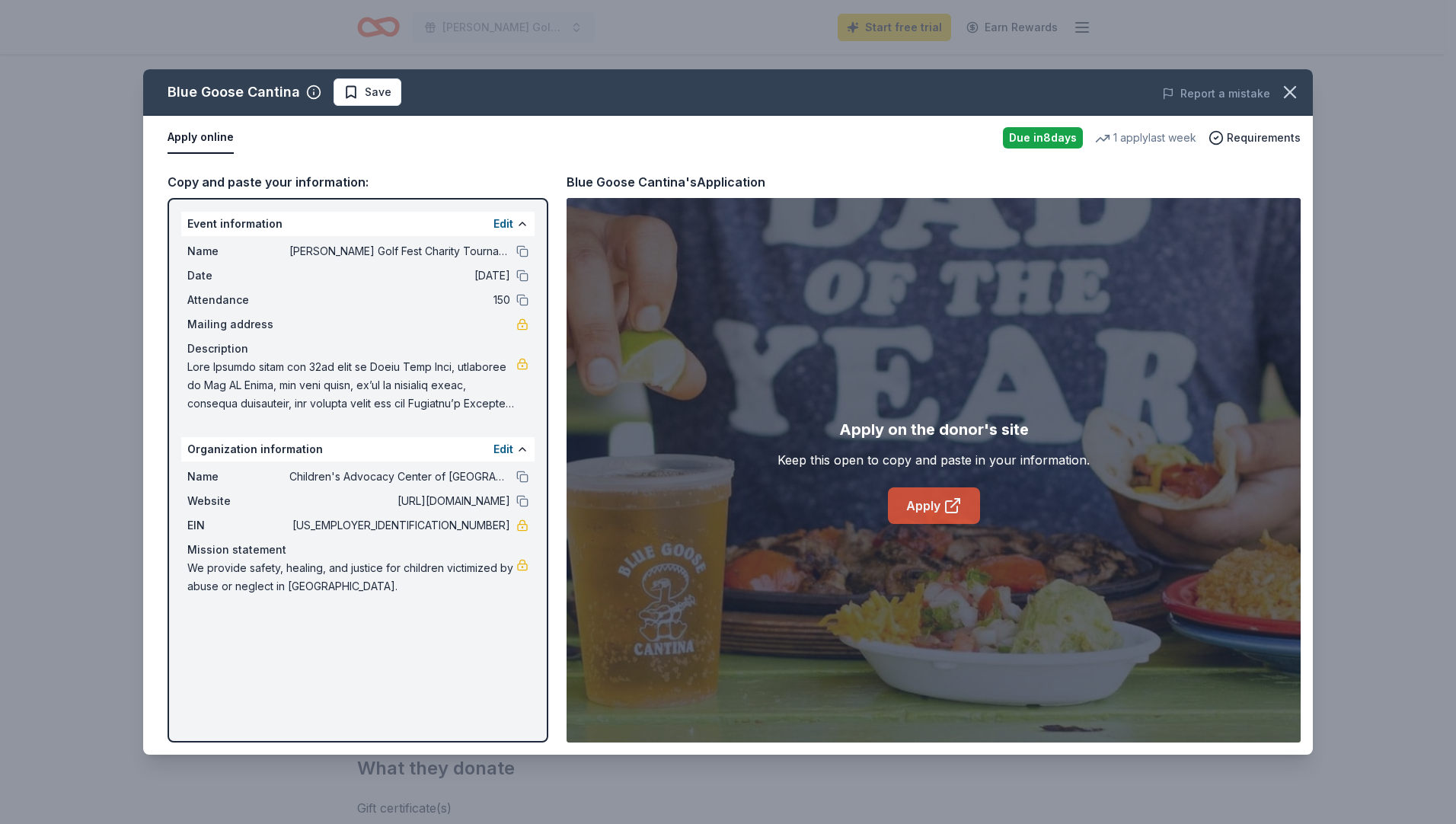
click at [950, 509] on icon at bounding box center [953, 506] width 18 height 18
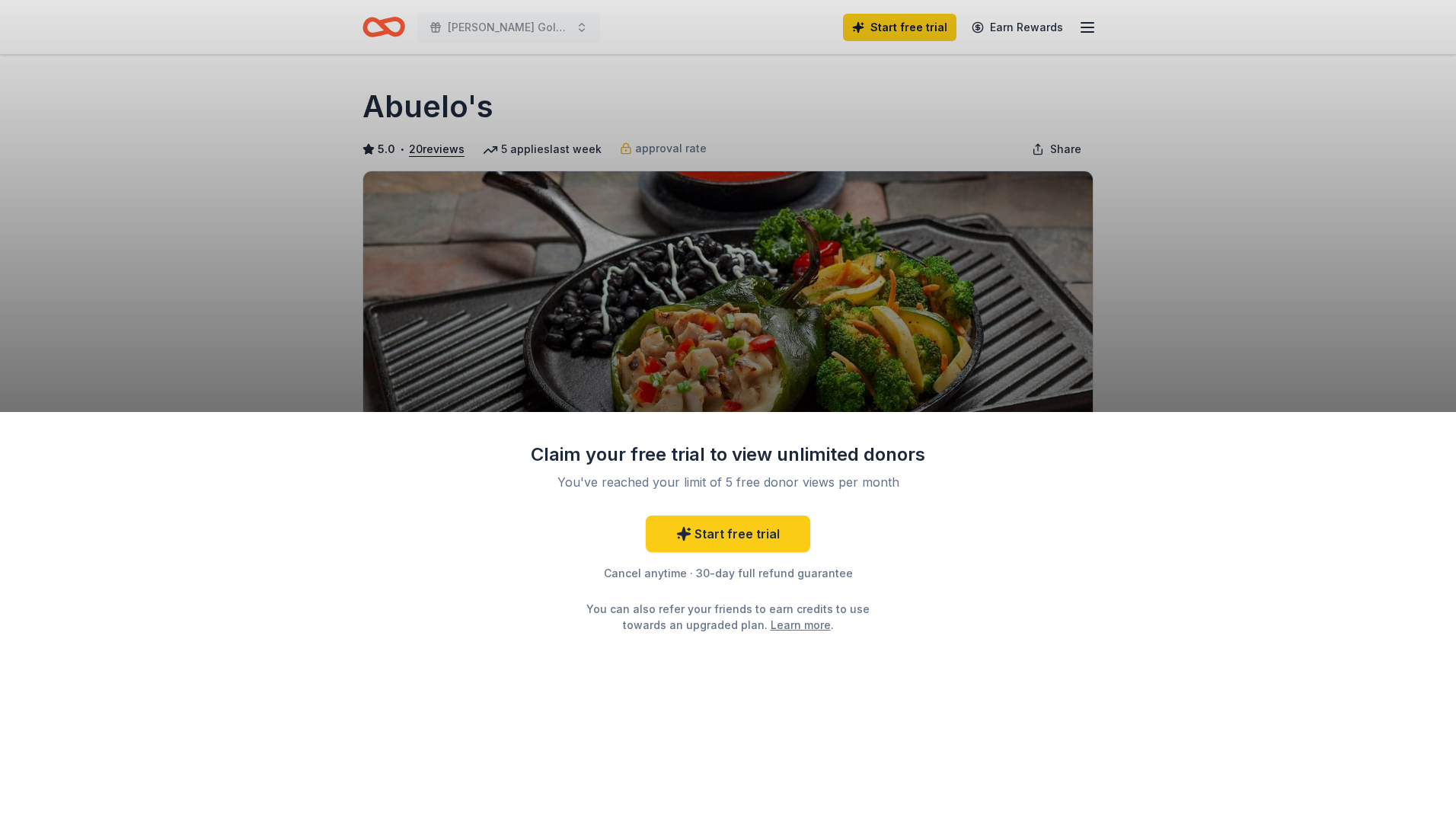
click at [979, 566] on div "Claim your free trial to view unlimited donors You've reached your limit of 5 f…" at bounding box center [728, 618] width 1456 height 412
